Goal: Information Seeking & Learning: Learn about a topic

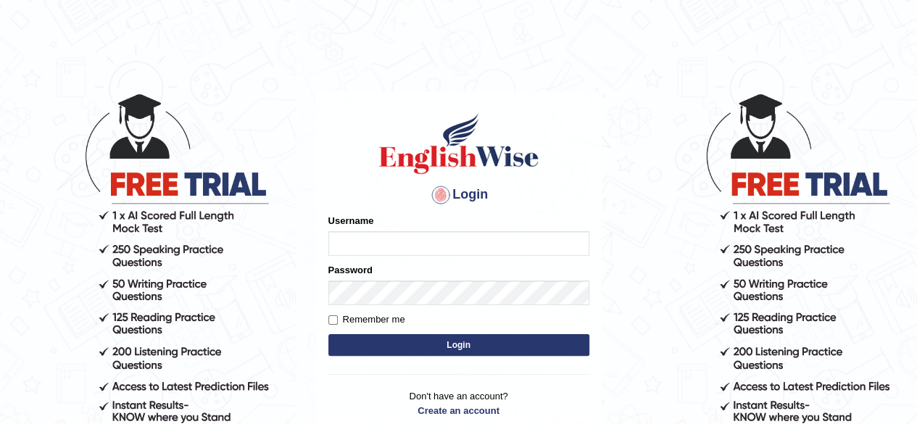
drag, startPoint x: 0, startPoint y: 0, endPoint x: 361, endPoint y: 239, distance: 432.9
click at [361, 239] on input "Username" at bounding box center [459, 243] width 261 height 25
type input "faiq2025"
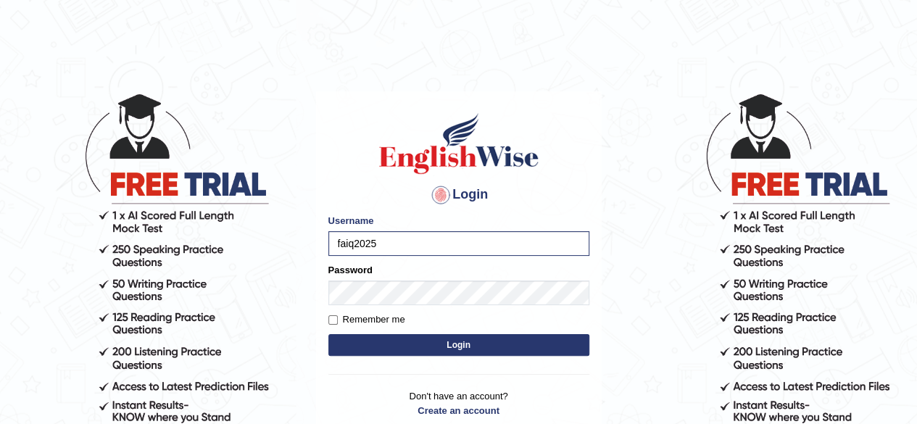
click at [416, 345] on button "Login" at bounding box center [459, 345] width 261 height 22
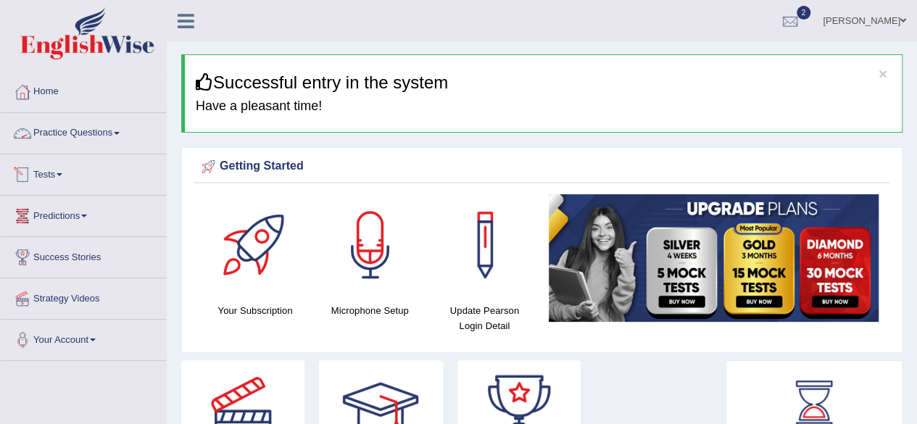
click at [41, 136] on link "Practice Questions" at bounding box center [83, 131] width 165 height 36
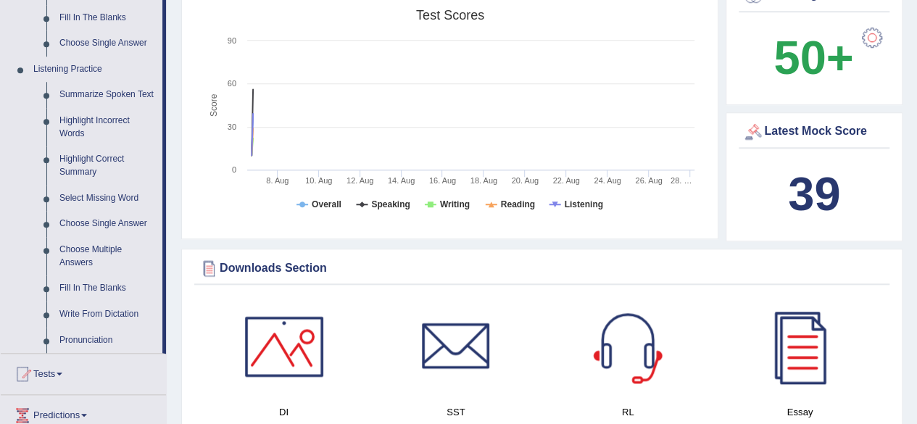
scroll to position [582, 0]
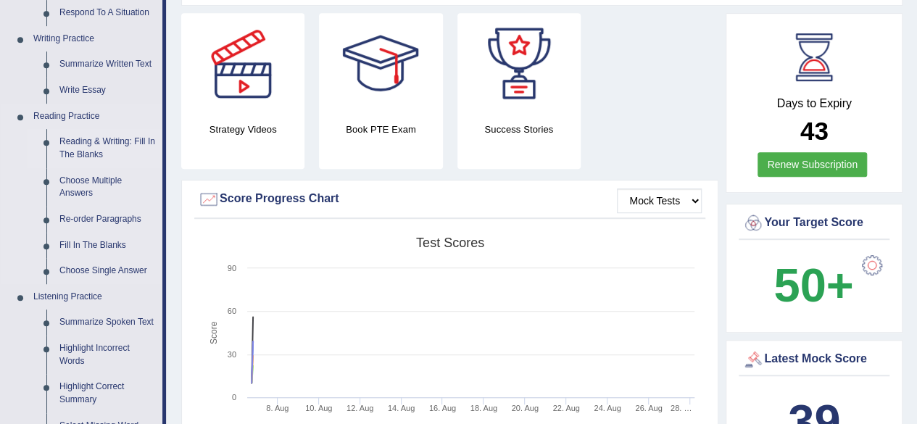
click at [100, 141] on link "Reading & Writing: Fill In The Blanks" at bounding box center [108, 148] width 110 height 38
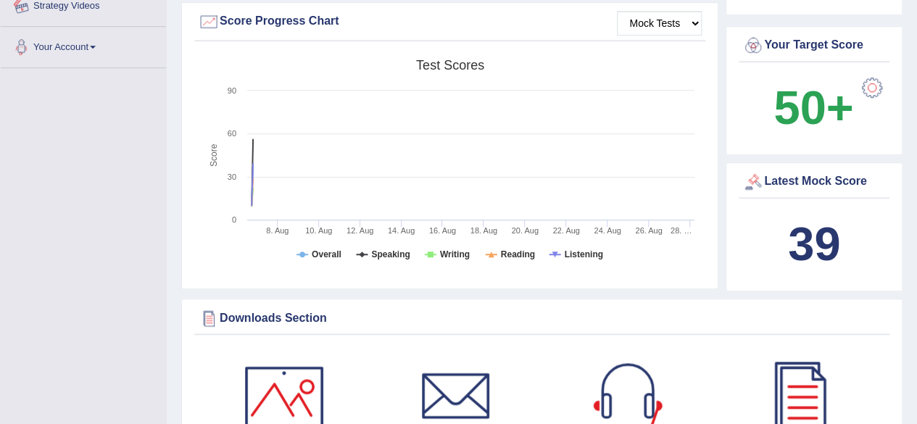
scroll to position [600, 0]
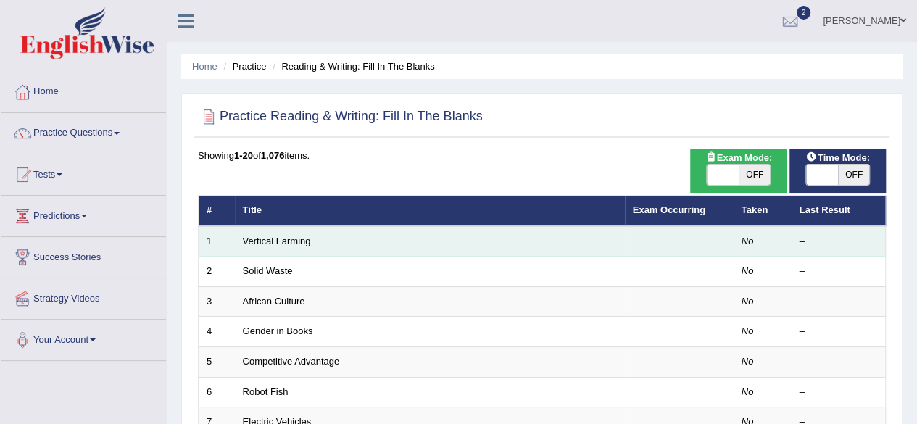
click at [513, 244] on td "Vertical Farming" at bounding box center [430, 241] width 390 height 30
click at [286, 242] on link "Vertical Farming" at bounding box center [277, 241] width 68 height 11
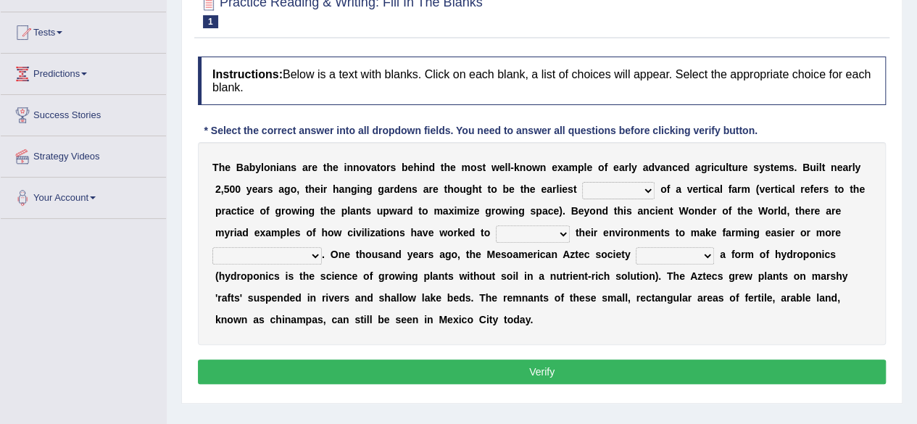
scroll to position [145, 0]
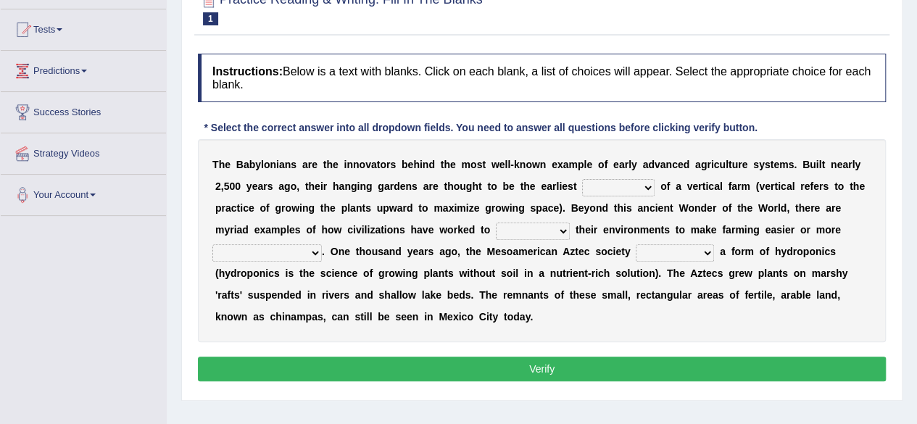
click at [627, 192] on select "prototype failure discredit protocol" at bounding box center [618, 187] width 73 height 17
click at [420, 176] on div "T h e B a b y l o n i a n s a r e t h e i n n o v a t o r s b e h i n d t h e m…" at bounding box center [542, 240] width 688 height 203
click at [608, 189] on select "prototype failure discredit protocol" at bounding box center [618, 187] width 73 height 17
click at [582, 179] on select "prototype failure discredit protocol" at bounding box center [618, 187] width 73 height 17
click at [645, 183] on select "prototype failure discredit protocol" at bounding box center [618, 187] width 73 height 17
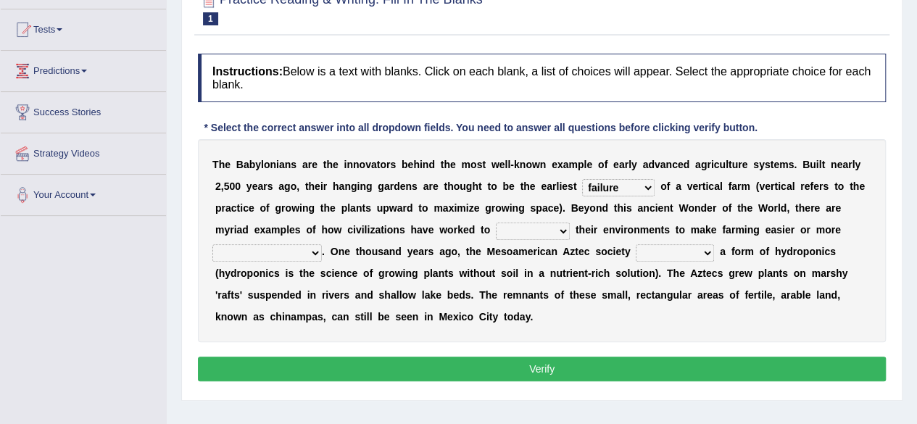
select select "protocol"
click at [582, 179] on select "prototype failure discredit protocol" at bounding box center [618, 187] width 73 height 17
click at [540, 233] on select "manipulate escape respect disarrange" at bounding box center [533, 231] width 74 height 17
select select "manipulate"
click at [496, 223] on select "manipulate escape respect disarrange" at bounding box center [533, 231] width 74 height 17
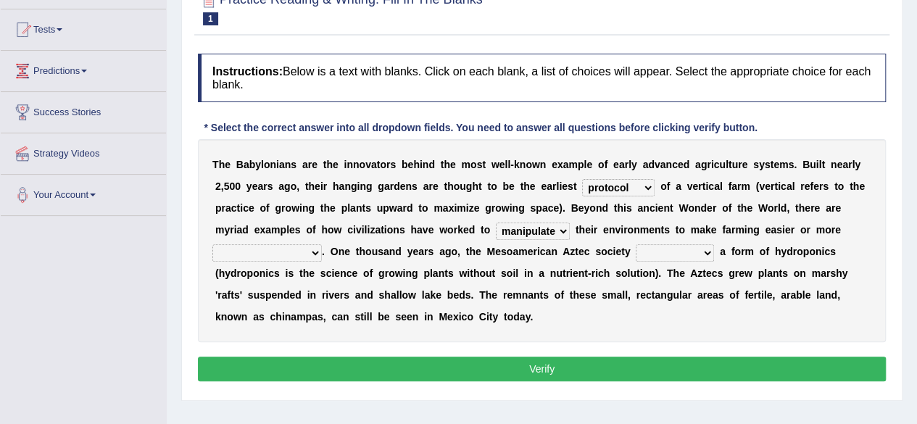
click at [286, 257] on select "productive constructive connective counterproductive" at bounding box center [267, 252] width 110 height 17
select select "constructive"
click at [212, 244] on select "productive constructive connective counterproductive" at bounding box center [267, 252] width 110 height 17
click at [680, 255] on select "domineered volunteered pioneered engineered" at bounding box center [675, 252] width 78 height 17
click at [636, 244] on select "domineered volunteered pioneered engineered" at bounding box center [675, 252] width 78 height 17
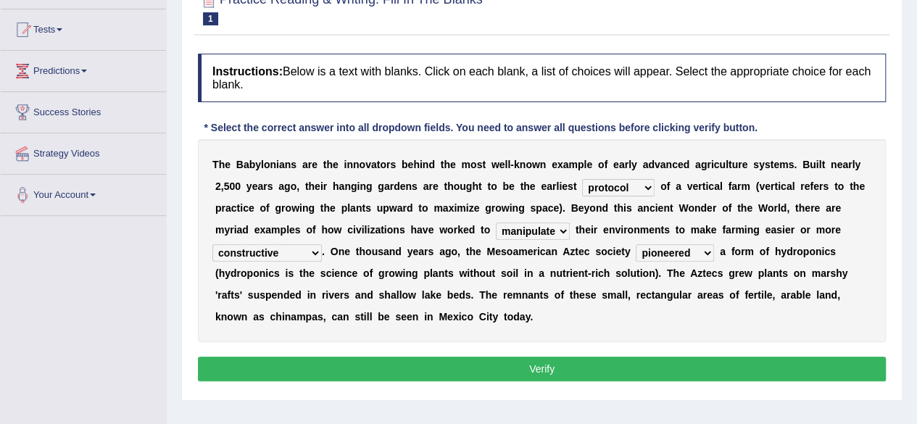
click at [674, 256] on select "domineered volunteered pioneered engineered" at bounding box center [675, 252] width 78 height 17
select select "volunteered"
click at [636, 244] on select "domineered volunteered pioneered engineered" at bounding box center [675, 252] width 78 height 17
click at [453, 363] on button "Verify" at bounding box center [542, 369] width 688 height 25
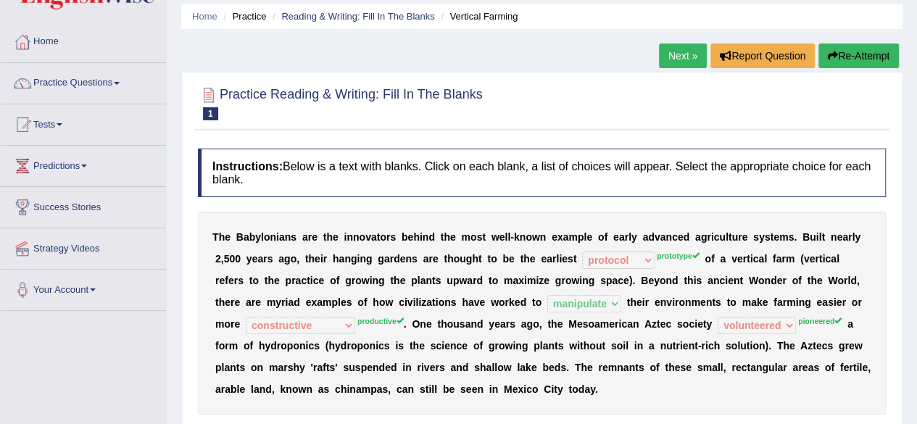
scroll to position [0, 0]
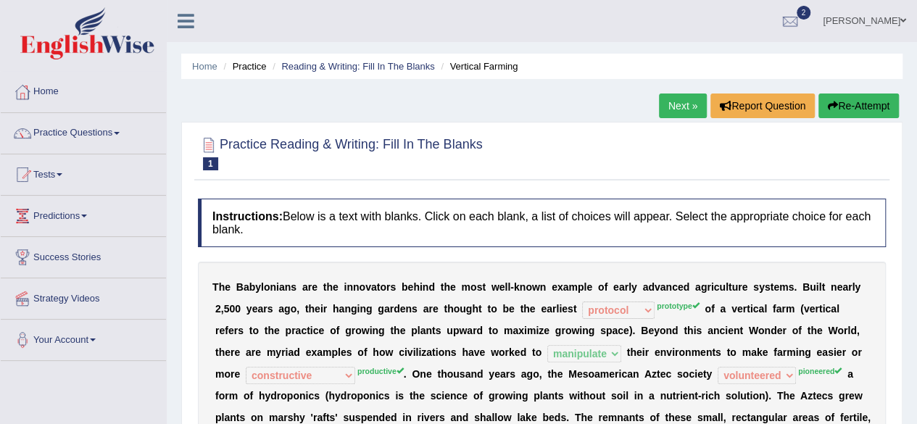
click at [690, 106] on link "Next »" at bounding box center [683, 106] width 48 height 25
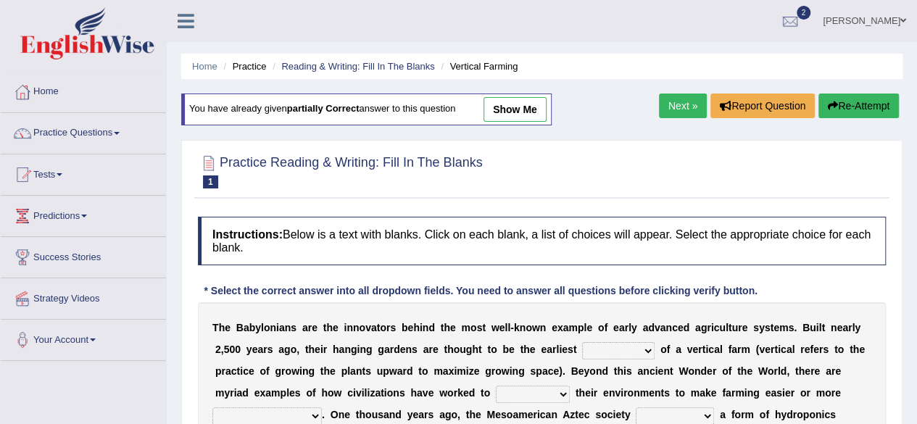
click at [617, 349] on select "prototype failure discredit protocol" at bounding box center [618, 350] width 73 height 17
select select "failure"
click at [582, 342] on select "prototype failure discredit protocol" at bounding box center [618, 350] width 73 height 17
click at [523, 388] on select "manipulate escape respect disarrange" at bounding box center [533, 394] width 74 height 17
select select "respect"
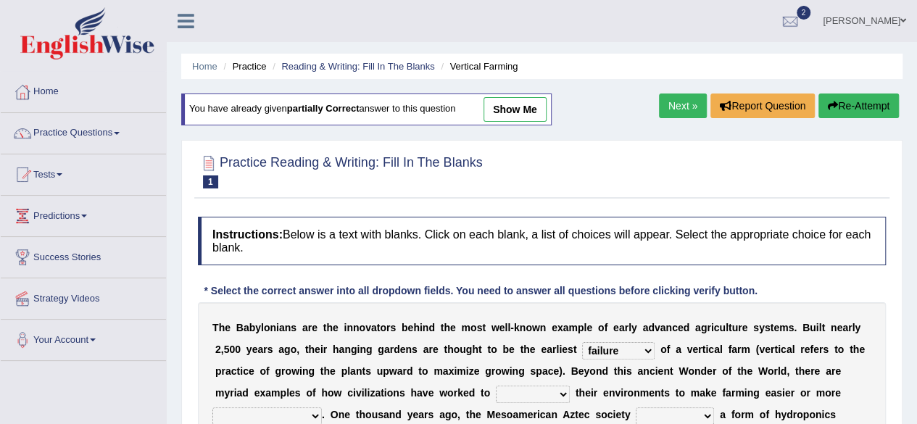
click at [496, 386] on select "manipulate escape respect disarrange" at bounding box center [533, 394] width 74 height 17
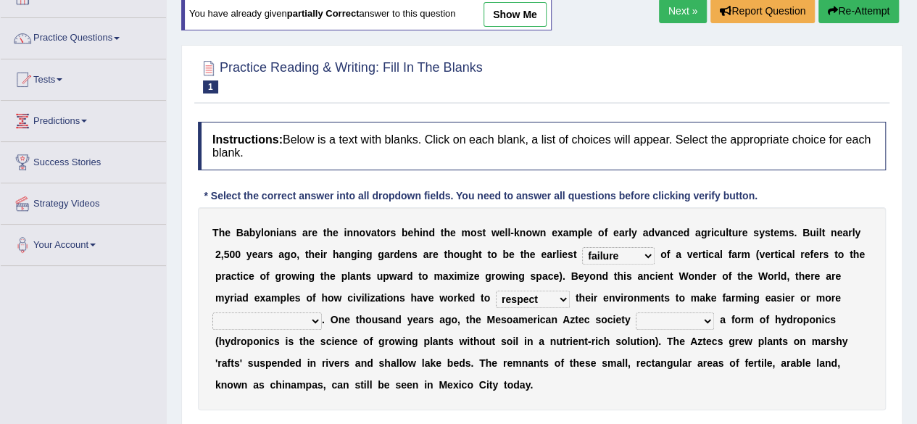
scroll to position [99, 0]
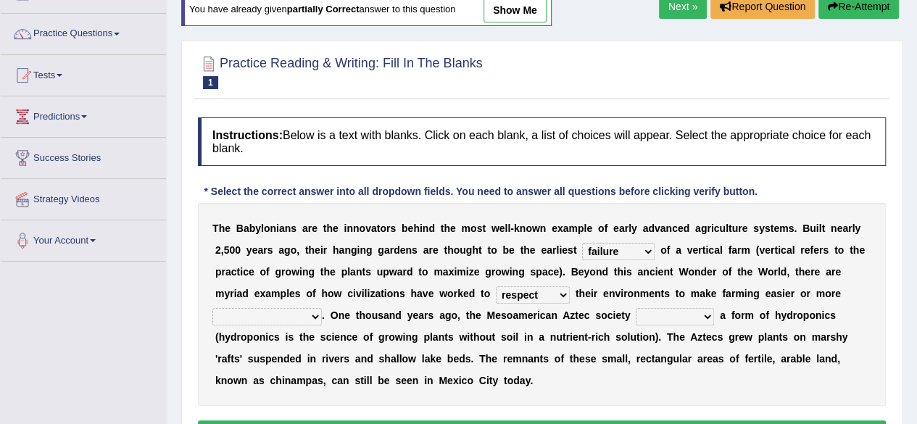
click at [682, 312] on select "domineered volunteered pioneered engineered" at bounding box center [675, 316] width 78 height 17
click at [171, 277] on div "Home Practice Reading & Writing: Fill In The Blanks Vertical Farming You have a…" at bounding box center [542, 263] width 751 height 725
click at [659, 321] on select "domineered volunteered pioneered engineered" at bounding box center [675, 316] width 78 height 17
select select "volunteered"
click at [636, 308] on select "domineered volunteered pioneered engineered" at bounding box center [675, 316] width 78 height 17
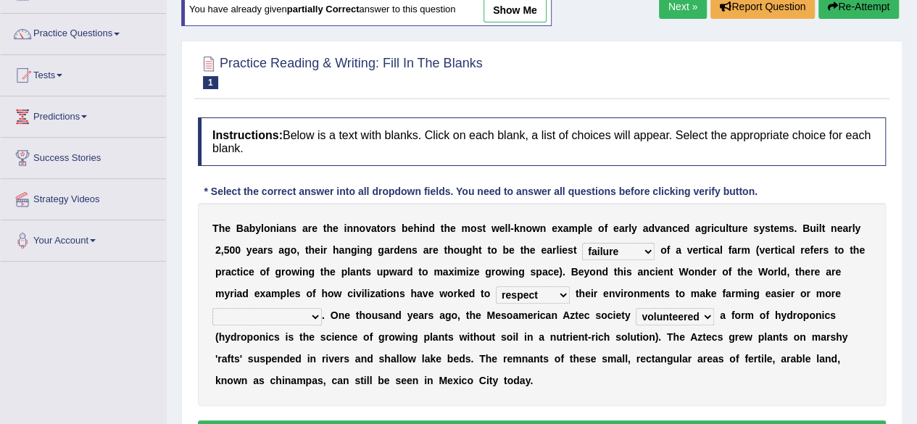
click at [278, 314] on select "productive constructive connective counterproductive" at bounding box center [267, 316] width 110 height 17
select select "productive"
click at [212, 308] on select "productive constructive connective counterproductive" at bounding box center [267, 316] width 110 height 17
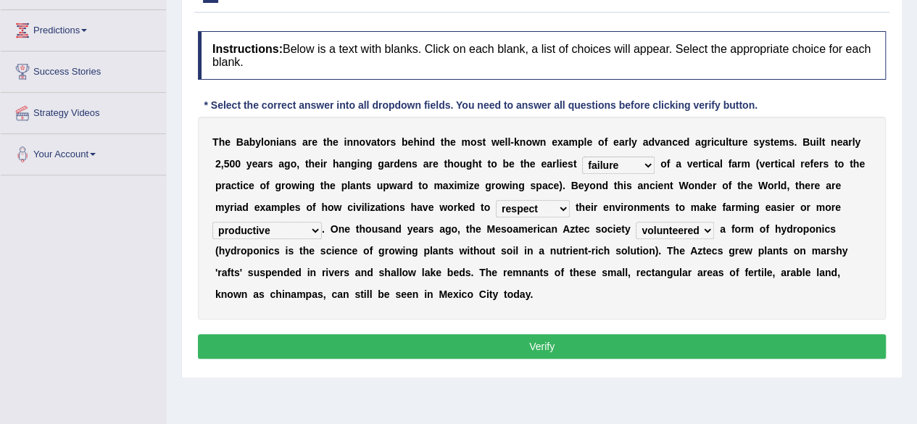
scroll to position [188, 0]
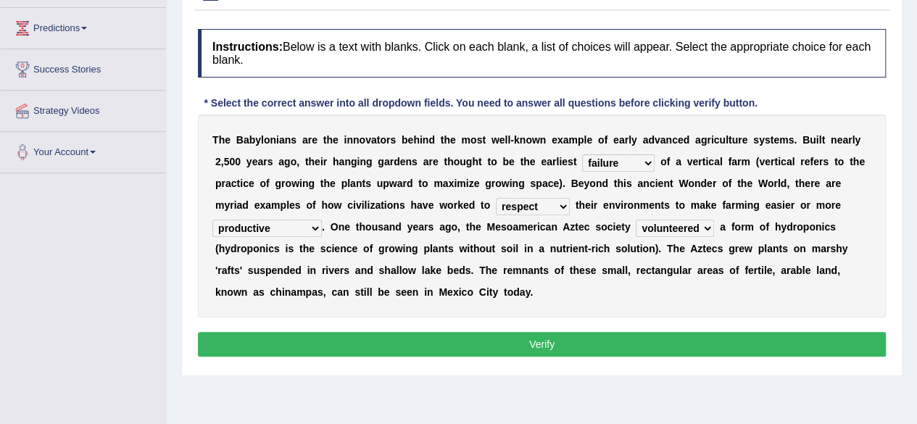
click at [289, 344] on button "Verify" at bounding box center [542, 344] width 688 height 25
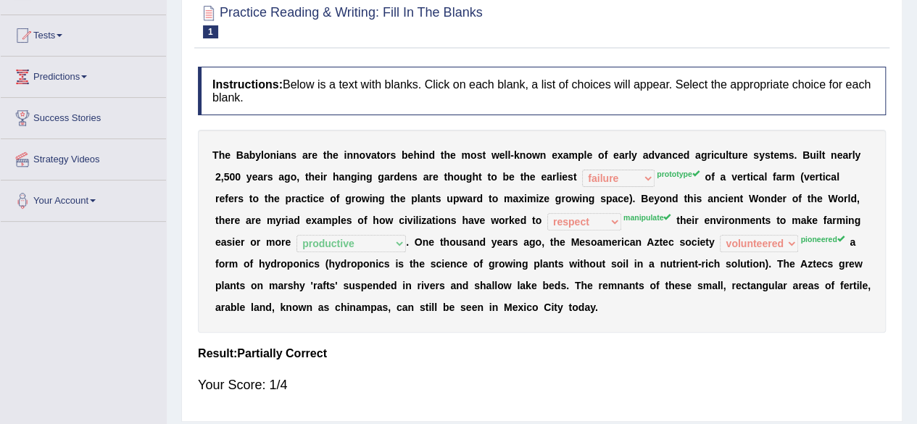
scroll to position [0, 0]
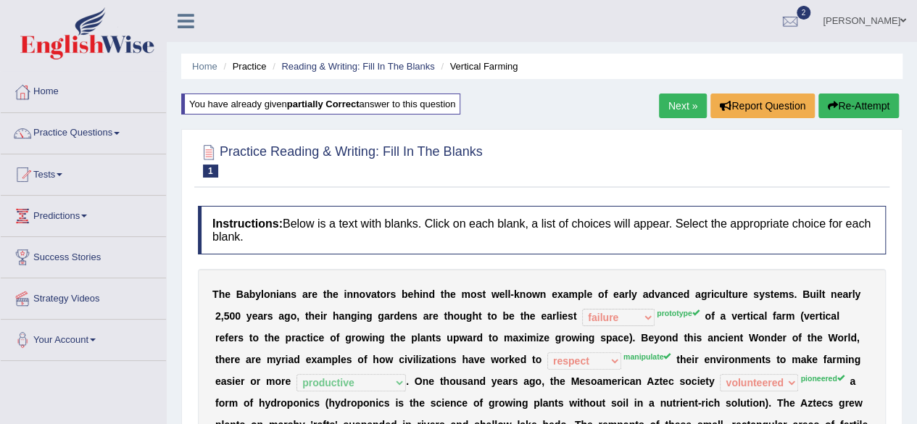
click at [664, 113] on link "Next »" at bounding box center [683, 106] width 48 height 25
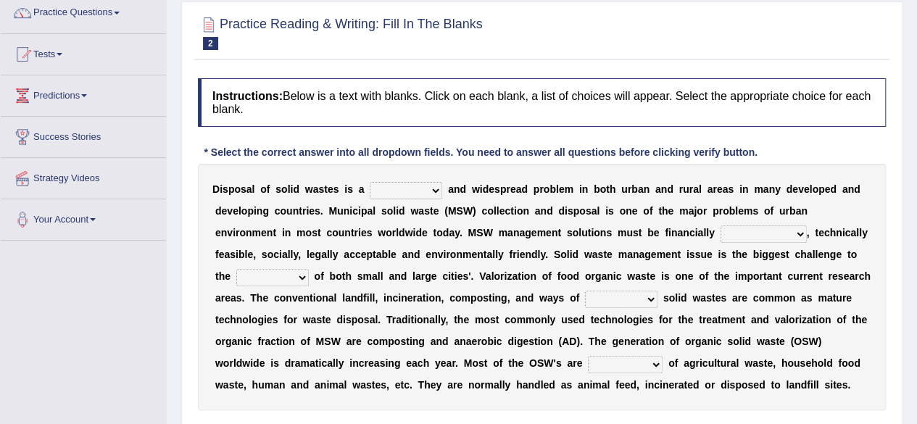
scroll to position [125, 0]
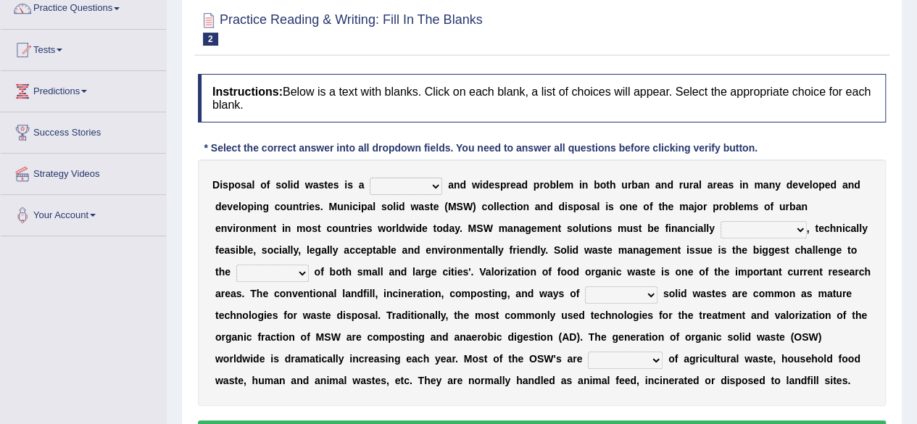
click at [424, 186] on select "slanting stinging stalling shafting" at bounding box center [406, 186] width 73 height 17
select select "slanting"
click at [370, 178] on select "slanting stinging stalling shafting" at bounding box center [406, 186] width 73 height 17
click at [743, 228] on select "unattainable sustainable objectionable treasonable" at bounding box center [764, 229] width 86 height 17
select select "sustainable"
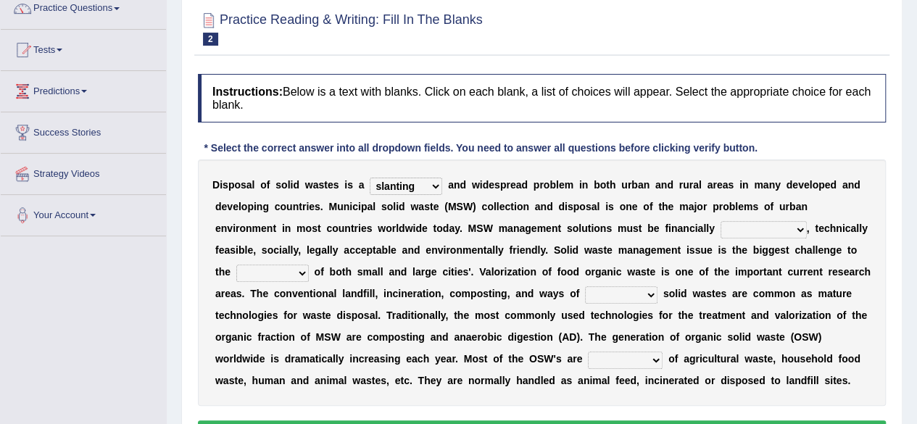
click at [721, 221] on select "unattainable sustainable objectionable treasonable" at bounding box center [764, 229] width 86 height 17
click at [258, 271] on select "plants culture authorities history" at bounding box center [272, 273] width 73 height 17
select select "history"
click at [236, 265] on select "plants culture authorities history" at bounding box center [272, 273] width 73 height 17
click at [619, 298] on select "reserving preserving deserving handling" at bounding box center [621, 294] width 73 height 17
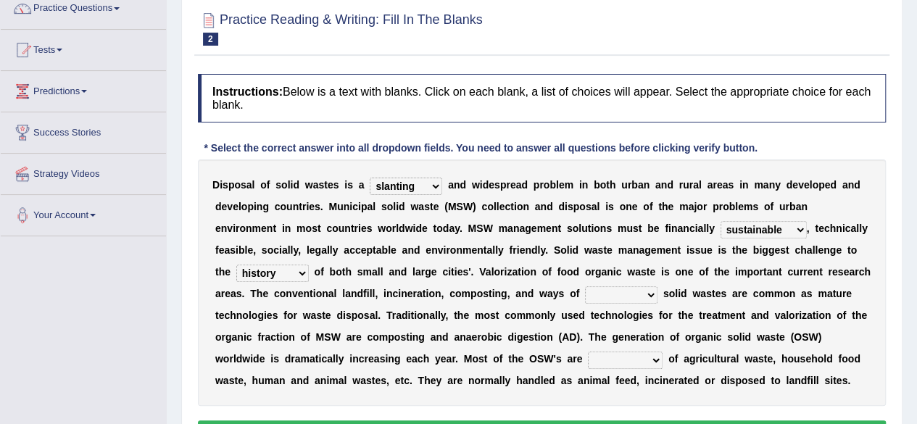
select select "reserving"
click at [585, 286] on select "reserving preserving deserving handling" at bounding box center [621, 294] width 73 height 17
click at [624, 358] on select "composed disposed composing disposing" at bounding box center [625, 360] width 75 height 17
select select "disposed"
click at [588, 352] on select "composed disposed composing disposing" at bounding box center [625, 360] width 75 height 17
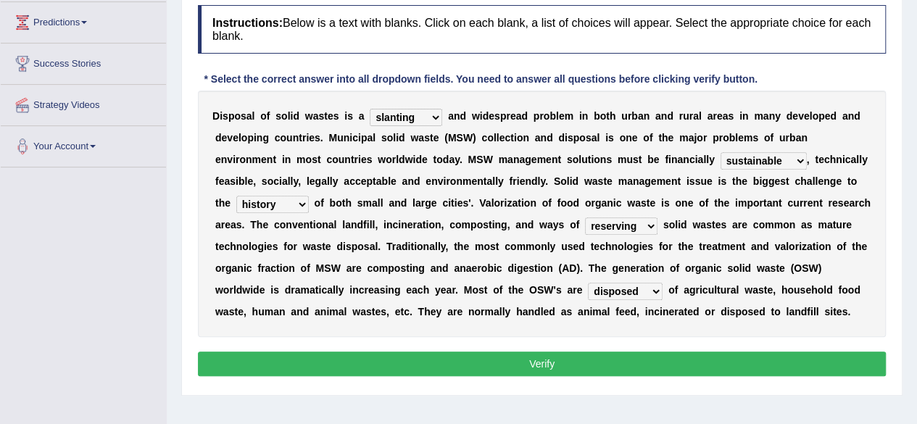
scroll to position [201, 0]
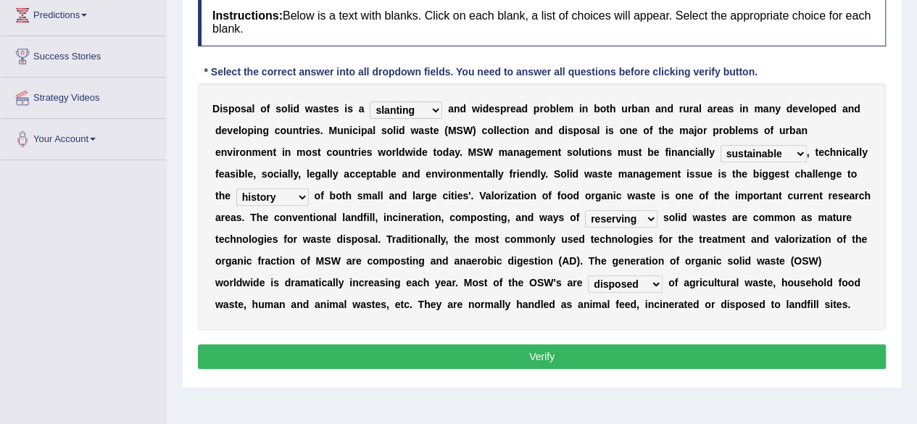
click at [316, 347] on button "Verify" at bounding box center [542, 356] width 688 height 25
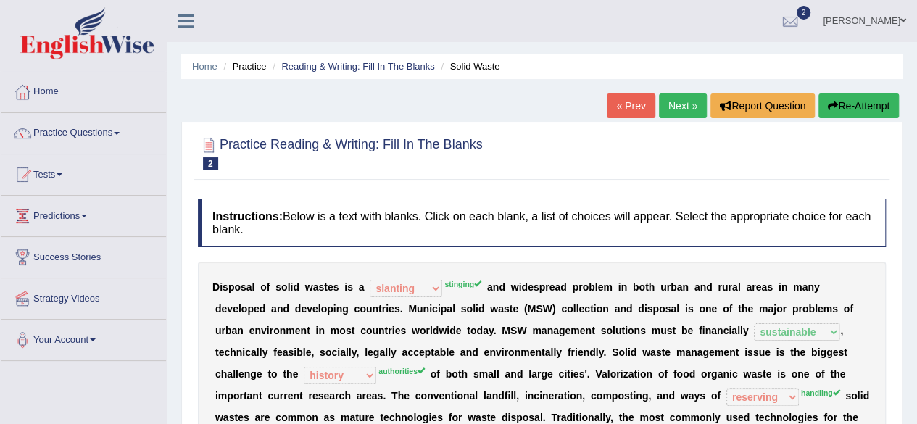
scroll to position [0, 0]
click at [683, 110] on link "Next »" at bounding box center [683, 106] width 48 height 25
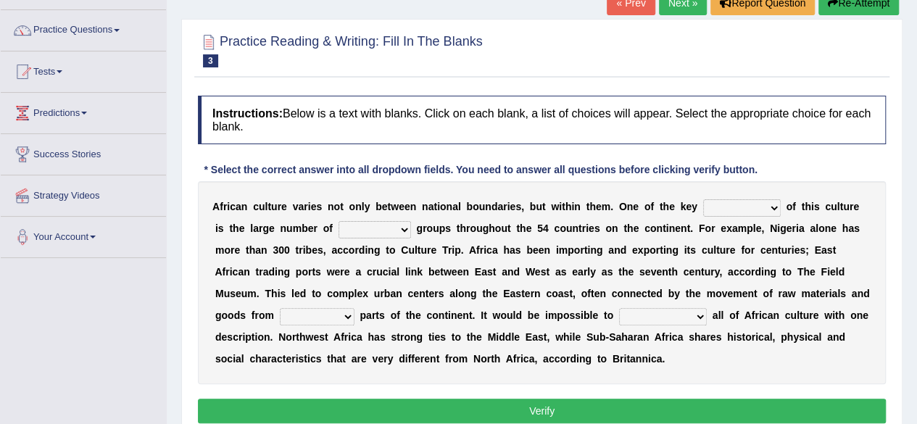
click at [754, 199] on select "conjectures features issues doubts" at bounding box center [742, 207] width 78 height 17
click at [460, 223] on b "h" at bounding box center [463, 229] width 7 height 12
click at [747, 210] on select "conjectures features issues doubts" at bounding box center [742, 207] width 78 height 17
select select "conjectures"
click at [703, 199] on select "conjectures features issues doubts" at bounding box center [742, 207] width 78 height 17
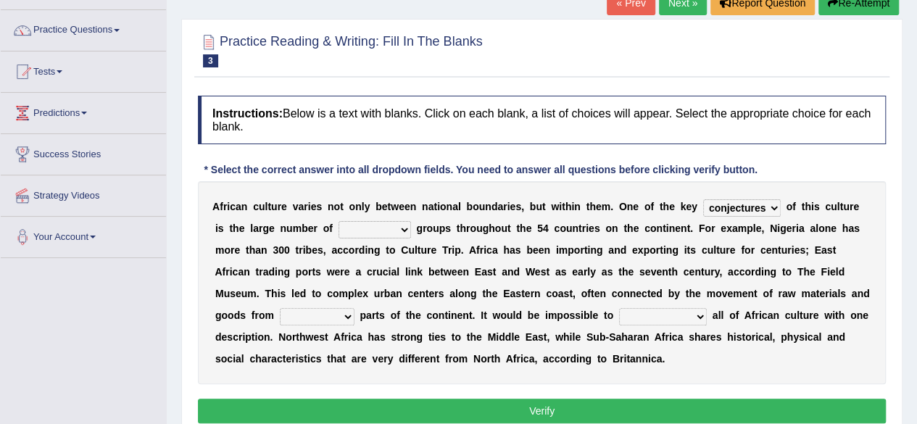
click at [347, 224] on select "ethic ethnic eugenic epic" at bounding box center [375, 229] width 73 height 17
click at [339, 221] on select "ethic ethnic eugenic epic" at bounding box center [375, 229] width 73 height 17
click at [356, 228] on select "ethic ethnic eugenic epic" at bounding box center [375, 229] width 73 height 17
select select "eugenic"
click at [339, 221] on select "ethic ethnic eugenic epic" at bounding box center [375, 229] width 73 height 17
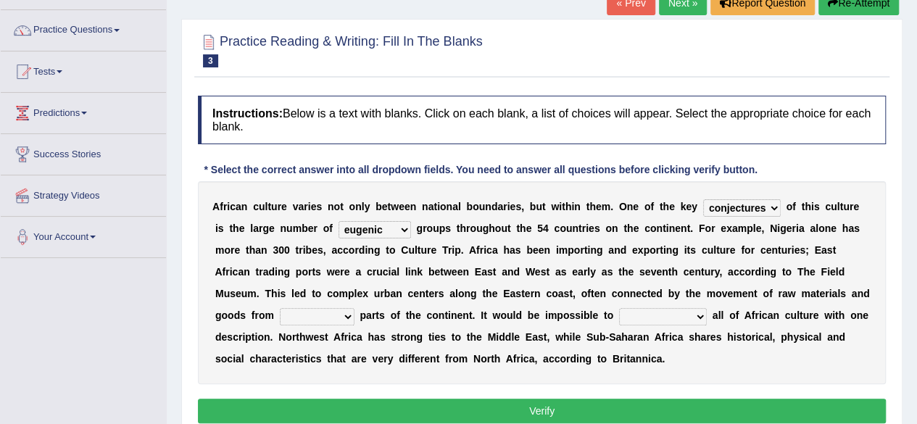
click at [338, 317] on select "forelocked interlocked unlocked landlocked" at bounding box center [317, 316] width 75 height 17
select select "unlocked"
click at [280, 308] on select "forelocked interlocked unlocked landlocked" at bounding box center [317, 316] width 75 height 17
click at [676, 318] on select "characterize conceptualize symbolize synthesize" at bounding box center [663, 316] width 88 height 17
select select "characterize"
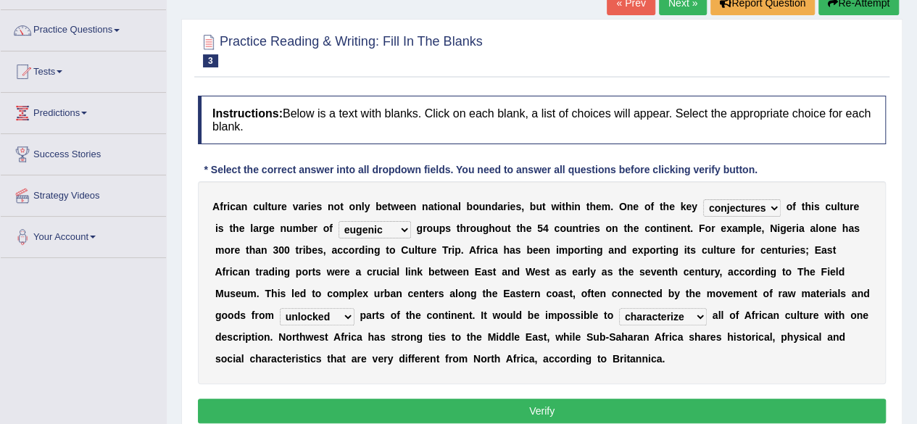
click at [619, 308] on select "characterize conceptualize symbolize synthesize" at bounding box center [663, 316] width 88 height 17
click at [651, 403] on button "Verify" at bounding box center [542, 411] width 688 height 25
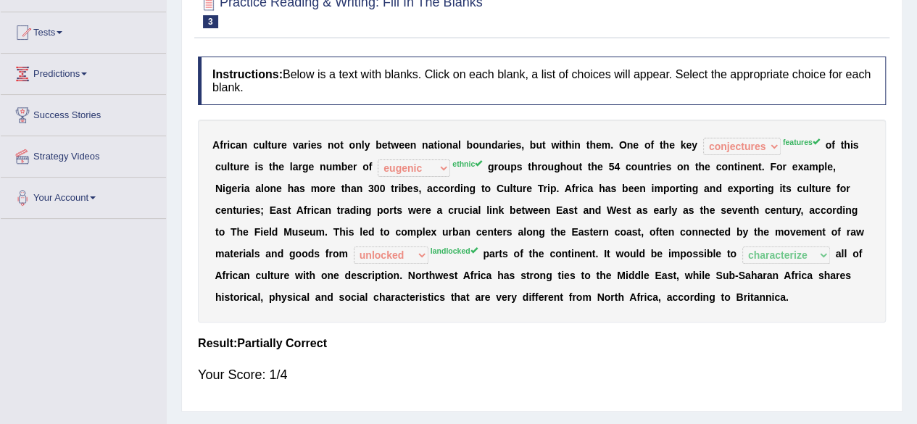
scroll to position [44, 0]
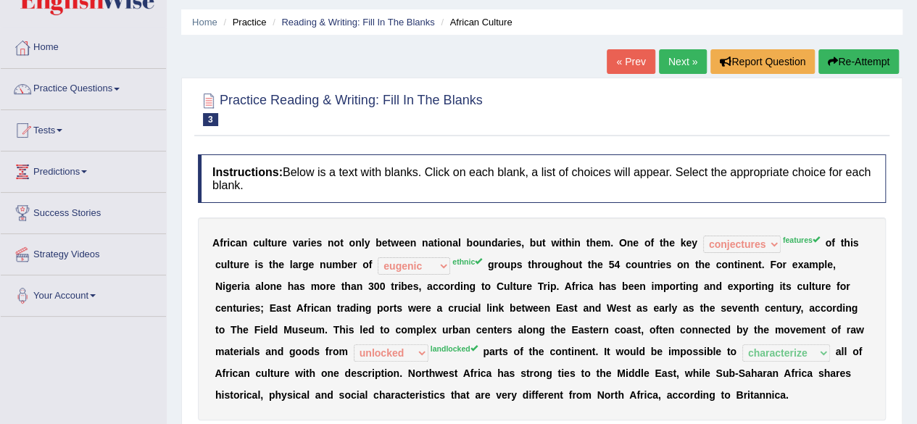
click at [687, 63] on link "Next »" at bounding box center [683, 61] width 48 height 25
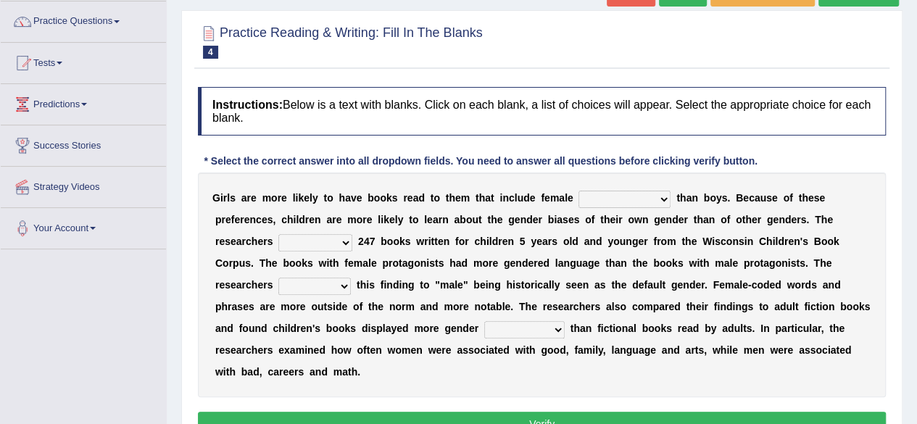
scroll to position [117, 0]
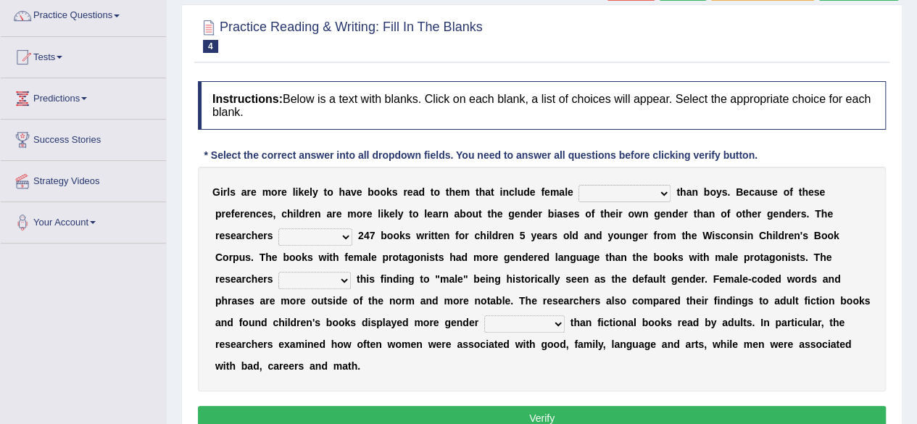
click at [624, 192] on select "protagonists cosmogonists agonists expressionists" at bounding box center [625, 193] width 92 height 17
select select "expressionists"
click at [579, 185] on select "protagonists cosmogonists agonists expressionists" at bounding box center [625, 193] width 92 height 17
click at [303, 233] on select "hydrolyzed paralyzed catalyzed analyzed" at bounding box center [315, 236] width 74 height 17
select select "analyzed"
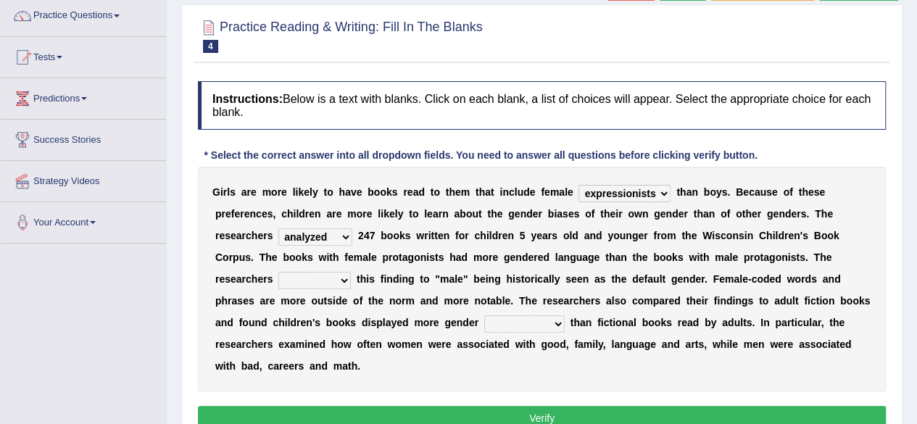
click at [278, 228] on select "hydrolyzed paralyzed catalyzed analyzed" at bounding box center [315, 236] width 74 height 17
click at [303, 289] on div "G i r l s a r e m o r e l i k e l y t o h a v e b o o k s r e a d t o t h e m t…" at bounding box center [542, 279] width 688 height 225
click at [309, 283] on select "contribute tribute distribute attribute" at bounding box center [314, 280] width 73 height 17
select select "contribute"
click at [278, 272] on select "contribute tribute distribute attribute" at bounding box center [314, 280] width 73 height 17
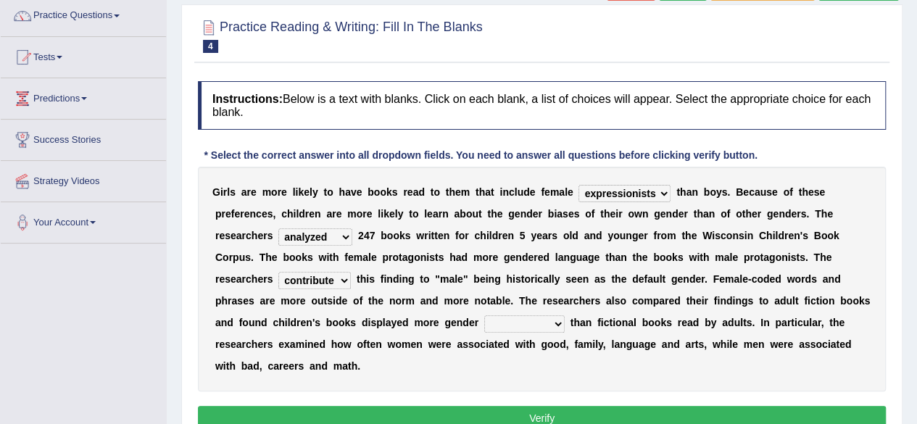
click at [546, 322] on select "stereotypes teletypes prototypes electrotypes" at bounding box center [524, 323] width 81 height 17
select select "stereotypes"
click at [484, 315] on select "stereotypes teletypes prototypes electrotypes" at bounding box center [524, 323] width 81 height 17
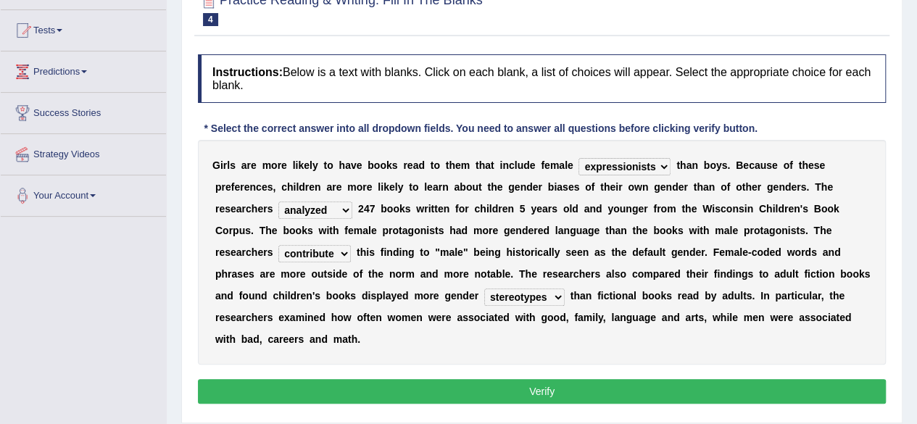
scroll to position [187, 0]
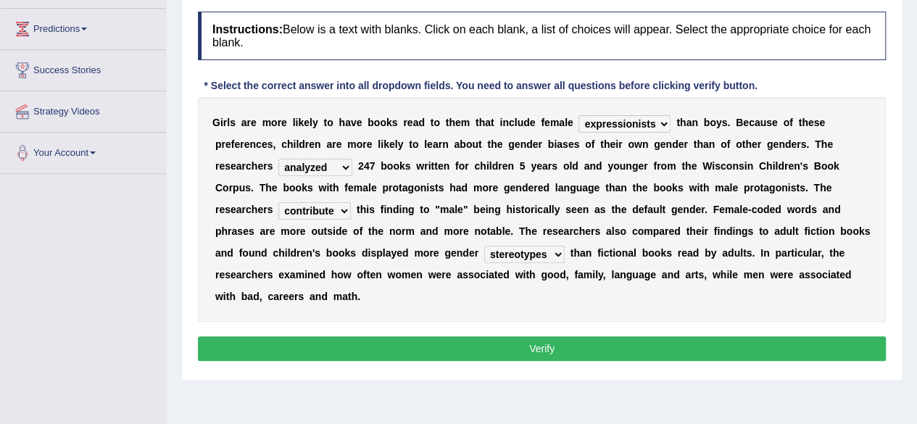
click at [267, 345] on button "Verify" at bounding box center [542, 349] width 688 height 25
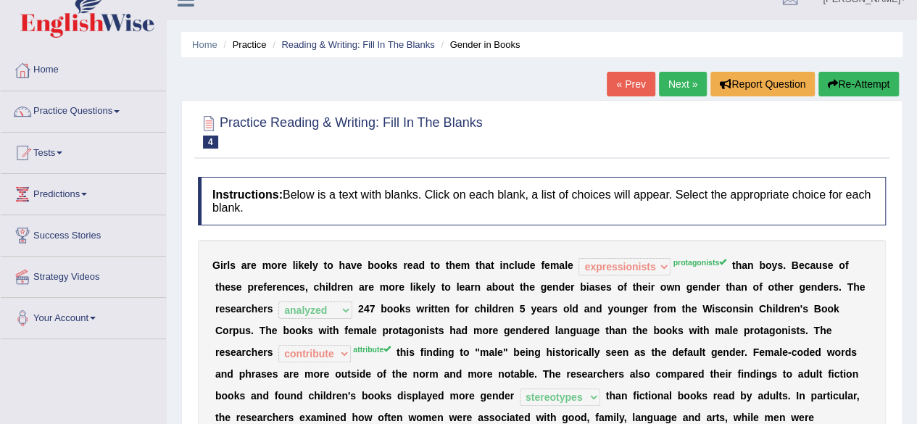
scroll to position [16, 0]
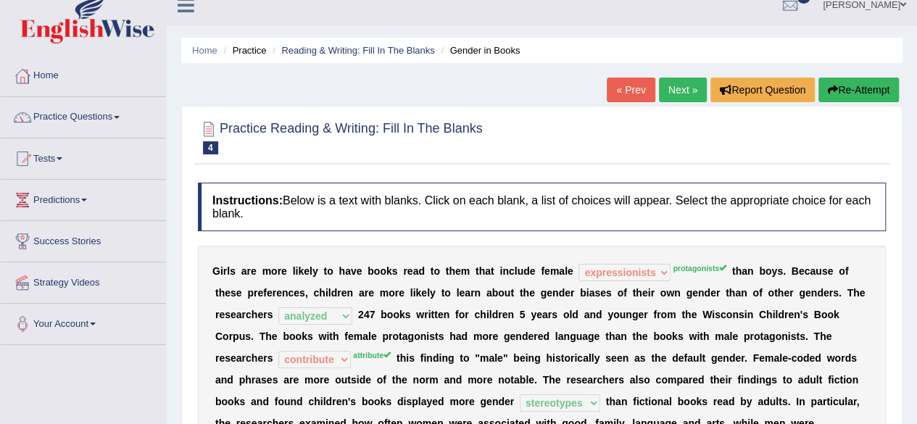
click at [676, 97] on link "Next »" at bounding box center [683, 90] width 48 height 25
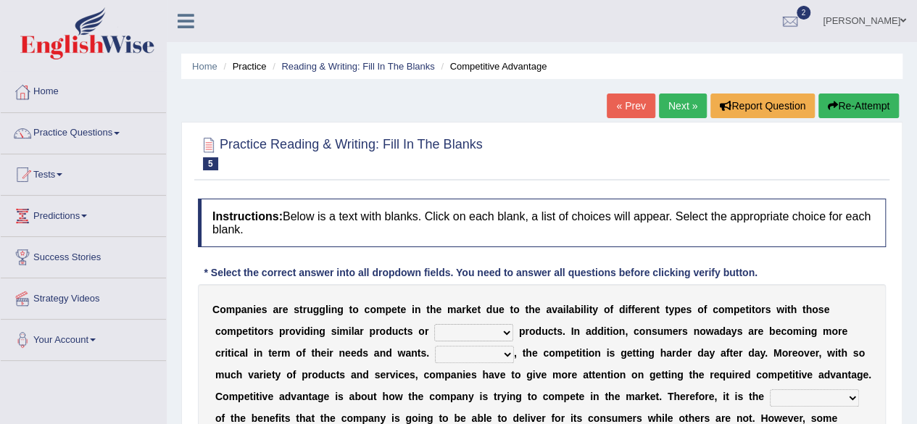
click at [681, 103] on link "Next »" at bounding box center [683, 106] width 48 height 25
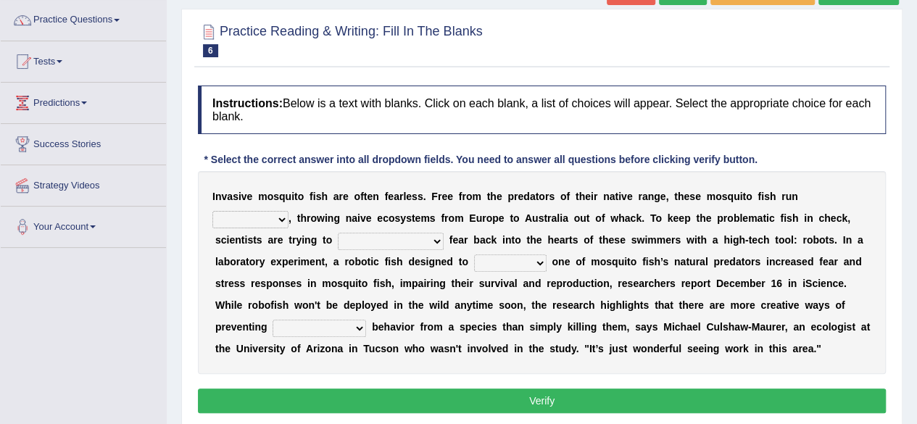
scroll to position [129, 0]
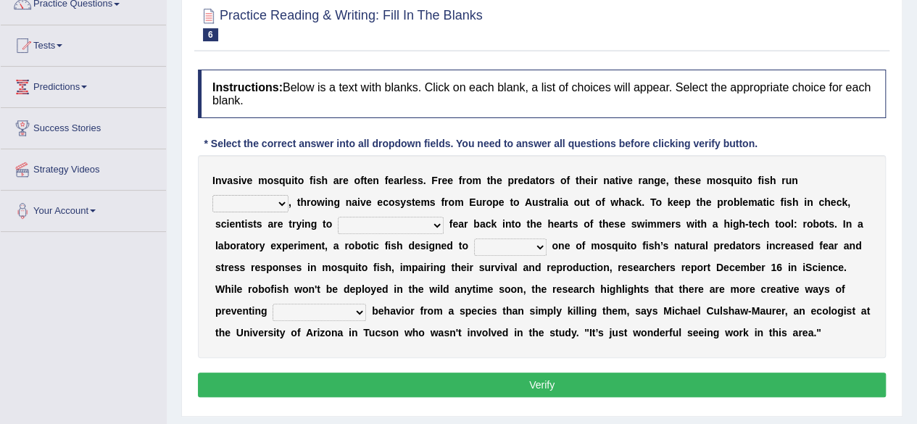
click at [264, 196] on select "occupant flippant rampant concordant" at bounding box center [250, 203] width 76 height 17
select select "flippant"
click at [212, 195] on select "occupant flippant rampant concordant" at bounding box center [250, 203] width 76 height 17
click at [373, 221] on select "accept spike strike [PERSON_NAME]" at bounding box center [391, 225] width 106 height 17
select select "accept"
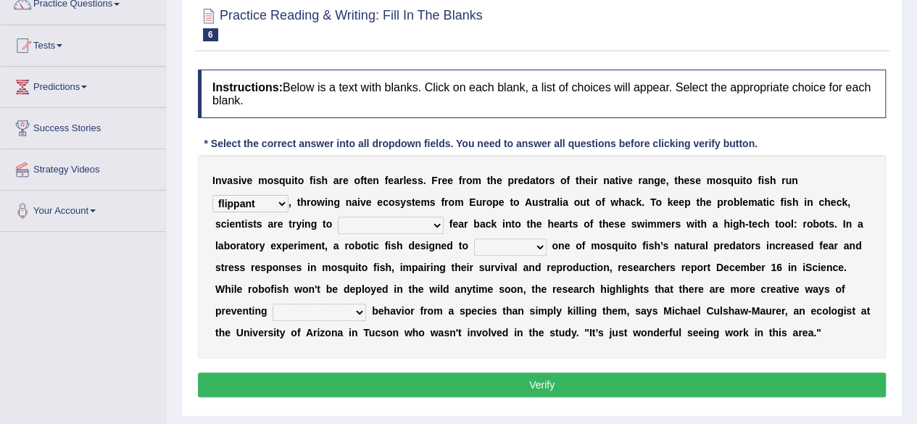
click at [338, 217] on select "accept spike strike [PERSON_NAME]" at bounding box center [391, 225] width 106 height 17
click at [495, 247] on select "bequest mimic battle conquest" at bounding box center [510, 247] width 73 height 17
select select "battle"
click at [474, 239] on select "bequest mimic battle conquest" at bounding box center [510, 247] width 73 height 17
click at [329, 309] on select "unprivileged unprecedented uncharted unwanted" at bounding box center [320, 312] width 94 height 17
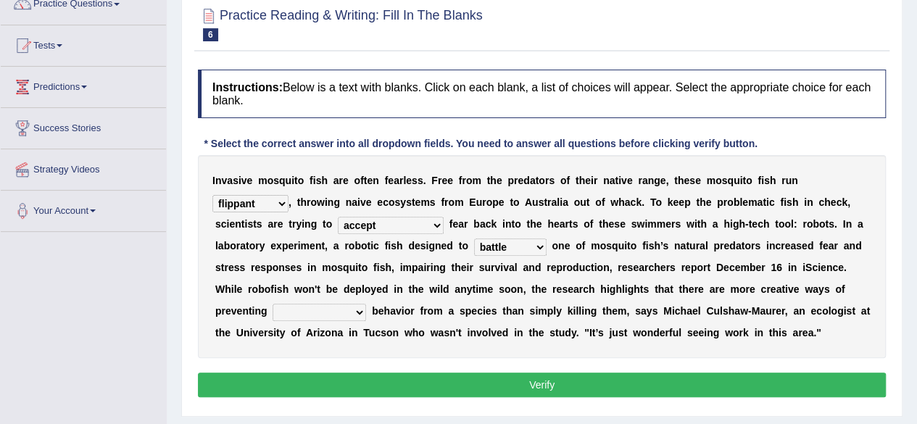
select select "unprivileged"
click at [273, 304] on select "unprivileged unprecedented uncharted unwanted" at bounding box center [320, 312] width 94 height 17
click at [334, 381] on button "Verify" at bounding box center [542, 385] width 688 height 25
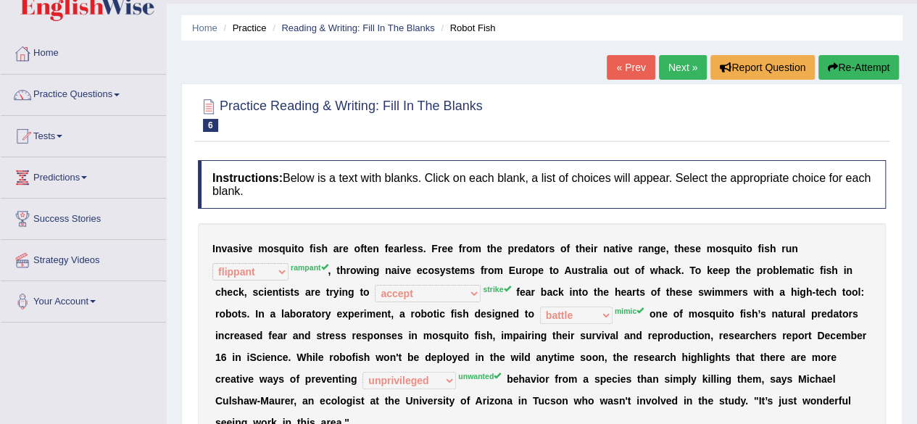
scroll to position [0, 0]
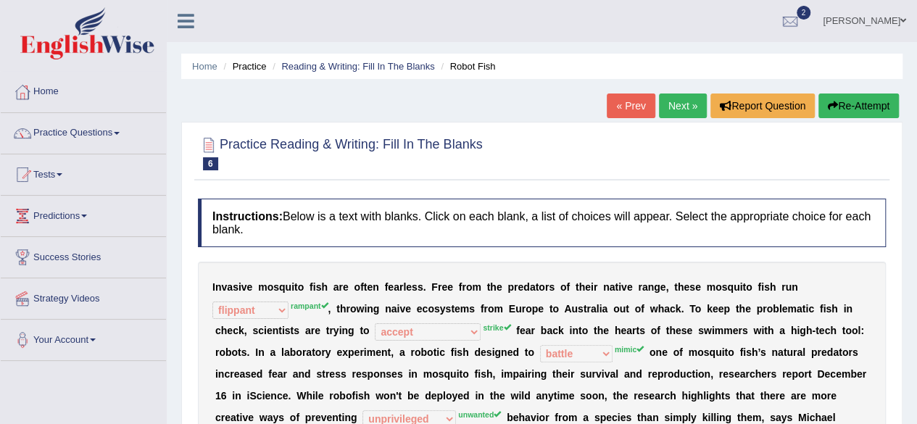
click at [680, 94] on link "Next »" at bounding box center [683, 106] width 48 height 25
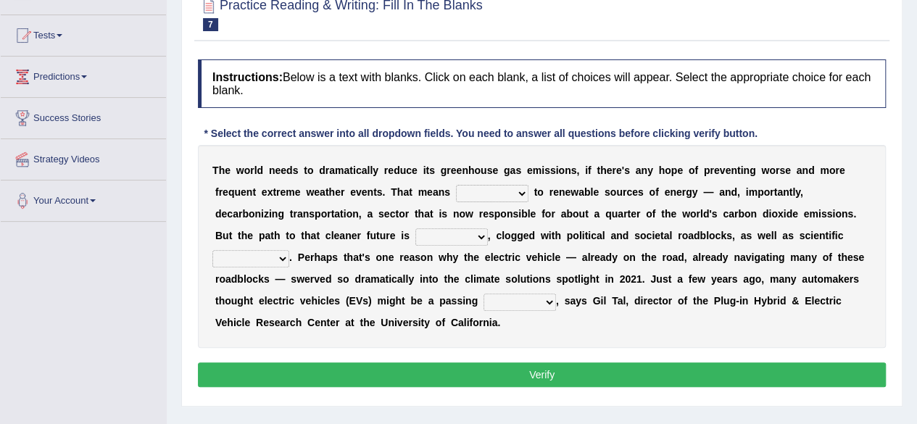
click at [519, 191] on select "grafting drafting crafting shifting" at bounding box center [492, 193] width 73 height 17
select select "drafting"
click at [456, 185] on select "grafting drafting crafting shifting" at bounding box center [492, 193] width 73 height 17
click at [471, 237] on select "daunting daunted daunt dauntless" at bounding box center [452, 236] width 73 height 17
click at [416, 228] on select "daunting daunted daunt dauntless" at bounding box center [452, 236] width 73 height 17
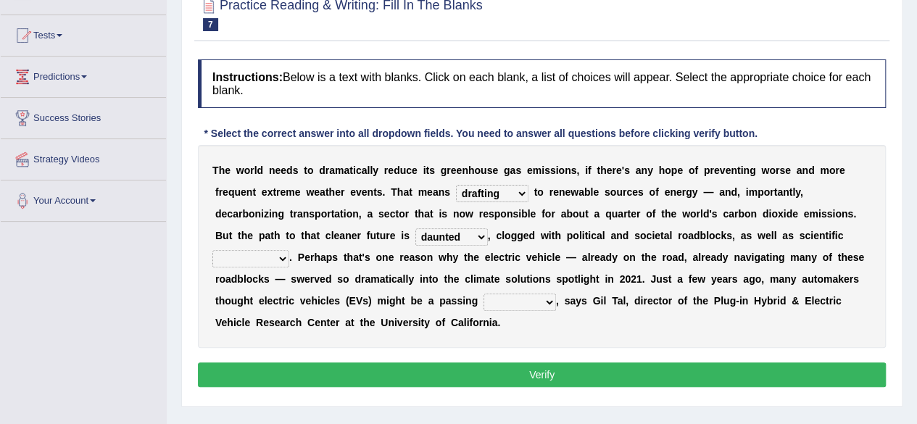
click at [482, 238] on select "daunting daunted daunt dauntless" at bounding box center [452, 236] width 73 height 17
select select "daunting"
click at [416, 228] on select "daunting daunted daunt dauntless" at bounding box center [452, 236] width 73 height 17
click at [276, 263] on select "spectacles obstacles tentacles receptacles" at bounding box center [250, 258] width 77 height 17
select select "tentacles"
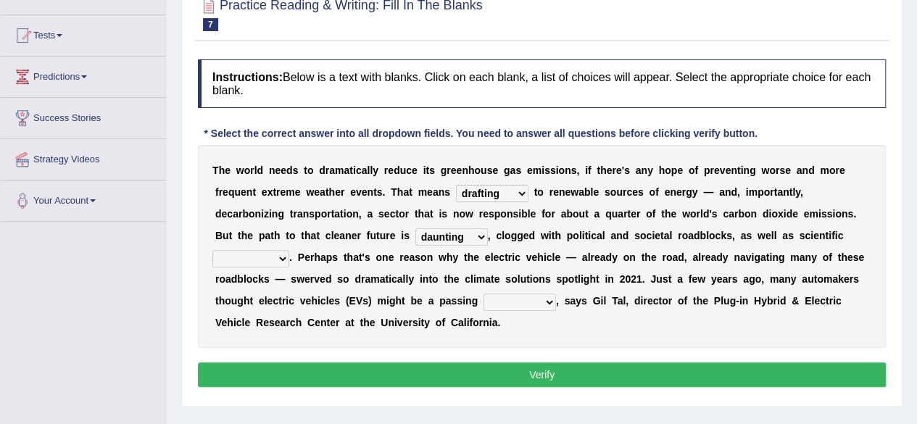
click at [212, 250] on select "spectacles obstacles tentacles receptacles" at bounding box center [250, 258] width 77 height 17
click at [545, 297] on select "fad gad tad lad" at bounding box center [520, 302] width 73 height 17
select select "fad"
click at [484, 294] on select "fad gad tad lad" at bounding box center [520, 302] width 73 height 17
click at [809, 370] on button "Verify" at bounding box center [542, 375] width 688 height 25
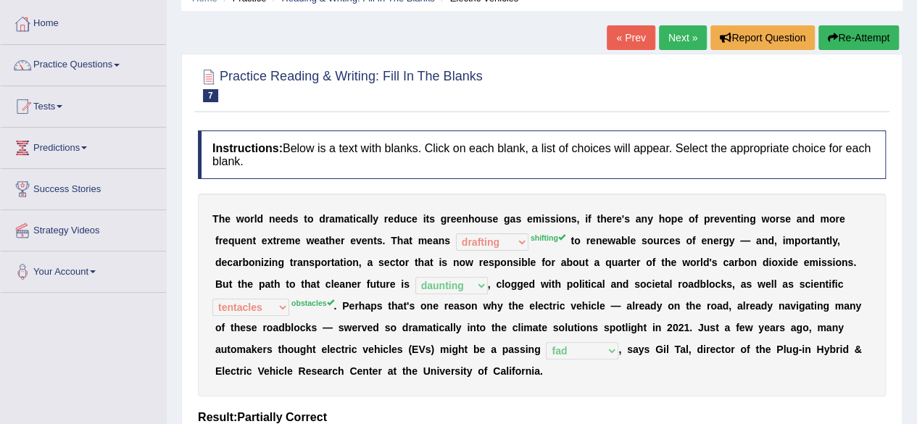
scroll to position [73, 0]
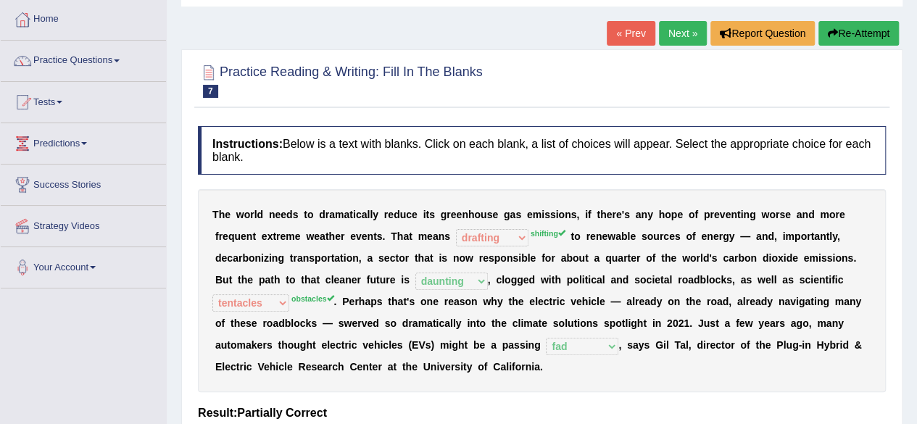
click at [679, 27] on link "Next »" at bounding box center [683, 33] width 48 height 25
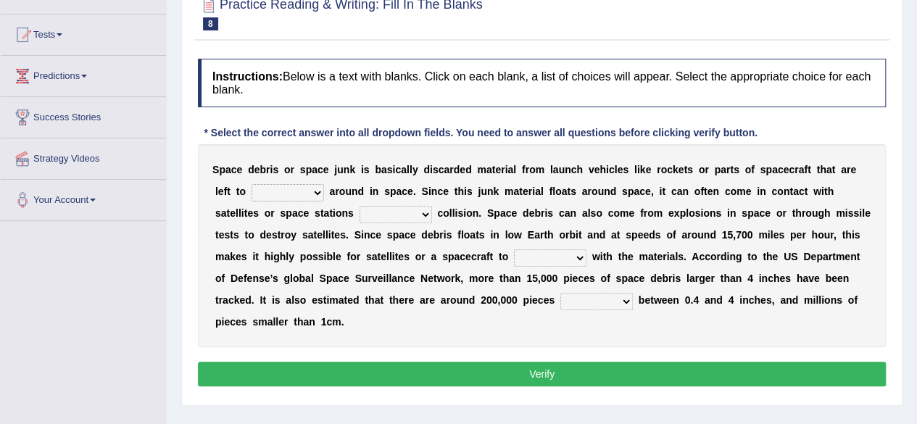
scroll to position [141, 0]
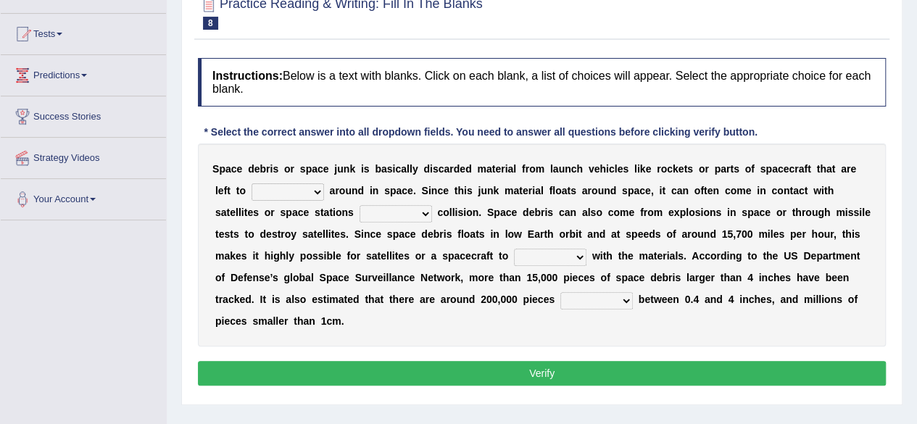
click at [297, 197] on select "twist center roam loll" at bounding box center [288, 191] width 73 height 17
select select "center"
click at [252, 183] on select "twist center roam loll" at bounding box center [288, 191] width 73 height 17
click at [411, 211] on select "risks risk risked risking" at bounding box center [396, 213] width 73 height 17
select select "risk"
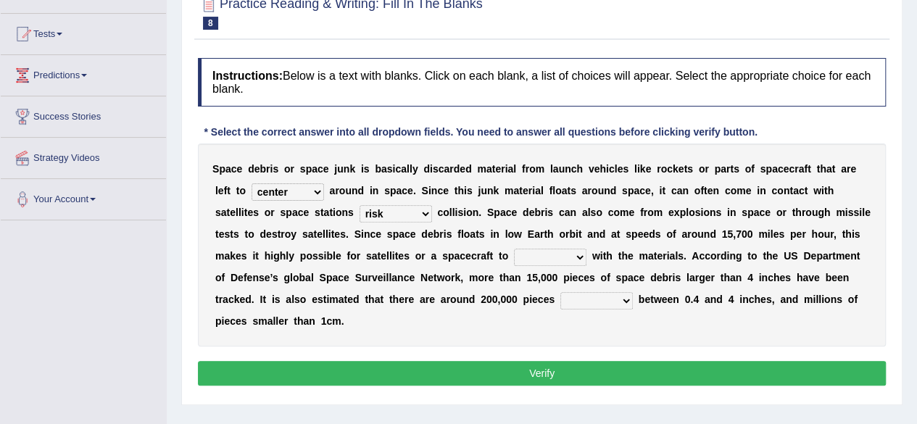
click at [360, 205] on select "risks risk risked risking" at bounding box center [396, 213] width 73 height 17
click at [566, 262] on select "collect collate collide collocate" at bounding box center [550, 257] width 73 height 17
select select "collect"
click at [514, 249] on select "collect collate collide collocate" at bounding box center [550, 257] width 73 height 17
click at [593, 303] on select "sized sizing size sizes" at bounding box center [597, 300] width 73 height 17
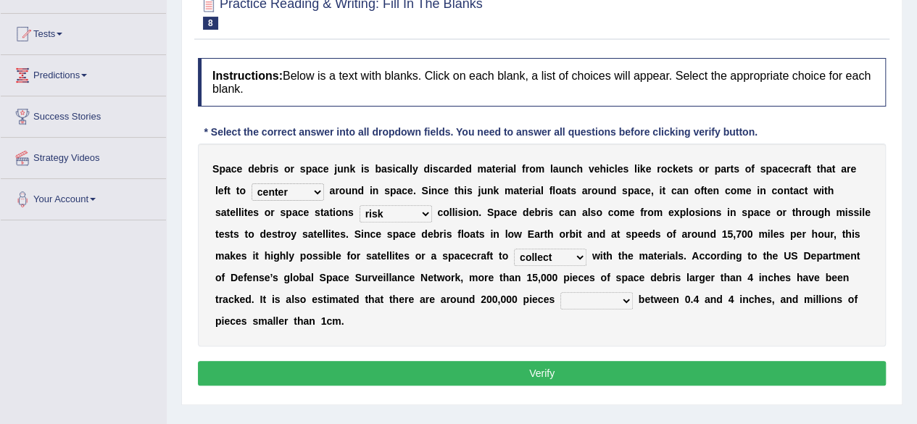
select select "size"
click at [561, 292] on select "sized sizing size sizes" at bounding box center [597, 300] width 73 height 17
click at [591, 370] on button "Verify" at bounding box center [542, 373] width 688 height 25
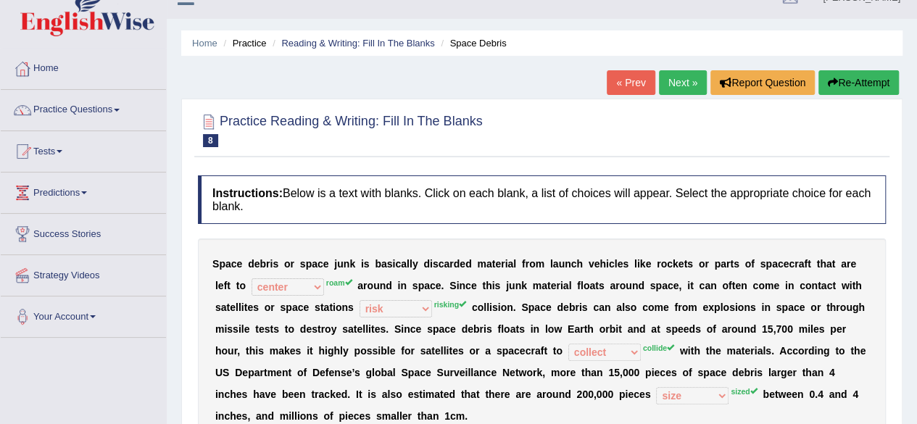
scroll to position [0, 0]
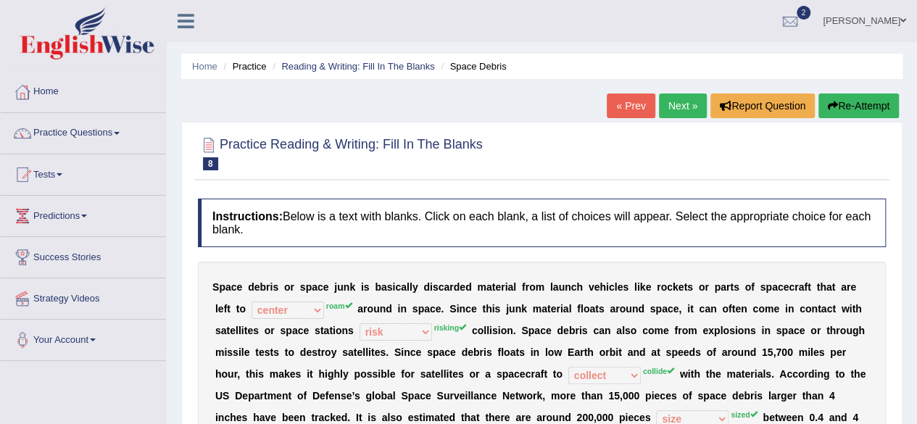
click at [689, 109] on link "Next »" at bounding box center [683, 106] width 48 height 25
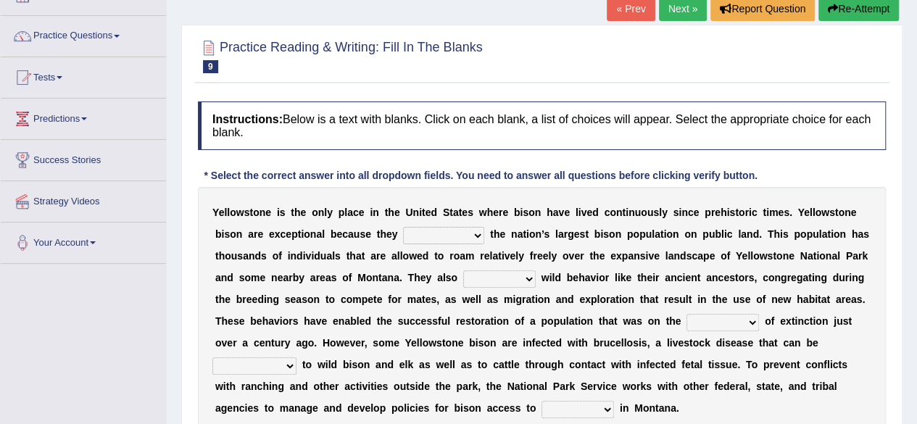
click at [467, 230] on select "congregate comprise consist compromise" at bounding box center [443, 235] width 81 height 17
click at [781, 317] on b "e" at bounding box center [783, 321] width 6 height 12
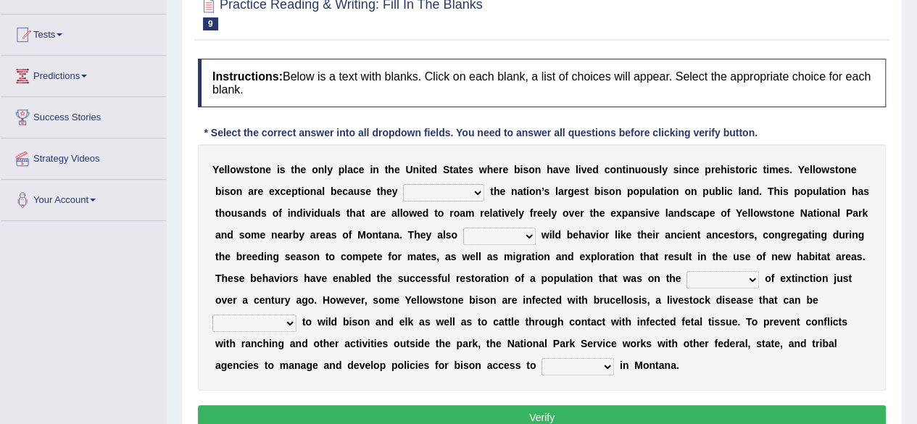
scroll to position [141, 0]
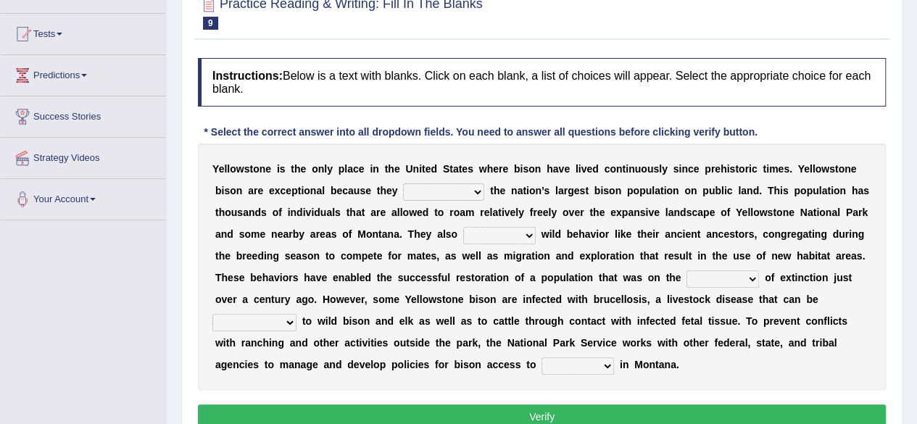
click at [461, 183] on select "congregate comprise consist compromise" at bounding box center [443, 191] width 81 height 17
click at [403, 183] on select "congregate comprise consist compromise" at bounding box center [443, 191] width 81 height 17
click at [454, 191] on select "congregate comprise consist compromise" at bounding box center [443, 191] width 81 height 17
click at [403, 183] on select "congregate comprise consist compromise" at bounding box center [443, 191] width 81 height 17
click at [474, 191] on select "congregate comprise consist compromise" at bounding box center [443, 191] width 81 height 17
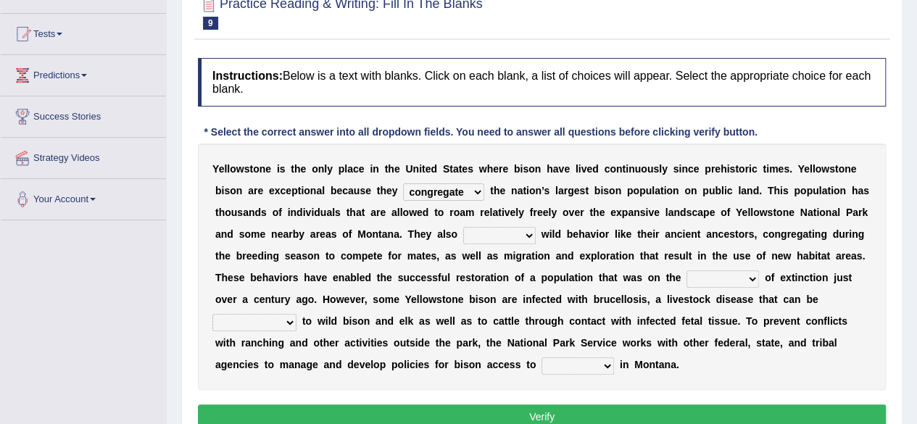
click at [403, 183] on select "congregate comprise consist compromise" at bounding box center [443, 191] width 81 height 17
click at [463, 187] on select "congregate comprise consist compromise" at bounding box center [443, 191] width 81 height 17
click at [403, 183] on select "congregate comprise consist compromise" at bounding box center [443, 191] width 81 height 17
click at [459, 189] on select "congregate comprise consist compromise" at bounding box center [443, 191] width 81 height 17
select select "compromise"
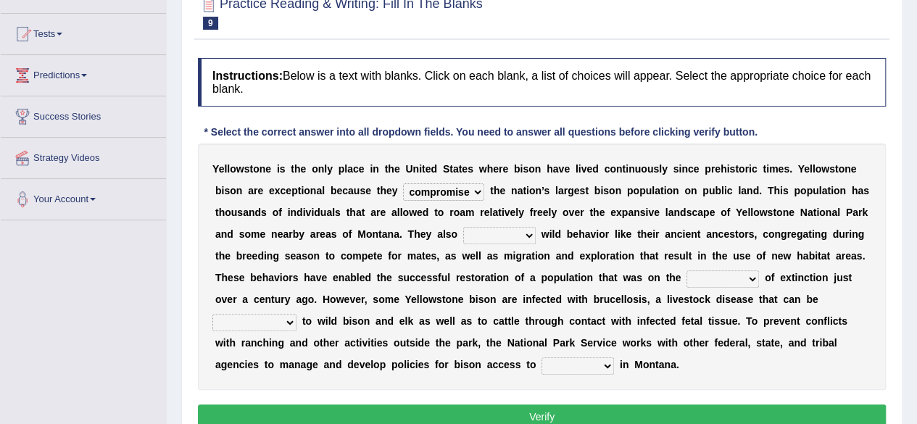
click at [403, 183] on select "congregate comprise consist compromise" at bounding box center [443, 191] width 81 height 17
click at [521, 238] on select "exhibit disregard resist encourage" at bounding box center [499, 235] width 73 height 17
select select "exhibit"
click at [463, 227] on select "exhibit disregard resist encourage" at bounding box center [499, 235] width 73 height 17
click at [740, 282] on select "brine brink danger brindle" at bounding box center [723, 279] width 73 height 17
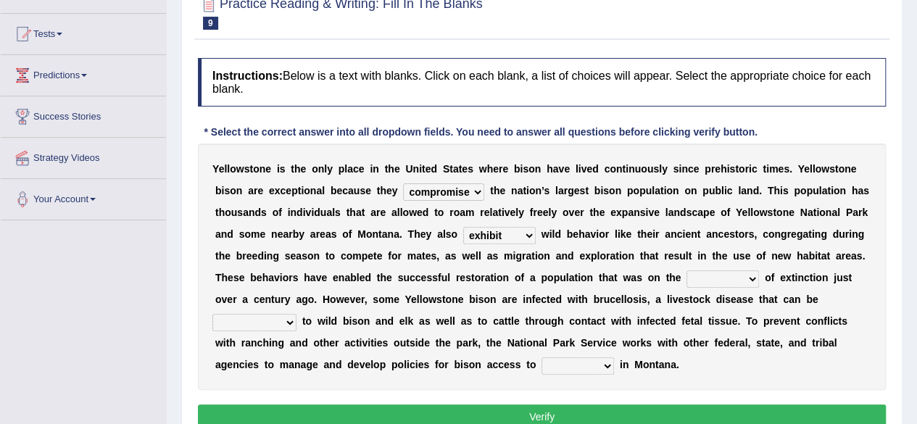
select select "danger"
click at [687, 271] on select "brine brink danger brindle" at bounding box center [723, 279] width 73 height 17
click at [279, 326] on select "transplanted transported transgressed transmitted" at bounding box center [254, 322] width 84 height 17
select select "transplanted"
click at [212, 314] on select "transplanted transported transgressed transmitted" at bounding box center [254, 322] width 84 height 17
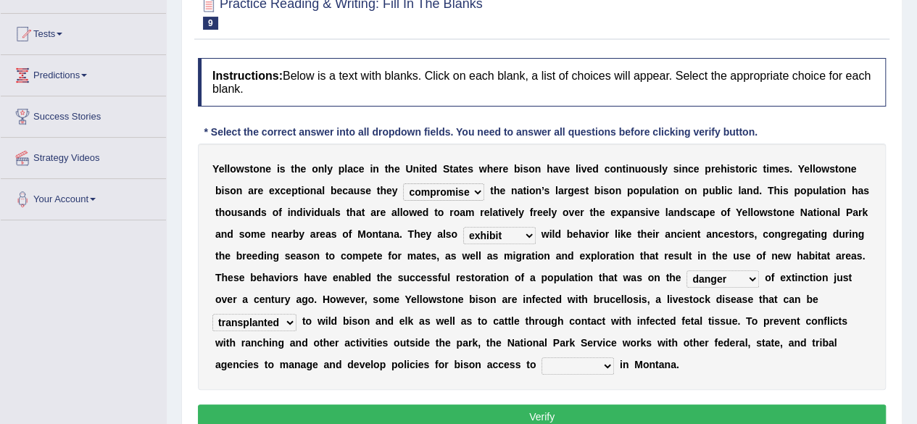
click at [600, 367] on select "habitat habitat habitant food" at bounding box center [578, 366] width 73 height 17
click at [542, 358] on select "habitat habitat habitant food" at bounding box center [578, 366] width 73 height 17
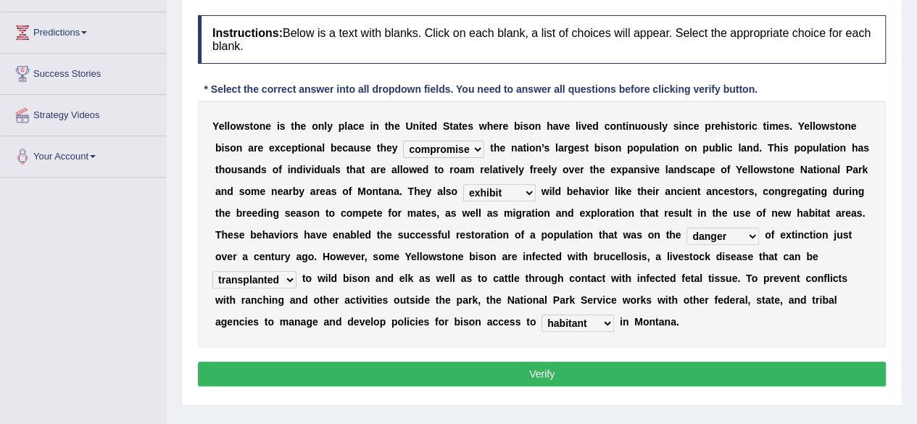
scroll to position [190, 0]
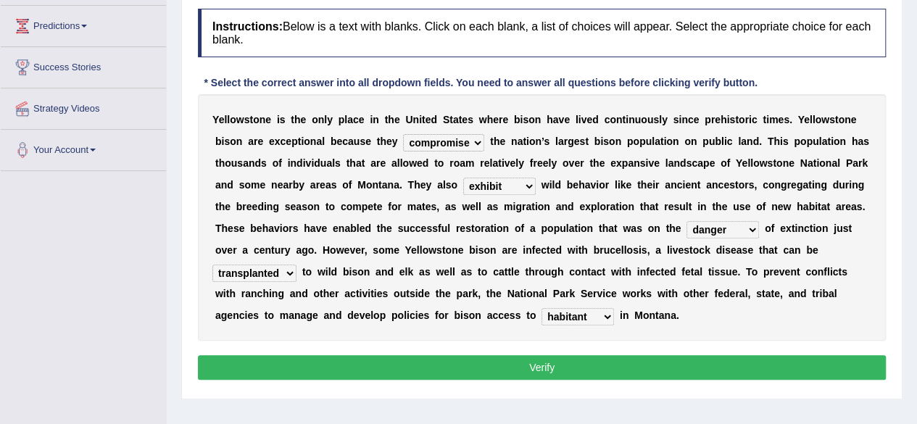
click at [589, 321] on select "habitat habitat habitant food" at bounding box center [578, 316] width 73 height 17
click at [542, 308] on select "habitat habitat habitant food" at bounding box center [578, 316] width 73 height 17
click at [593, 320] on select "habitat habitat habitant food" at bounding box center [578, 316] width 73 height 17
select select "habitant"
click at [542, 308] on select "habitat habitat habitant food" at bounding box center [578, 316] width 73 height 17
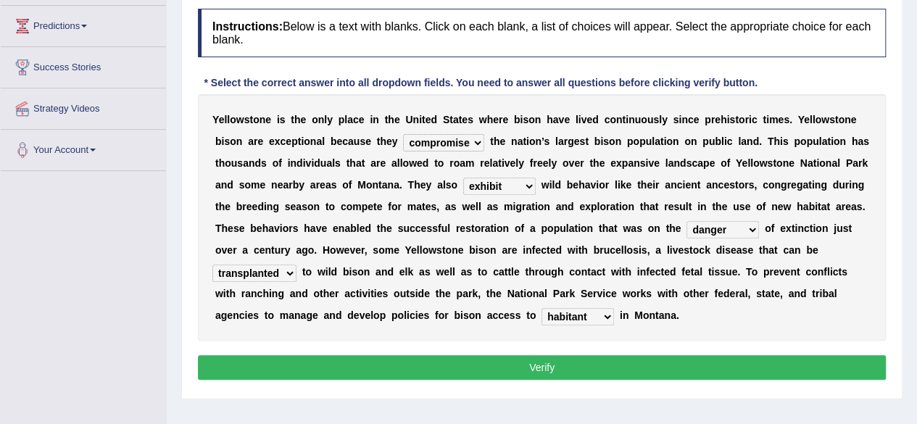
click at [564, 358] on button "Verify" at bounding box center [542, 367] width 688 height 25
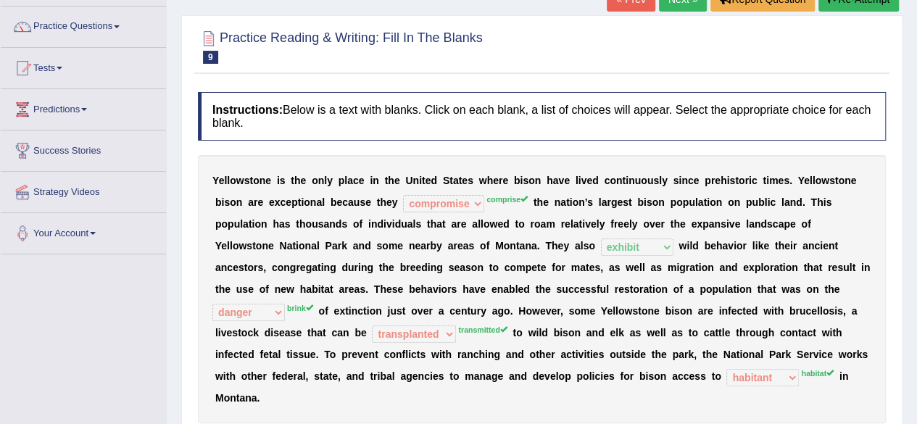
scroll to position [61, 0]
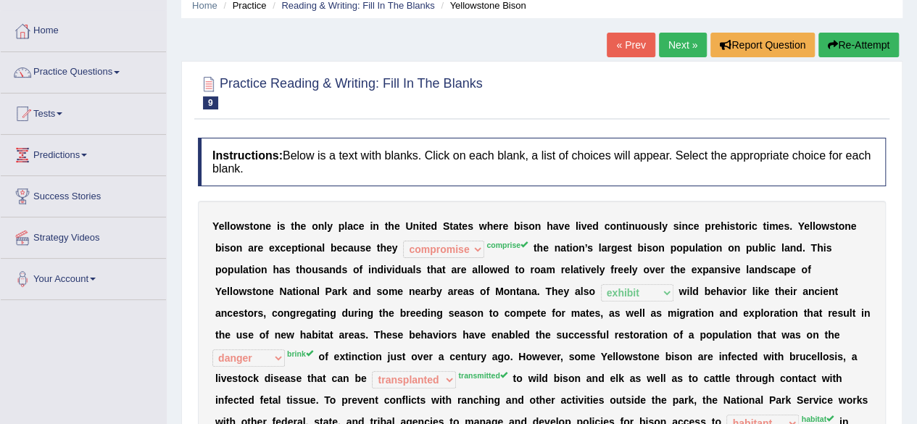
click at [666, 53] on link "Next »" at bounding box center [683, 45] width 48 height 25
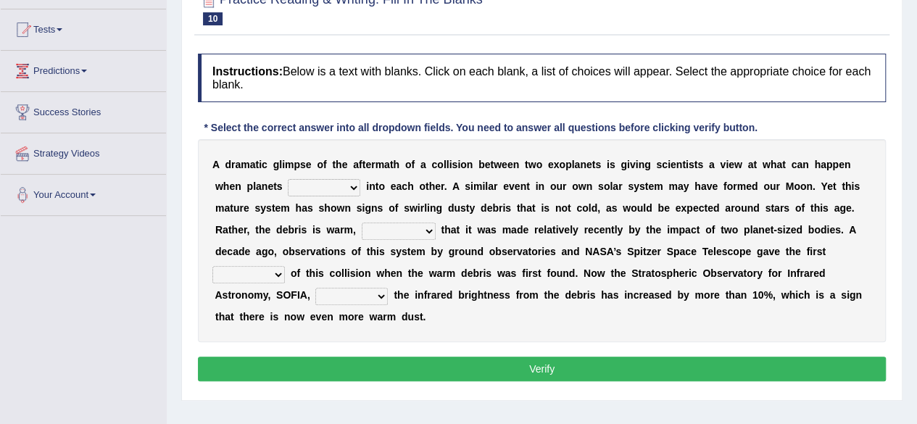
scroll to position [145, 0]
click at [350, 190] on select "crash explore roam implode" at bounding box center [324, 187] width 73 height 17
select select "explore"
click at [288, 179] on select "crash explore roam implode" at bounding box center [324, 187] width 73 height 17
click at [423, 231] on select "reinforcing sentencing forging conducing" at bounding box center [399, 231] width 74 height 17
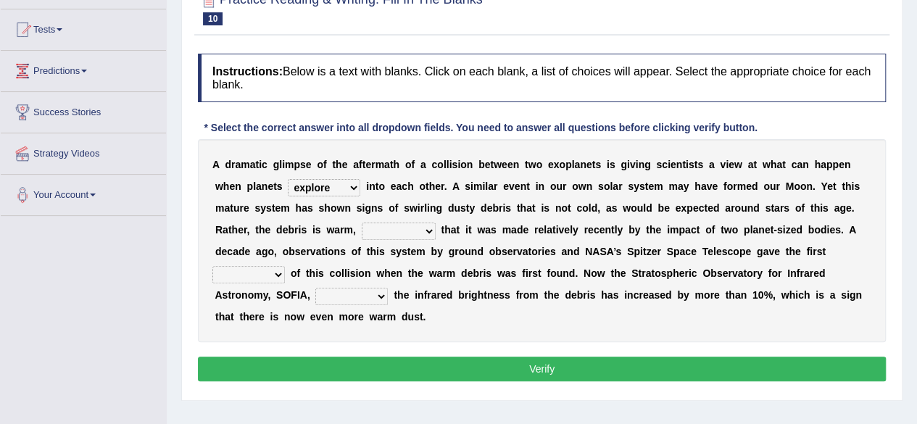
click at [404, 321] on b "d" at bounding box center [405, 317] width 7 height 12
click at [406, 234] on select "reinforcing sentencing forging conducing" at bounding box center [399, 231] width 74 height 17
select select "conducing"
click at [362, 223] on select "reinforcing sentencing forging conducing" at bounding box center [399, 231] width 74 height 17
click at [267, 273] on select "pints faints hints taints" at bounding box center [248, 274] width 73 height 17
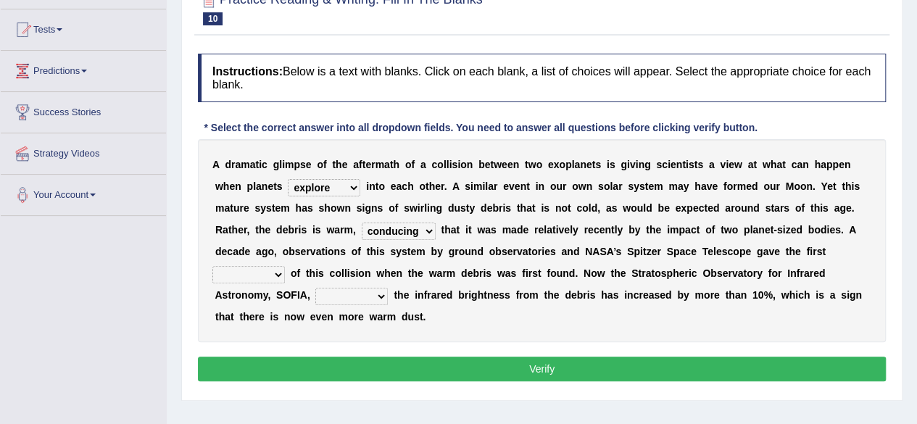
select select "hints"
click at [212, 266] on select "pints faints hints taints" at bounding box center [248, 274] width 73 height 17
click at [367, 296] on select "concealed revealed repealed unsealed" at bounding box center [351, 296] width 73 height 17
select select "repealed"
click at [315, 288] on select "concealed revealed repealed unsealed" at bounding box center [351, 296] width 73 height 17
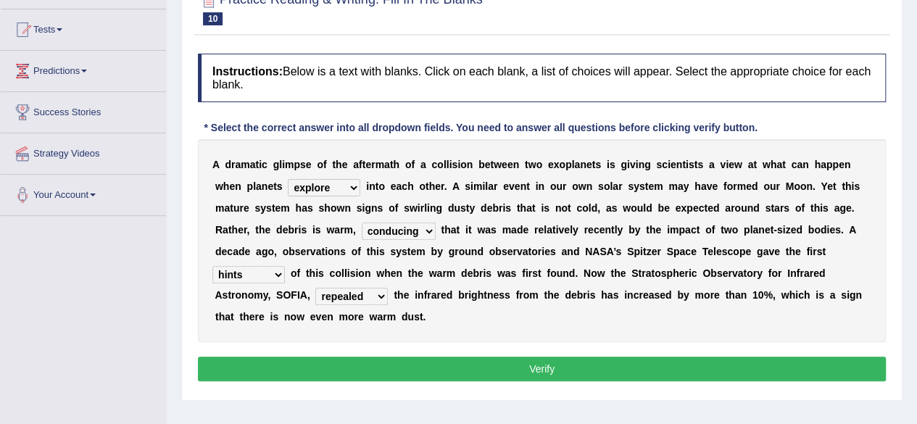
click at [406, 363] on button "Verify" at bounding box center [542, 369] width 688 height 25
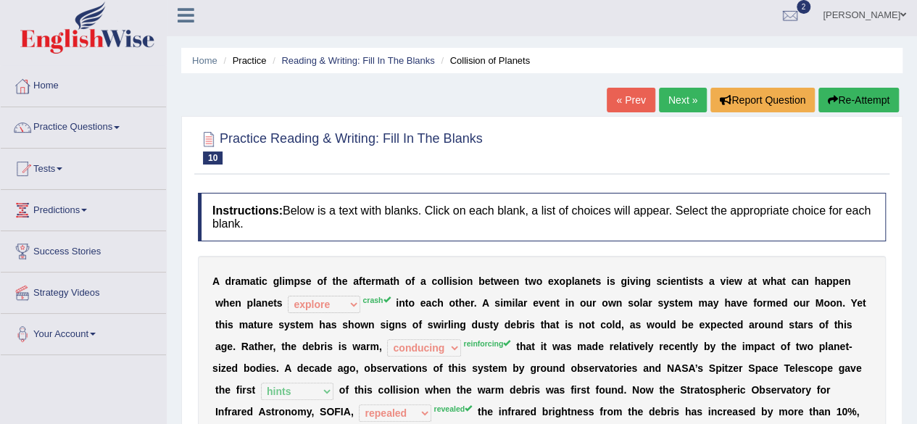
scroll to position [0, 0]
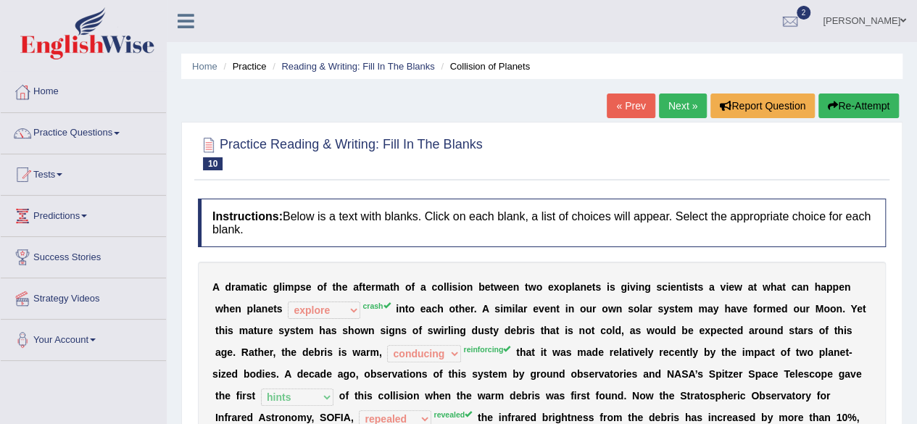
click at [682, 115] on link "Next »" at bounding box center [683, 106] width 48 height 25
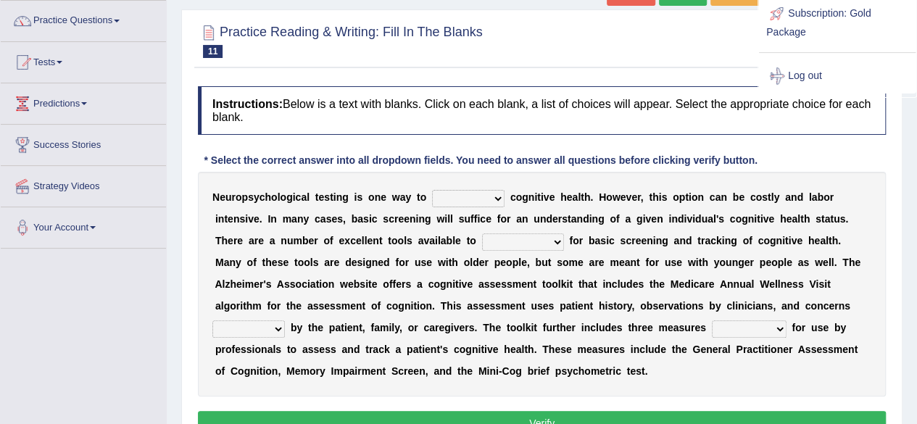
click at [787, 260] on b "e" at bounding box center [790, 263] width 6 height 12
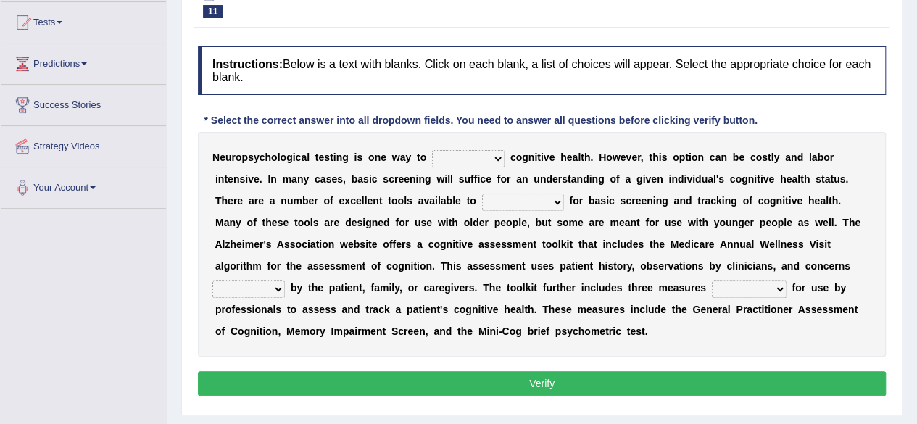
scroll to position [155, 0]
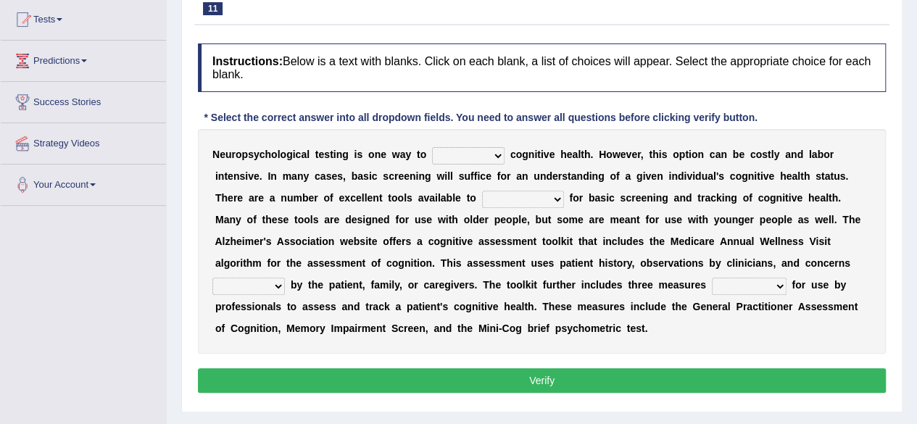
click at [493, 158] on select "obsess assess possess access" at bounding box center [468, 155] width 73 height 17
select select "access"
click at [432, 147] on select "obsess assess possess access" at bounding box center [468, 155] width 73 height 17
click at [548, 204] on select "stationers practitioners petitioners questioners" at bounding box center [523, 199] width 82 height 17
select select "stationers"
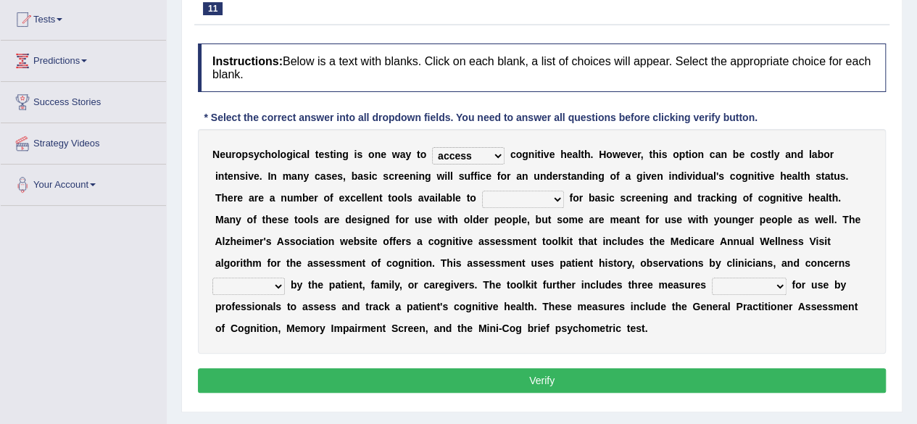
click at [482, 191] on select "stationers practitioners petitioners questioners" at bounding box center [523, 199] width 82 height 17
click at [265, 284] on select "raised rising arising praised" at bounding box center [248, 286] width 73 height 17
select select "raised"
click at [212, 278] on select "raised rising arising praised" at bounding box center [248, 286] width 73 height 17
click at [798, 286] on b "o" at bounding box center [799, 285] width 7 height 12
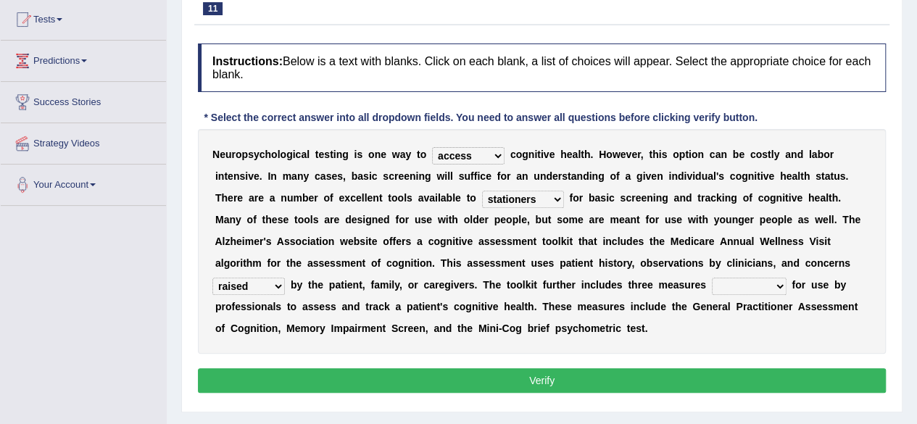
click at [776, 290] on select "validated intimidated dilapidated antedated" at bounding box center [749, 286] width 75 height 17
select select "intimidated"
click at [712, 278] on select "validated intimidated dilapidated antedated" at bounding box center [749, 286] width 75 height 17
click at [827, 368] on button "Verify" at bounding box center [542, 380] width 688 height 25
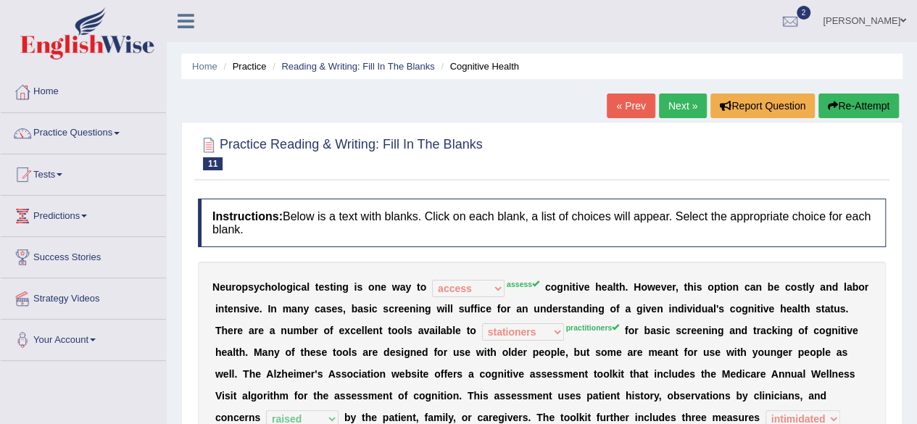
scroll to position [0, 0]
click at [680, 103] on link "Next »" at bounding box center [683, 106] width 48 height 25
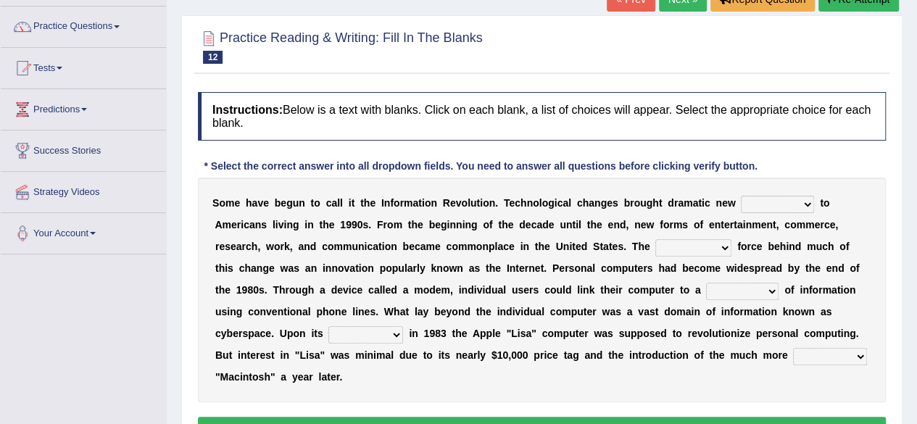
click at [798, 207] on select "challenges puzzles options confusion" at bounding box center [777, 204] width 73 height 17
select select "challenges"
click at [741, 196] on select "challenges puzzles options confusion" at bounding box center [777, 204] width 73 height 17
click at [727, 249] on select "unremitting uninspiring driving insinuating" at bounding box center [694, 247] width 76 height 17
select select "insinuating"
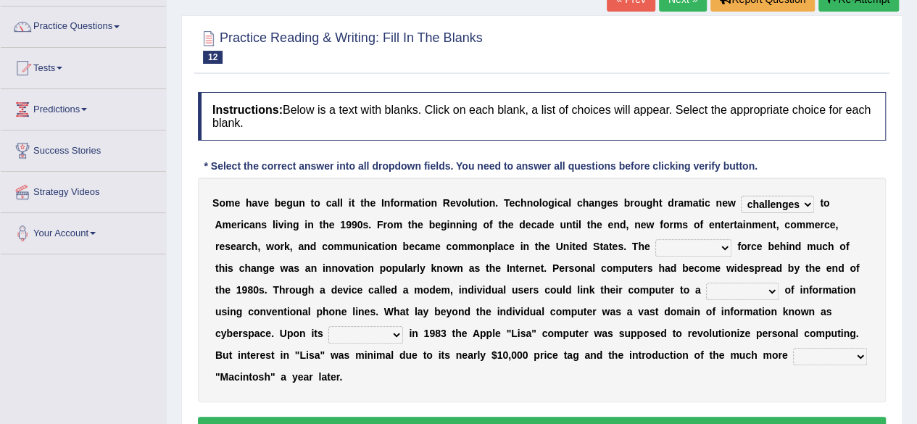
click at [656, 239] on select "unremitting uninspiring driving insinuating" at bounding box center [694, 247] width 76 height 17
click at [769, 296] on select "magnitude bulk wealth volume" at bounding box center [742, 291] width 73 height 17
select select "magnitude"
click at [706, 283] on select "magnitude bulk wealth volume" at bounding box center [742, 291] width 73 height 17
click at [395, 334] on select "relief release publication emission" at bounding box center [366, 334] width 75 height 17
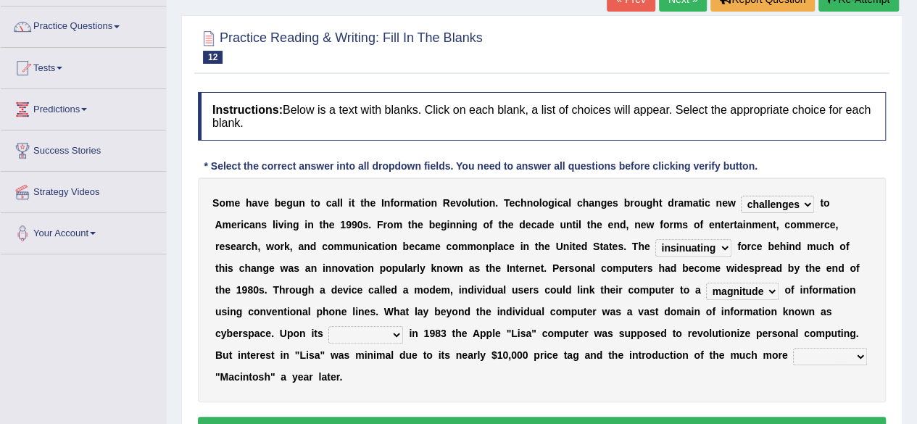
select select "emission"
click at [329, 326] on select "relief release publication emission" at bounding box center [366, 334] width 75 height 17
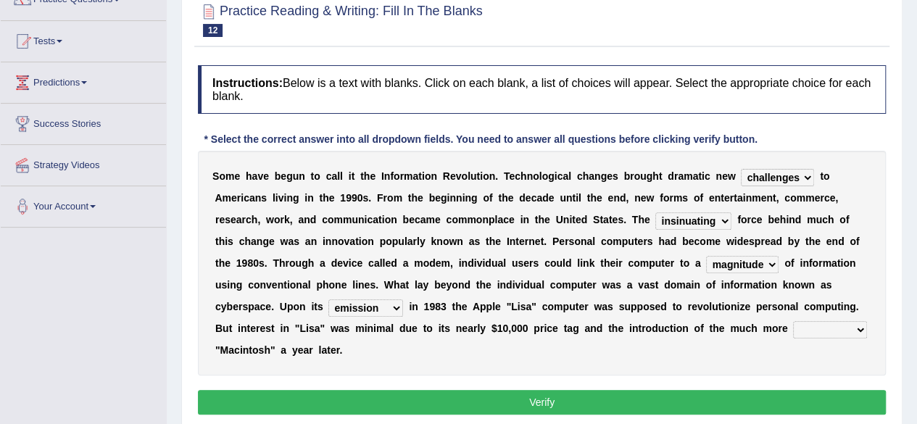
scroll to position [163, 0]
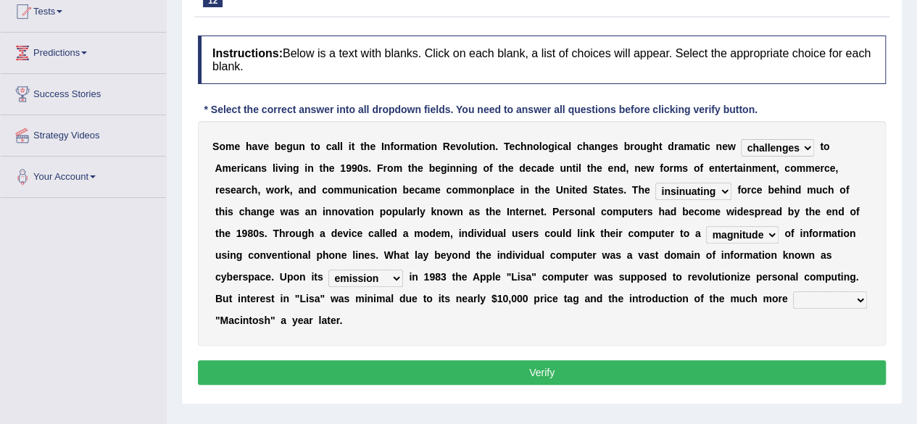
click at [471, 376] on button "Verify" at bounding box center [542, 372] width 688 height 25
click at [538, 376] on button "Verify" at bounding box center [542, 372] width 688 height 25
click at [839, 300] on select "convenient affordable advanced formidable" at bounding box center [830, 300] width 74 height 17
select select "convenient"
click at [793, 292] on select "convenient affordable advanced formidable" at bounding box center [830, 300] width 74 height 17
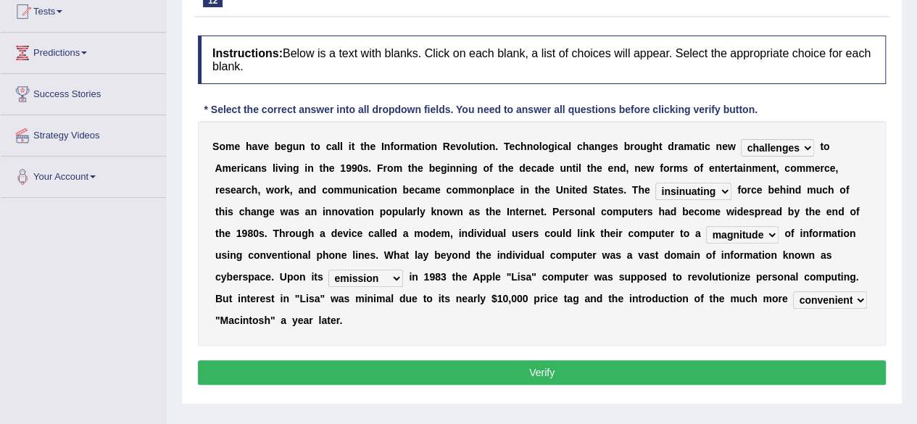
click at [829, 366] on button "Verify" at bounding box center [542, 372] width 688 height 25
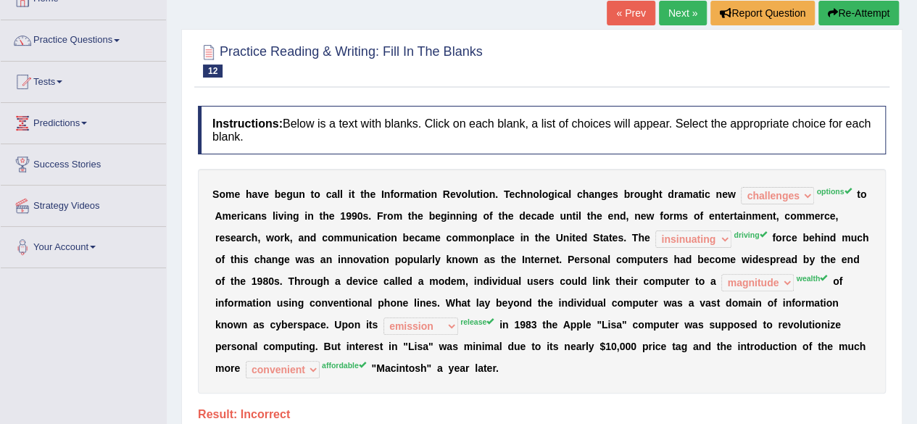
scroll to position [93, 0]
click at [690, 12] on link "Next »" at bounding box center [683, 13] width 48 height 25
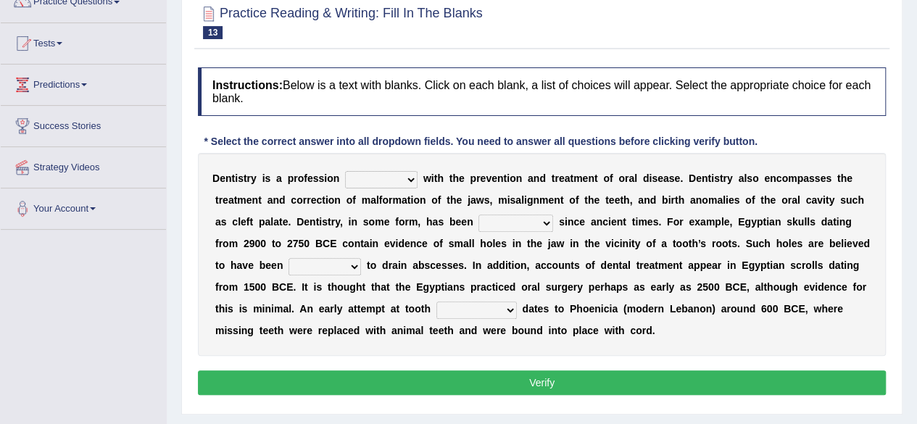
click at [419, 177] on b at bounding box center [421, 179] width 6 height 12
click at [395, 184] on select "agreed dealt concerned taken" at bounding box center [381, 179] width 73 height 17
select select "agreed"
click at [345, 171] on select "agreed dealt concerned taken" at bounding box center [381, 179] width 73 height 17
click at [530, 228] on select "criticized replaced practiced abandoned" at bounding box center [516, 223] width 75 height 17
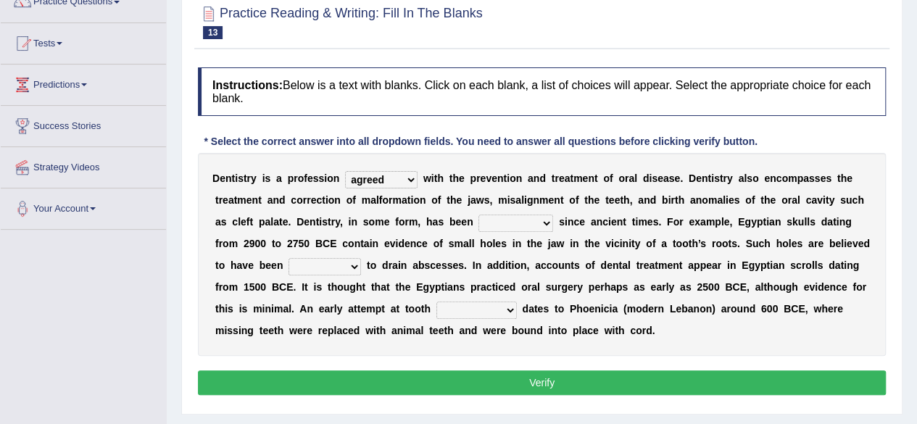
select select "criticized"
click at [479, 215] on select "criticized replaced practiced abandoned" at bounding box center [516, 223] width 75 height 17
click at [344, 266] on select "fluctuated laminated drilled sealed" at bounding box center [325, 266] width 73 height 17
select select "fluctuated"
click at [289, 258] on select "fluctuated laminated drilled sealed" at bounding box center [325, 266] width 73 height 17
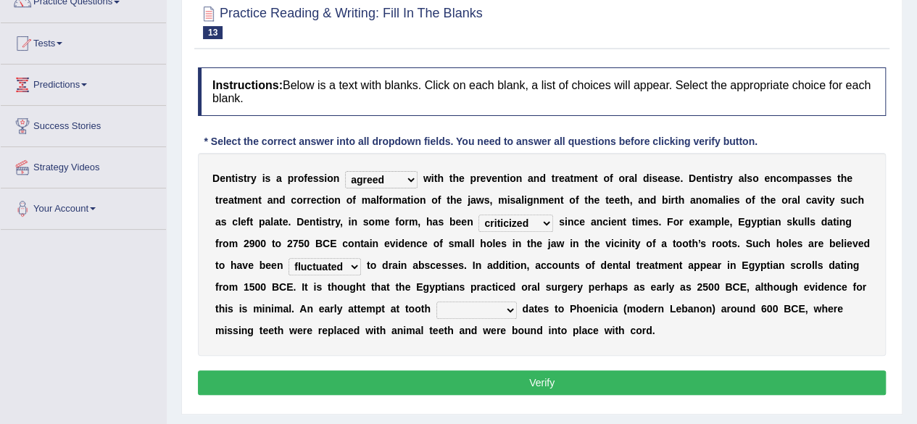
click at [328, 258] on select "fluctuated laminated drilled sealed" at bounding box center [325, 266] width 73 height 17
click at [289, 258] on select "fluctuated laminated drilled sealed" at bounding box center [325, 266] width 73 height 17
click at [486, 315] on select "reparation sacrament restitution replacement" at bounding box center [477, 310] width 81 height 17
select select "reparation"
click at [437, 302] on select "reparation sacrament restitution replacement" at bounding box center [477, 310] width 81 height 17
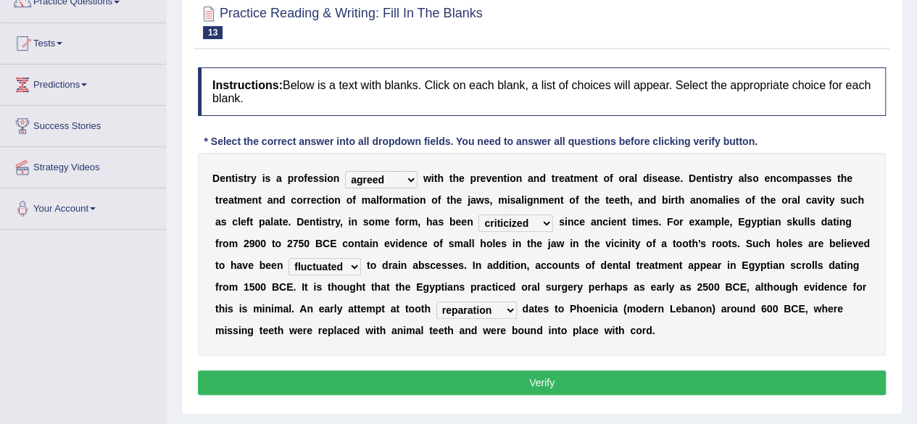
click at [505, 387] on button "Verify" at bounding box center [542, 383] width 688 height 25
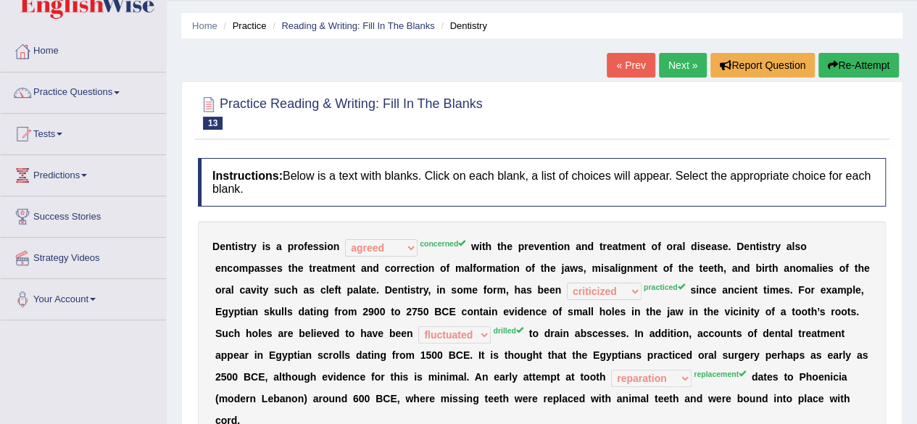
scroll to position [39, 0]
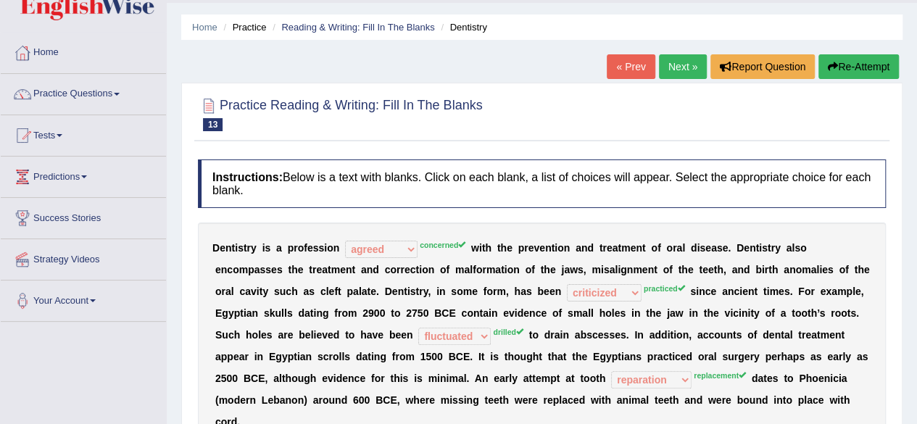
click at [120, 93] on span at bounding box center [117, 94] width 6 height 3
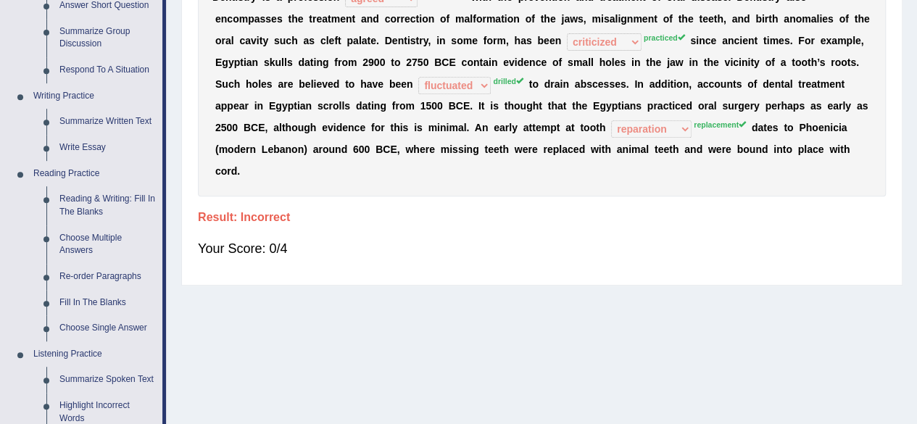
scroll to position [290, 0]
click at [96, 307] on link "Fill In The Blanks" at bounding box center [108, 303] width 110 height 26
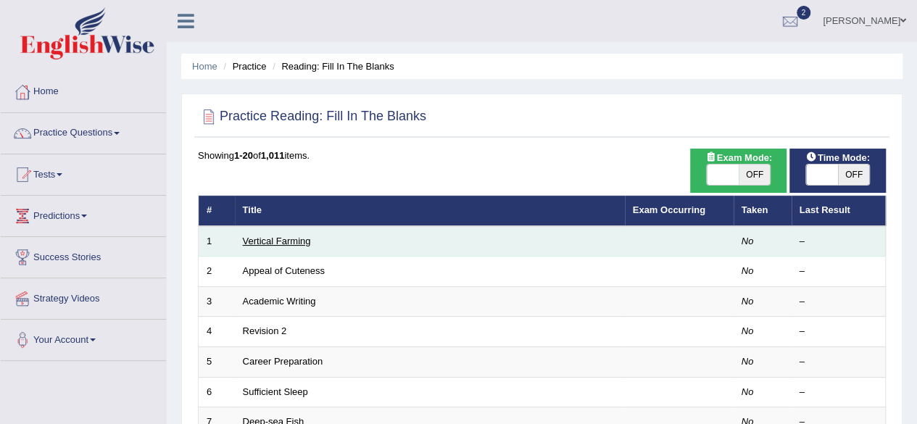
click at [309, 242] on link "Vertical Farming" at bounding box center [277, 241] width 68 height 11
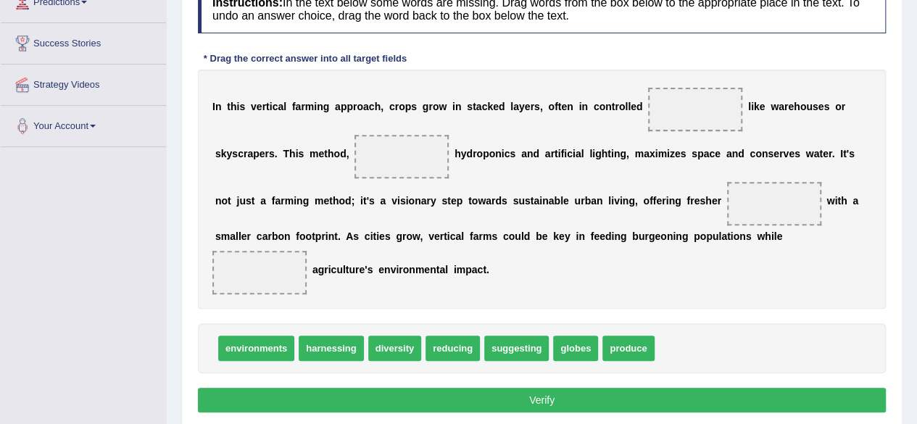
scroll to position [242, 0]
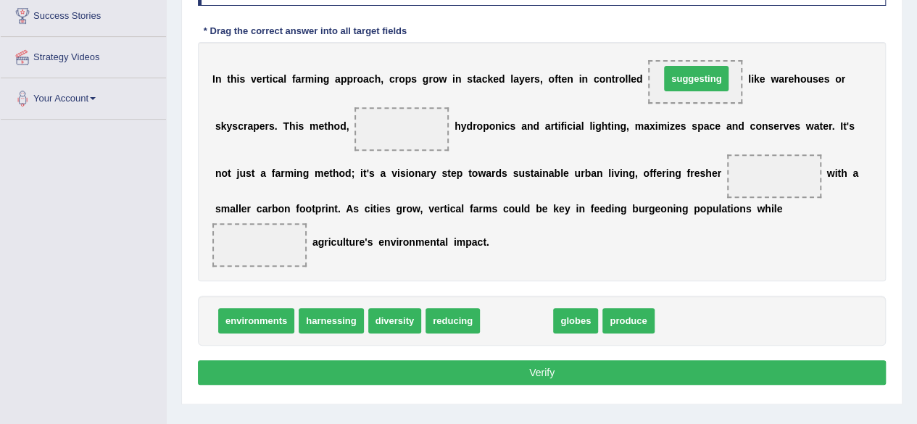
drag, startPoint x: 512, startPoint y: 321, endPoint x: 692, endPoint y: 78, distance: 301.7
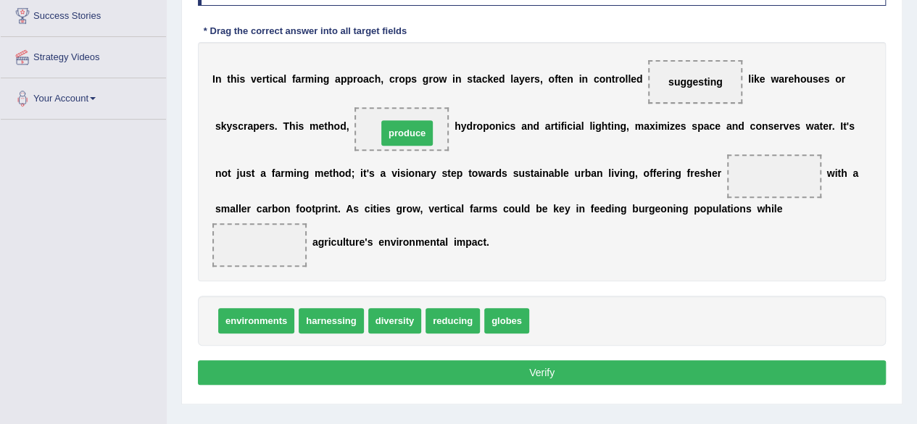
drag, startPoint x: 557, startPoint y: 326, endPoint x: 411, endPoint y: 142, distance: 234.3
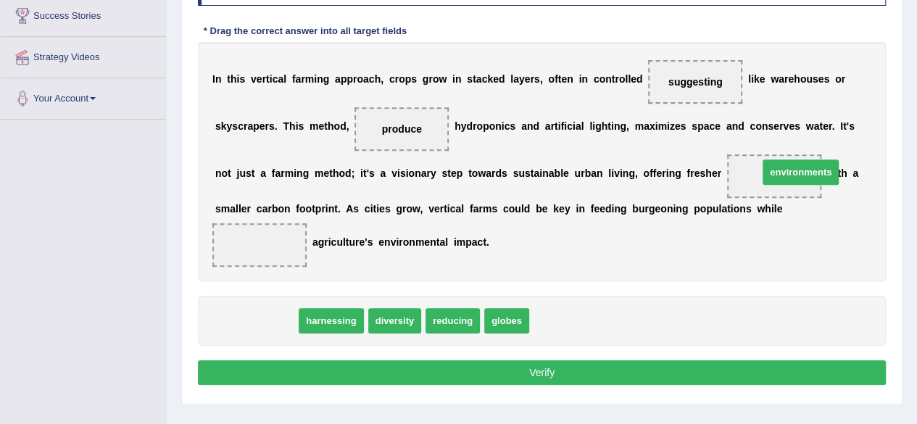
drag, startPoint x: 257, startPoint y: 310, endPoint x: 802, endPoint y: 161, distance: 564.6
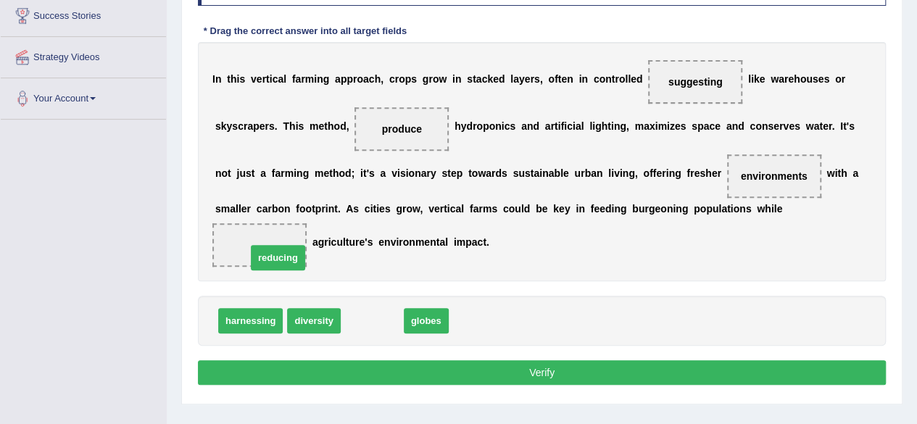
drag, startPoint x: 366, startPoint y: 322, endPoint x: 271, endPoint y: 259, distance: 113.4
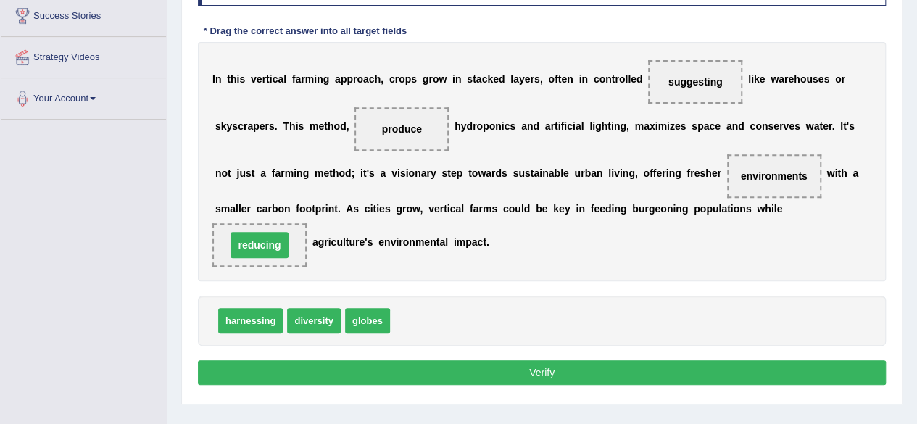
click at [271, 259] on span "reducing" at bounding box center [259, 245] width 94 height 44
click at [418, 371] on button "Verify" at bounding box center [542, 372] width 688 height 25
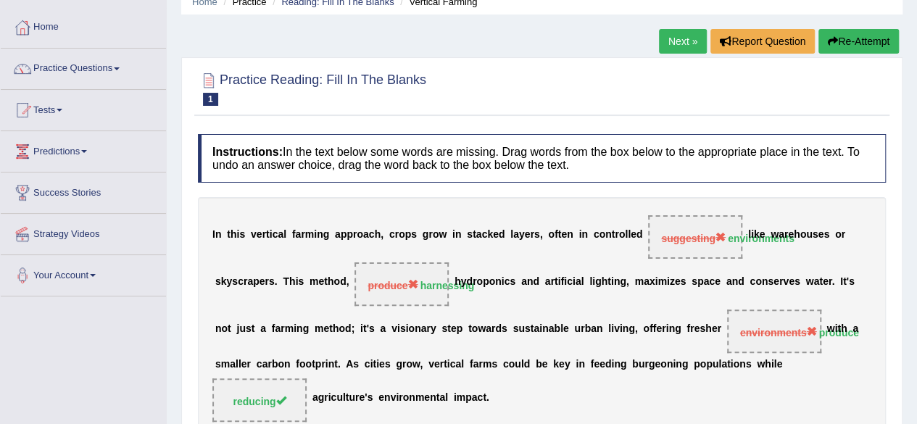
scroll to position [0, 0]
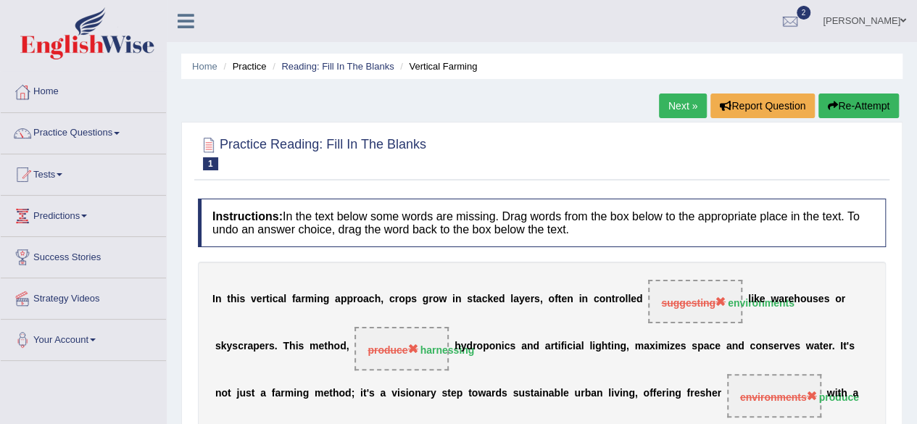
click at [674, 99] on link "Next »" at bounding box center [683, 106] width 48 height 25
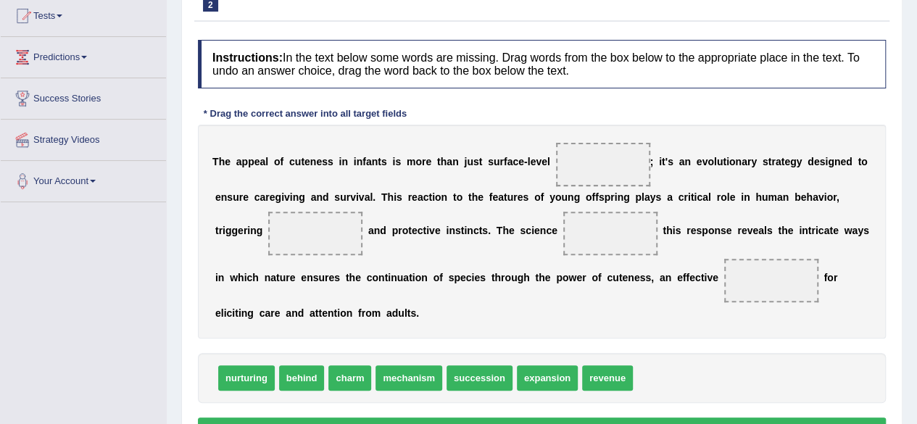
scroll to position [164, 0]
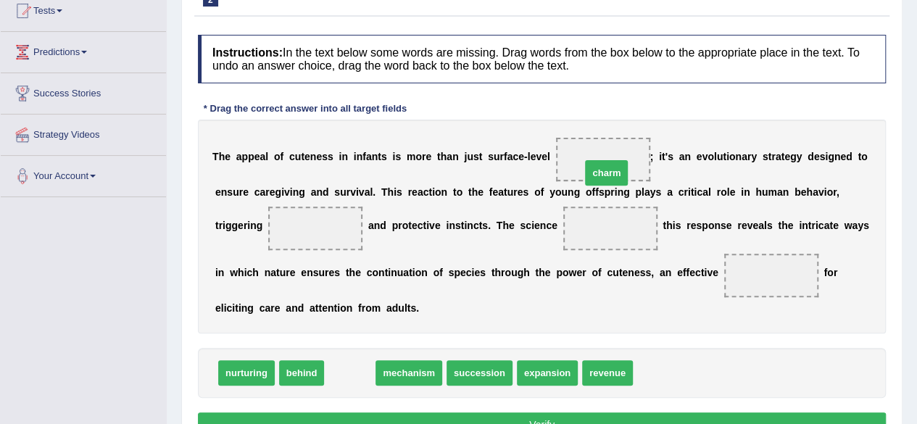
drag, startPoint x: 354, startPoint y: 375, endPoint x: 606, endPoint y: 175, distance: 322.1
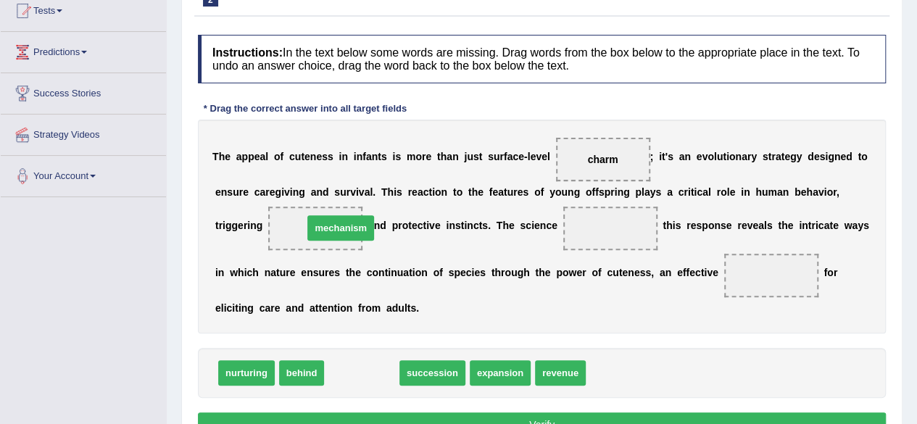
drag, startPoint x: 356, startPoint y: 366, endPoint x: 335, endPoint y: 223, distance: 145.1
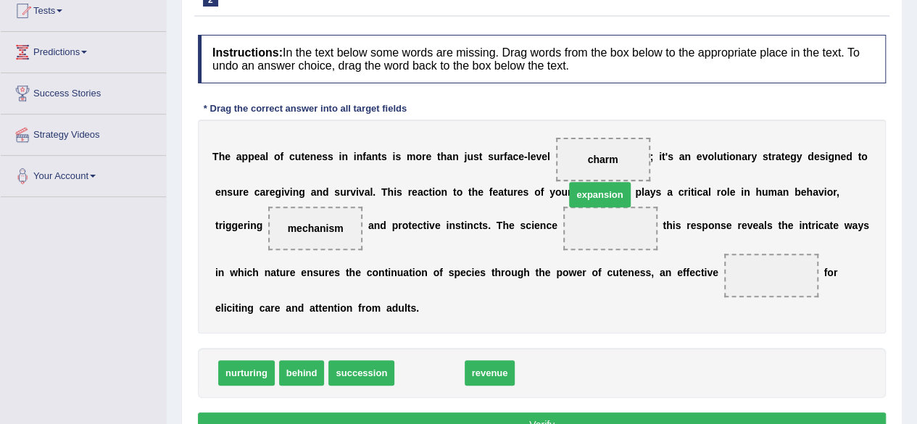
drag, startPoint x: 418, startPoint y: 376, endPoint x: 589, endPoint y: 199, distance: 245.7
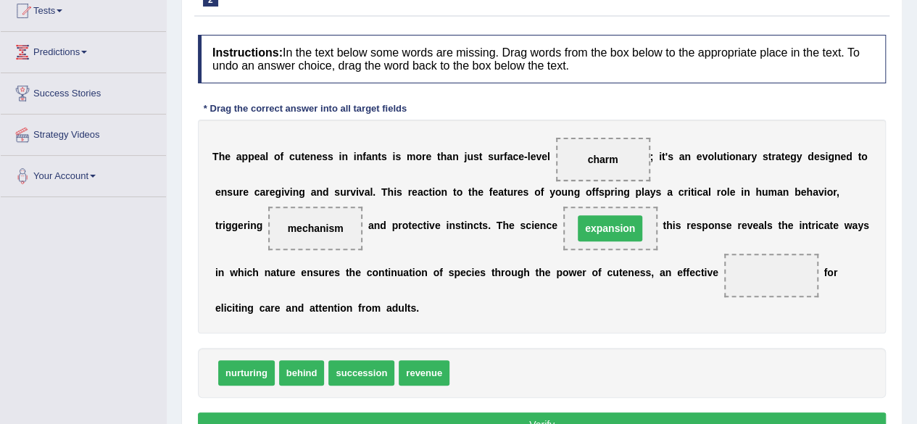
click at [603, 234] on span "expansion" at bounding box center [610, 228] width 65 height 26
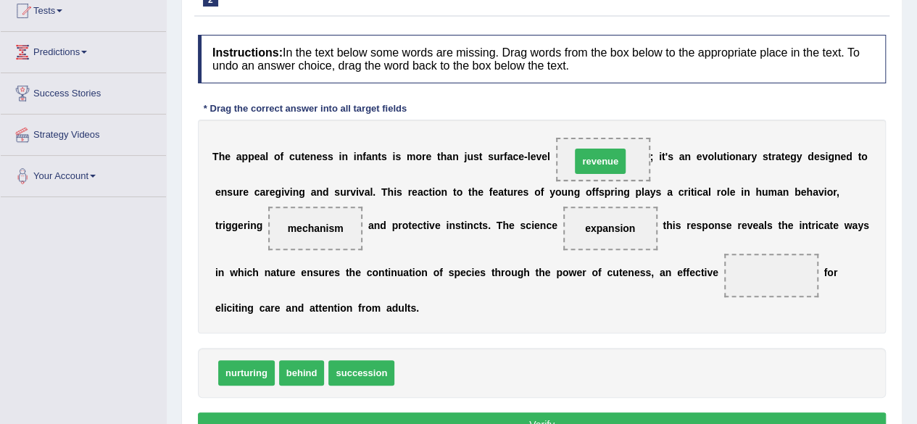
drag, startPoint x: 424, startPoint y: 373, endPoint x: 600, endPoint y: 162, distance: 276.0
drag, startPoint x: 412, startPoint y: 371, endPoint x: 671, endPoint y: 318, distance: 264.4
click at [611, 314] on span "charm" at bounding box center [590, 306] width 43 height 25
drag, startPoint x: 704, startPoint y: 320, endPoint x: 751, endPoint y: 308, distance: 47.8
click at [722, 317] on div "T h e a p p e a l o f c u t e n e s s i n i n f a n t s i s m o r e t h a n j u…" at bounding box center [542, 227] width 688 height 214
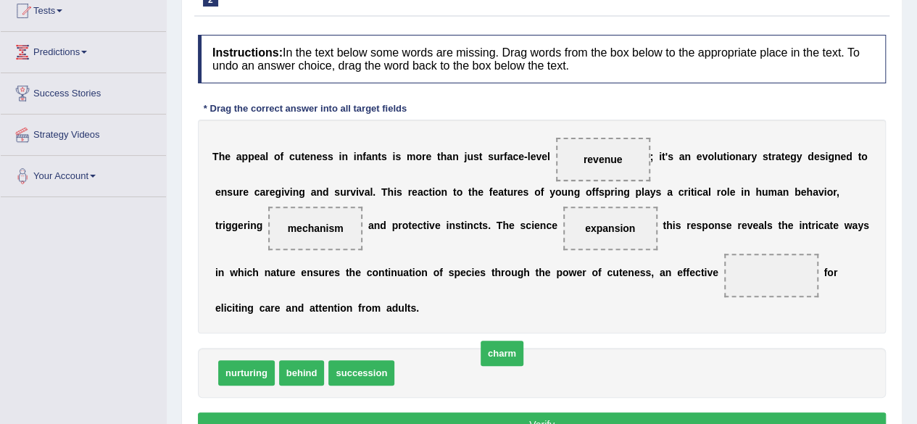
drag, startPoint x: 751, startPoint y: 308, endPoint x: 793, endPoint y: 297, distance: 44.2
click at [793, 298] on div "T h e a p p e a l o f c u t e n e s s i n i n f a n t s i s m o r e t h a n j u…" at bounding box center [542, 227] width 688 height 214
drag, startPoint x: 424, startPoint y: 369, endPoint x: 783, endPoint y: 278, distance: 371.1
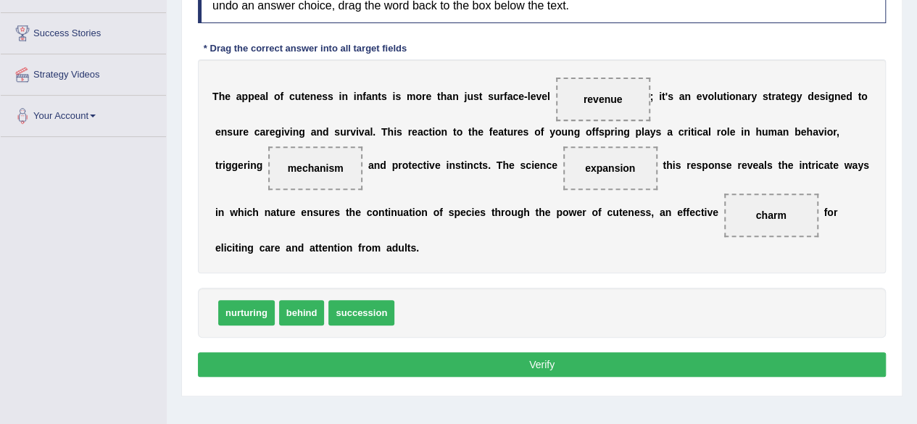
scroll to position [236, 0]
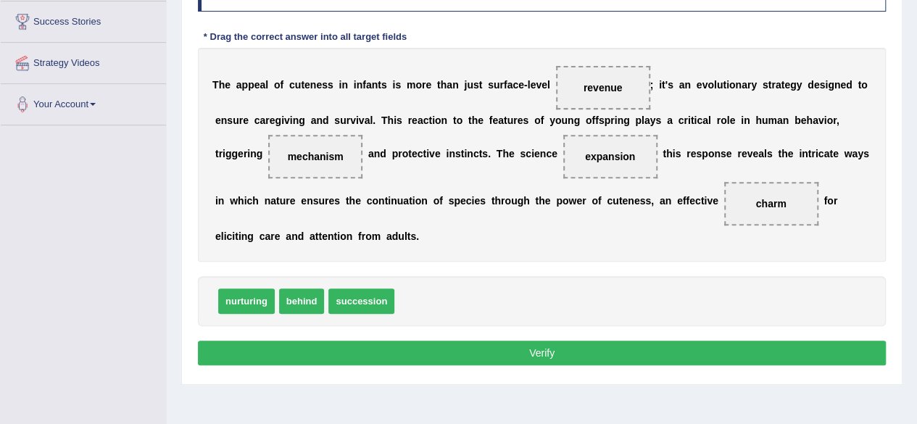
click at [541, 348] on button "Verify" at bounding box center [542, 353] width 688 height 25
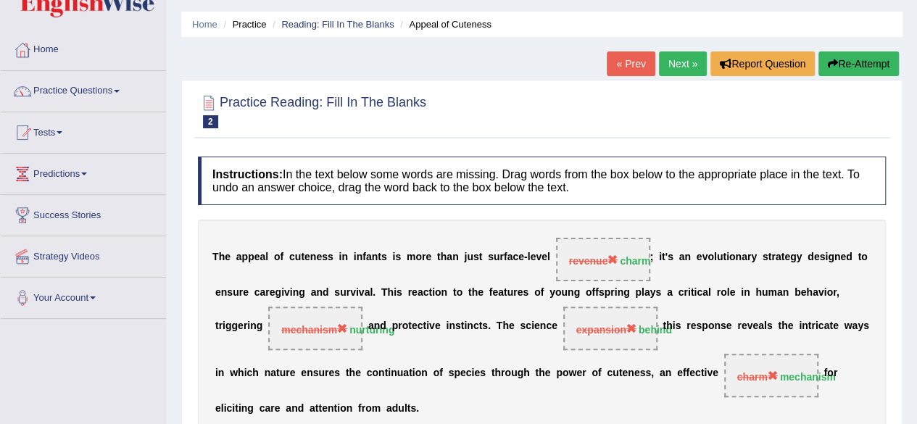
scroll to position [0, 0]
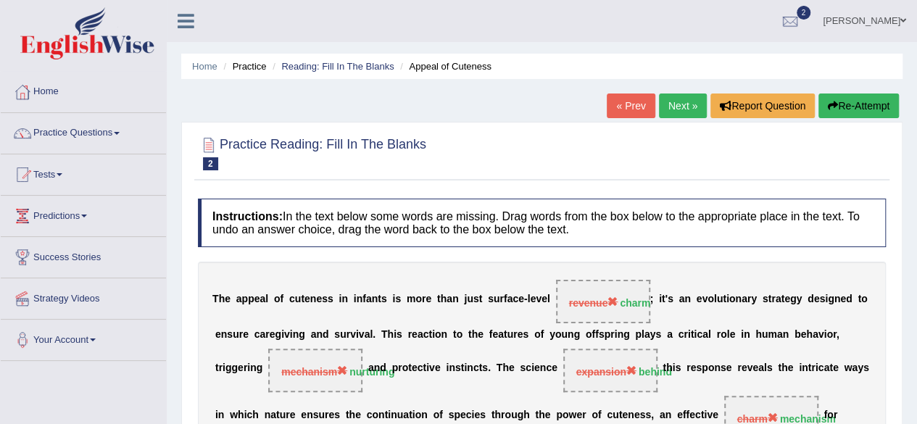
click at [677, 103] on link "Next »" at bounding box center [683, 106] width 48 height 25
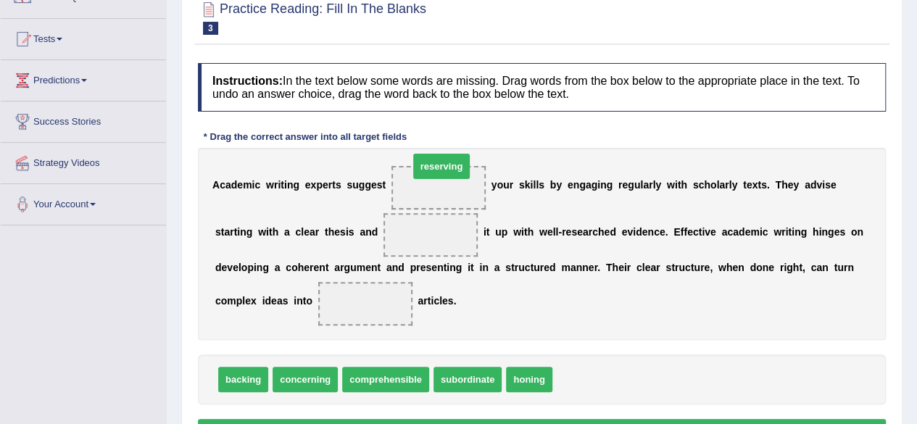
drag, startPoint x: 576, startPoint y: 375, endPoint x: 434, endPoint y: 162, distance: 256.3
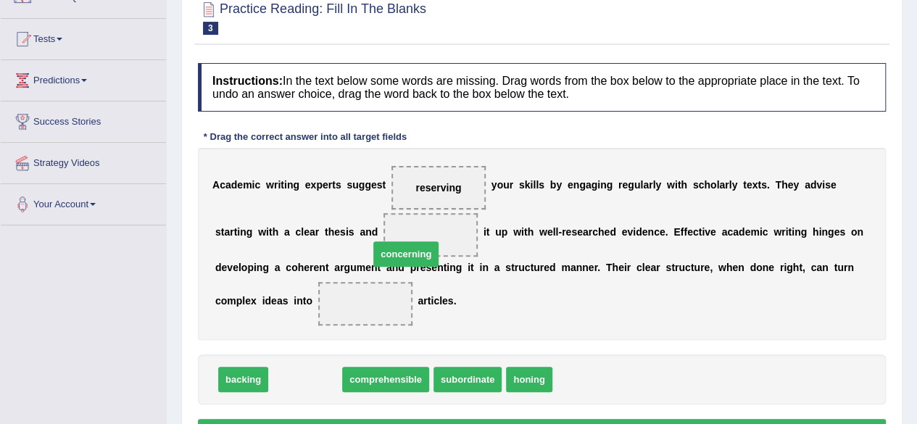
drag, startPoint x: 316, startPoint y: 377, endPoint x: 432, endPoint y: 242, distance: 177.5
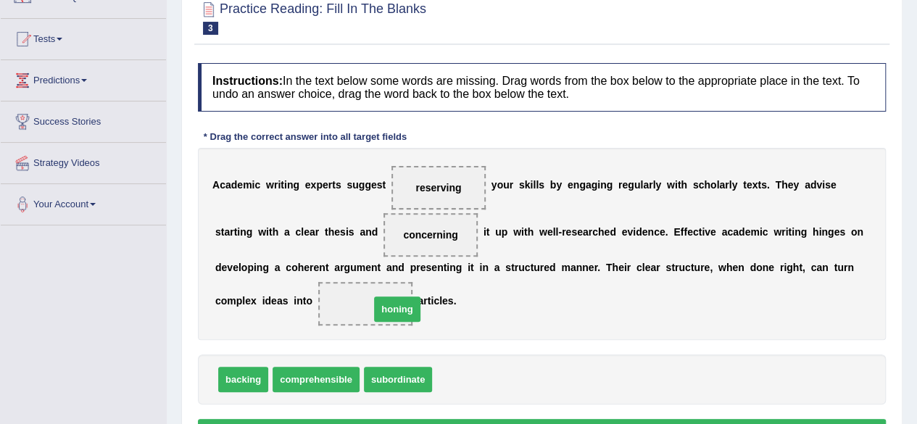
drag, startPoint x: 462, startPoint y: 381, endPoint x: 400, endPoint y: 311, distance: 93.5
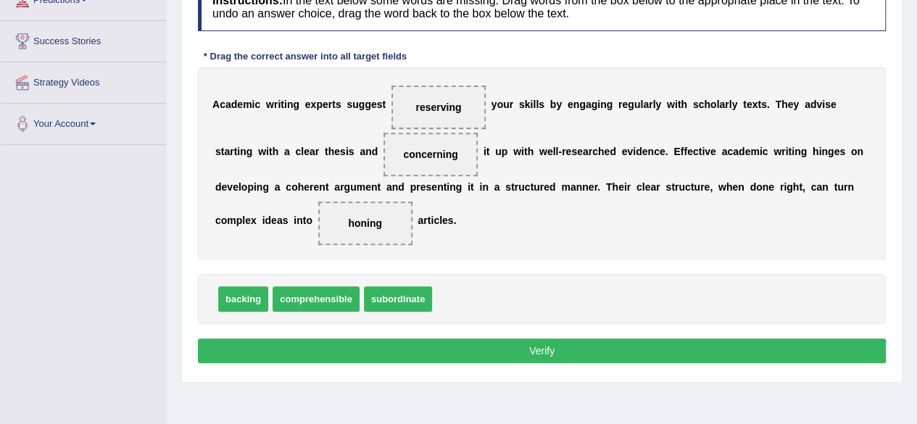
scroll to position [256, 0]
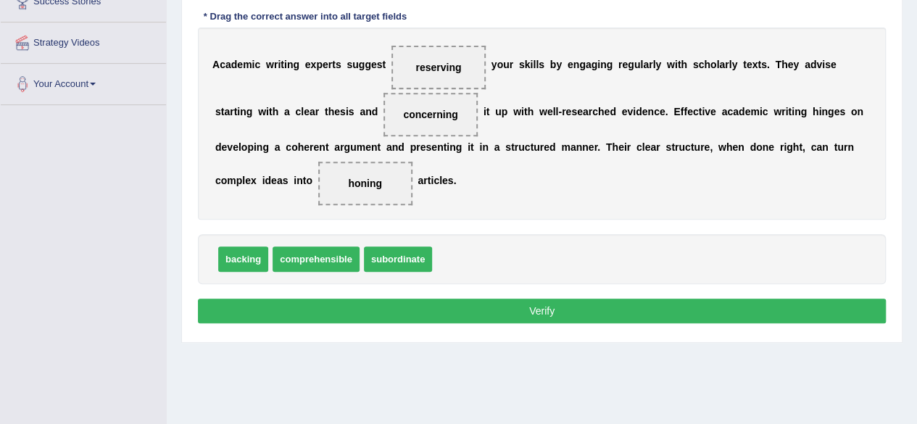
click at [289, 307] on button "Verify" at bounding box center [542, 311] width 688 height 25
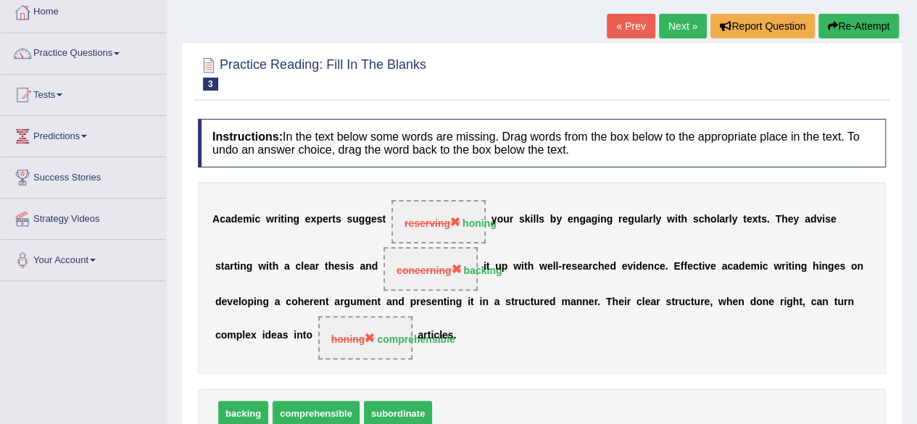
scroll to position [0, 0]
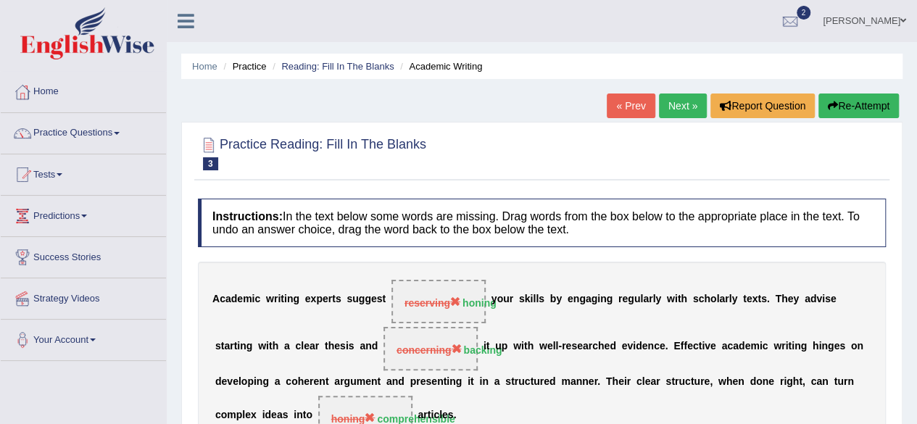
click at [679, 112] on link "Next »" at bounding box center [683, 106] width 48 height 25
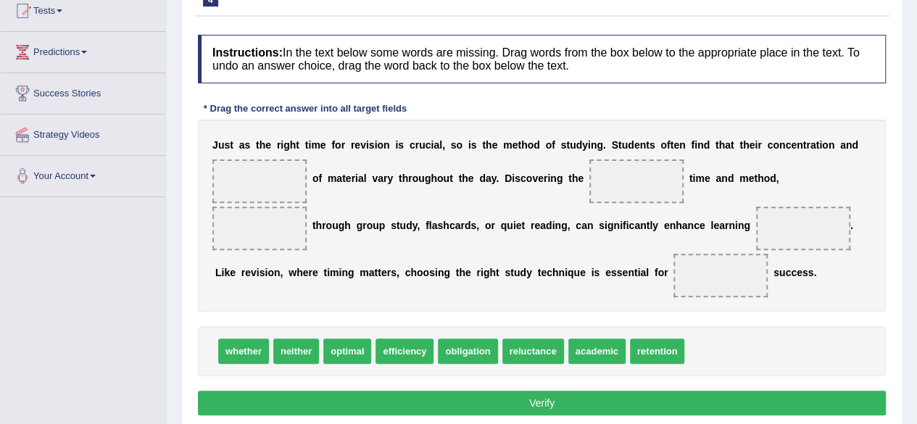
scroll to position [178, 0]
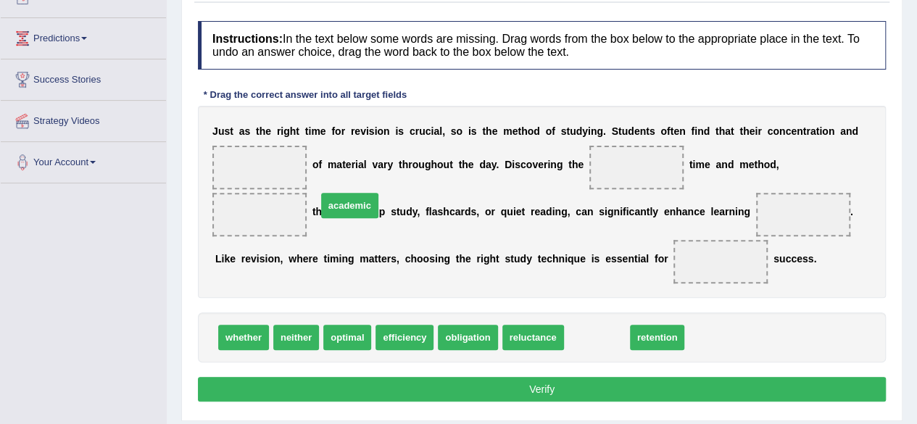
drag, startPoint x: 590, startPoint y: 335, endPoint x: 312, endPoint y: 198, distance: 309.7
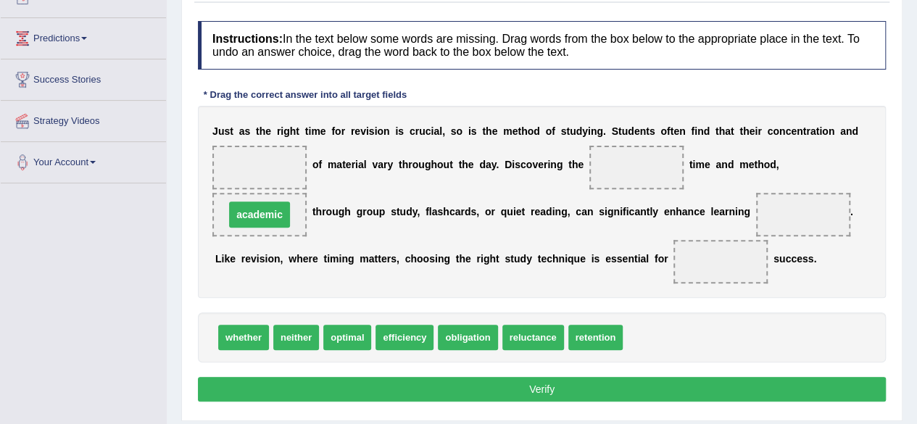
click at [307, 196] on div "J u s t a s t h e r i g h t t i m e f o r r e v i s i o n i s c r u c i a l , s…" at bounding box center [542, 202] width 688 height 192
click at [243, 331] on span "whether" at bounding box center [243, 337] width 51 height 25
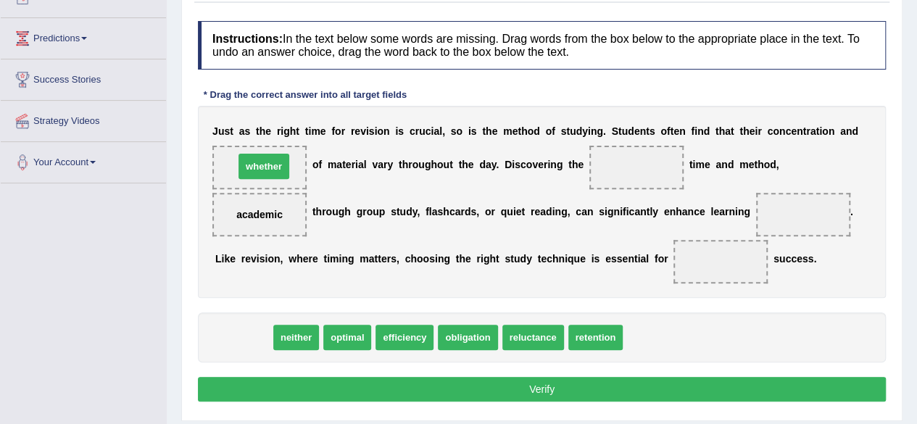
drag, startPoint x: 243, startPoint y: 331, endPoint x: 263, endPoint y: 162, distance: 170.1
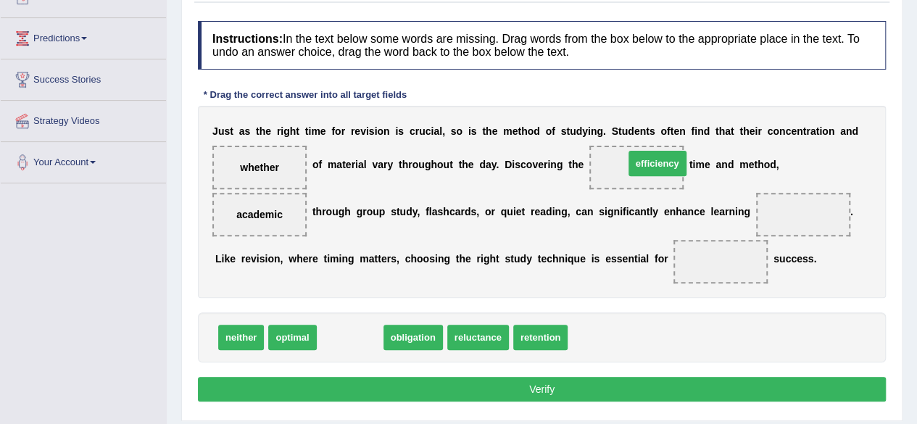
drag, startPoint x: 338, startPoint y: 335, endPoint x: 648, endPoint y: 164, distance: 353.8
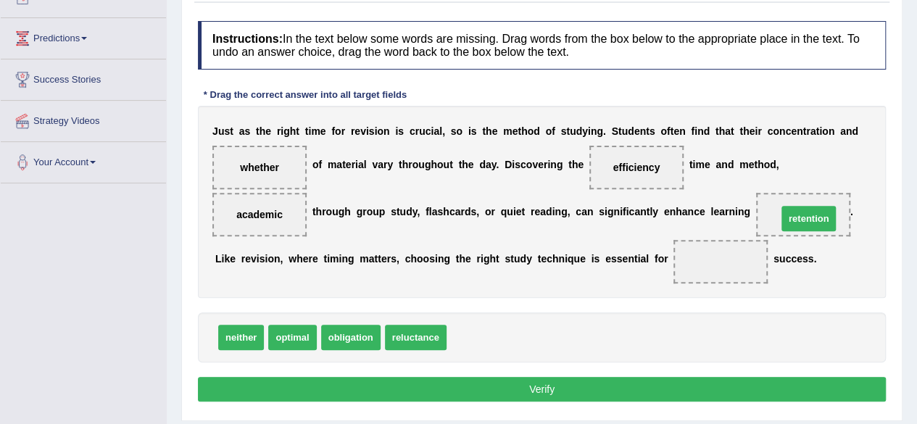
drag, startPoint x: 469, startPoint y: 337, endPoint x: 799, endPoint y: 218, distance: 351.4
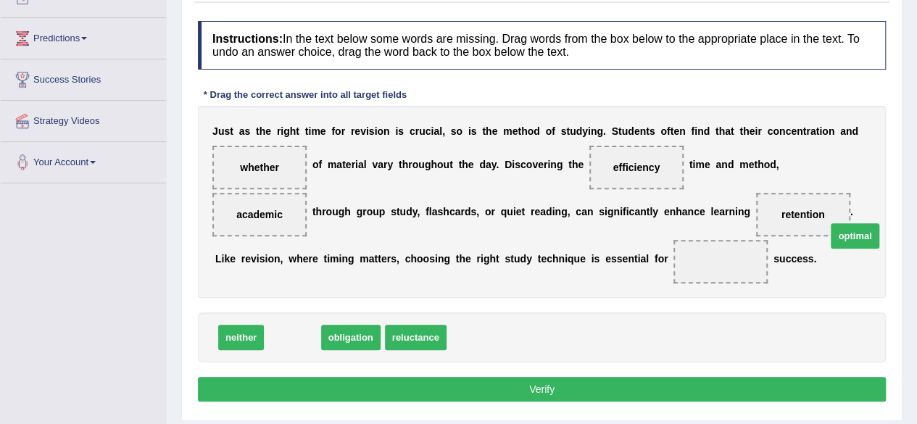
drag, startPoint x: 278, startPoint y: 334, endPoint x: 833, endPoint y: 234, distance: 563.9
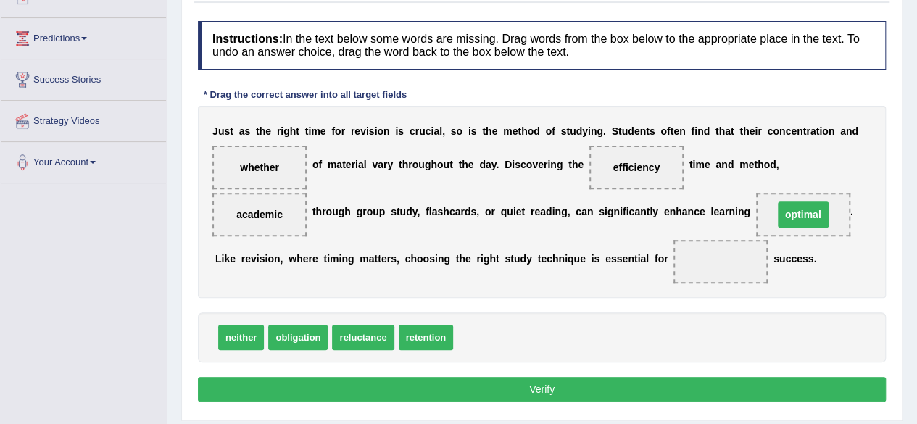
drag, startPoint x: 799, startPoint y: 234, endPoint x: 709, endPoint y: 256, distance: 93.2
click at [710, 256] on div "J u s t a s t h e r i g h t t i m e f o r r e v i s i o n i s c r u c i a l , s…" at bounding box center [542, 202] width 688 height 192
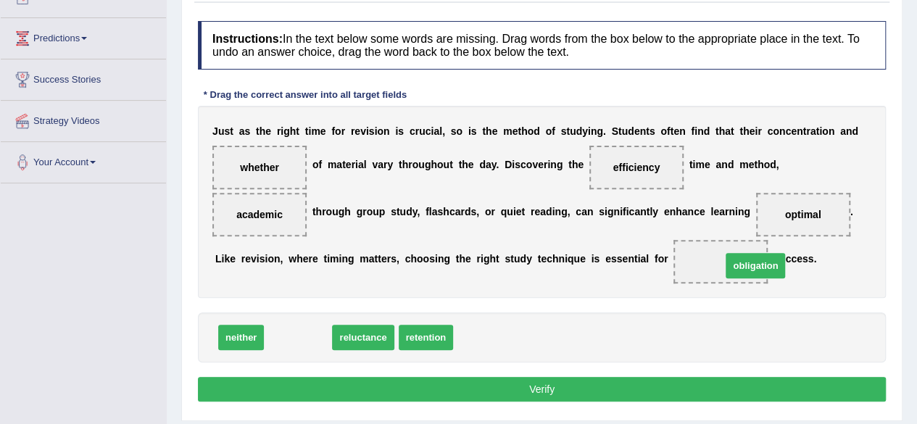
drag, startPoint x: 313, startPoint y: 335, endPoint x: 764, endPoint y: 262, distance: 457.0
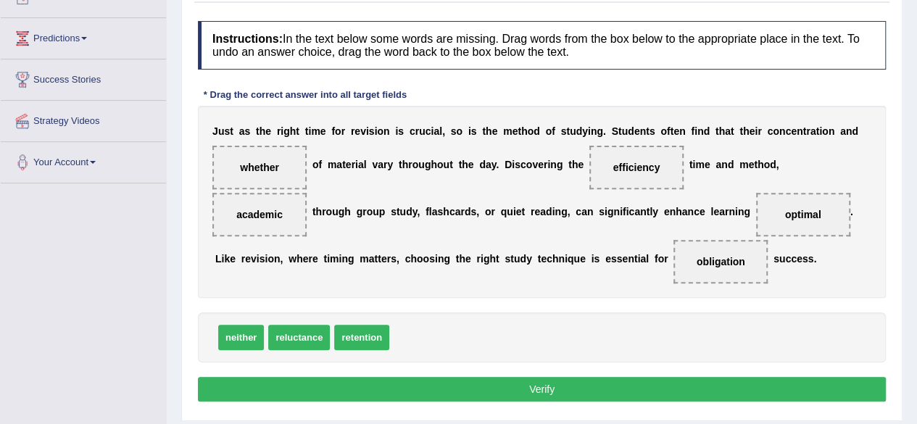
click at [839, 384] on button "Verify" at bounding box center [542, 389] width 688 height 25
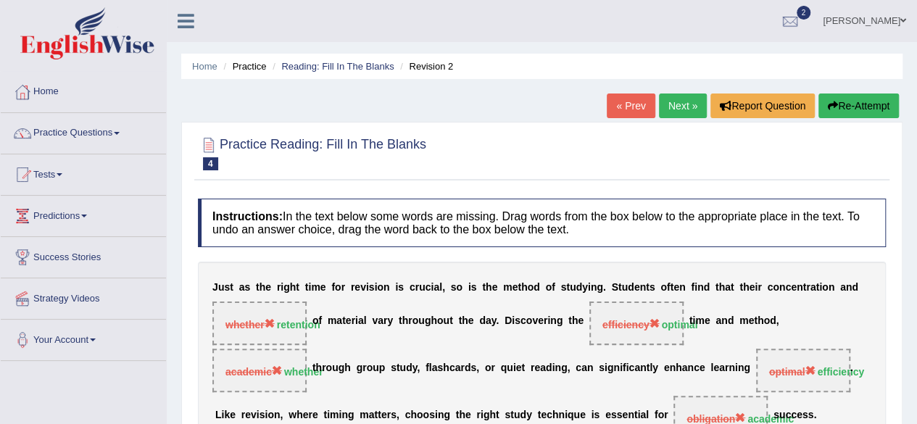
scroll to position [0, 0]
click at [677, 103] on link "Next »" at bounding box center [683, 106] width 48 height 25
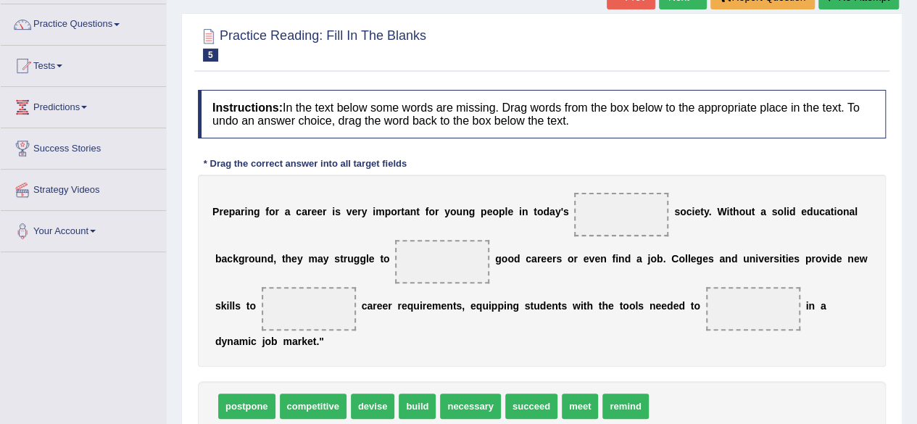
scroll to position [134, 0]
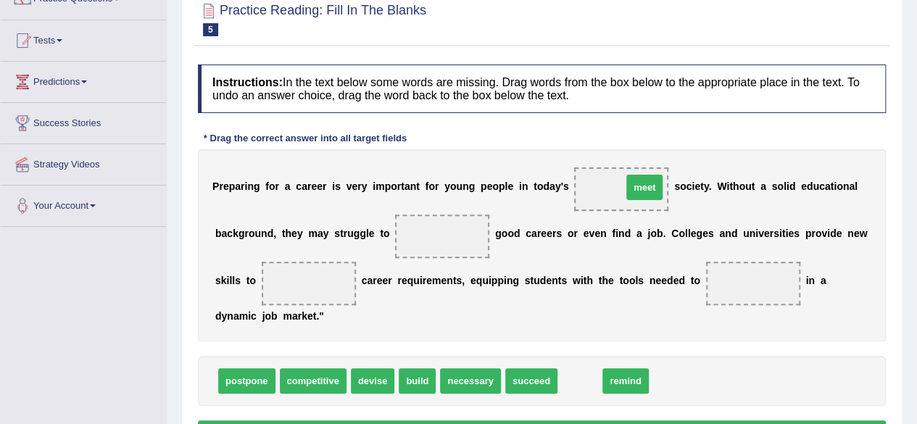
drag, startPoint x: 574, startPoint y: 381, endPoint x: 637, endPoint y: 188, distance: 202.7
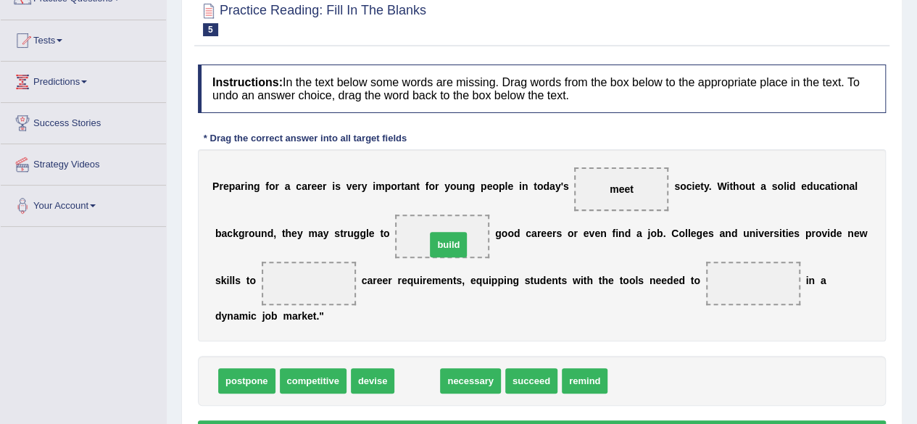
drag, startPoint x: 412, startPoint y: 378, endPoint x: 442, endPoint y: 238, distance: 143.2
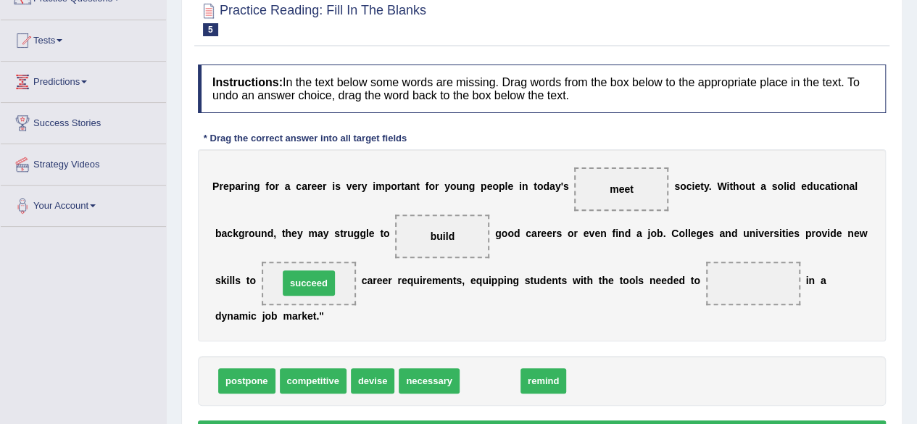
drag, startPoint x: 495, startPoint y: 379, endPoint x: 320, endPoint y: 282, distance: 200.0
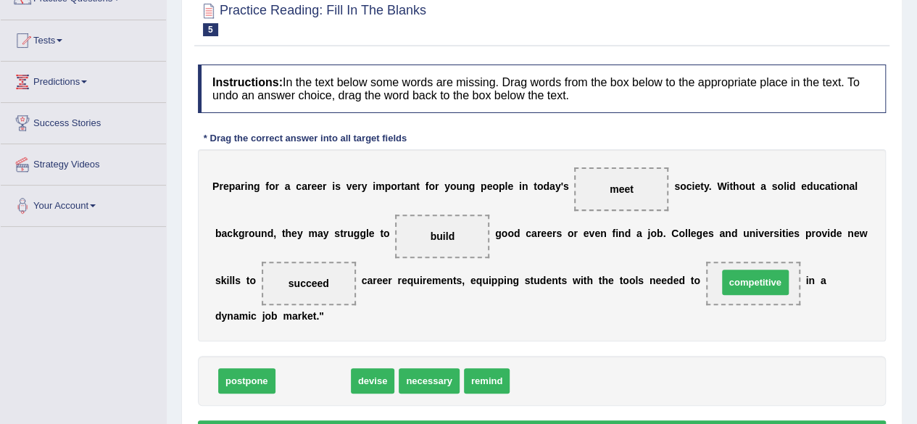
drag, startPoint x: 319, startPoint y: 378, endPoint x: 759, endPoint y: 277, distance: 451.6
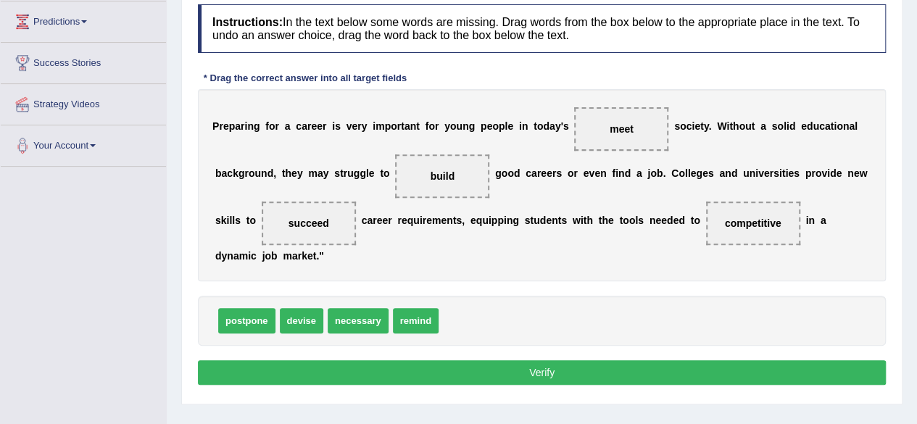
scroll to position [238, 0]
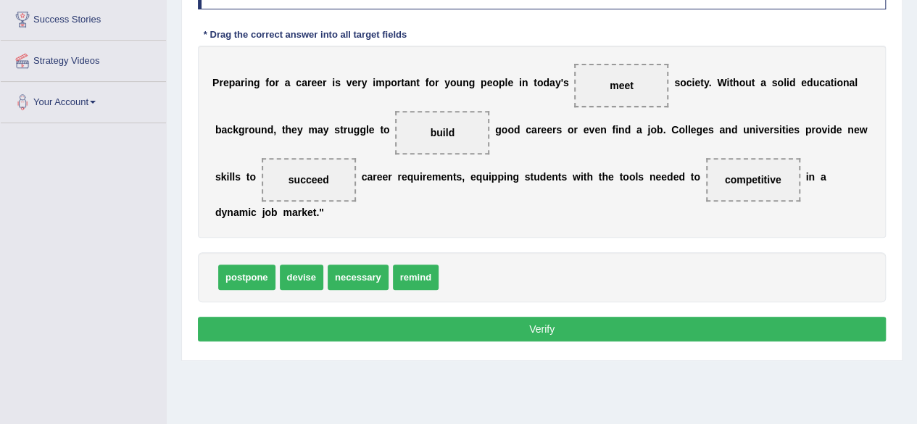
click at [387, 321] on button "Verify" at bounding box center [542, 329] width 688 height 25
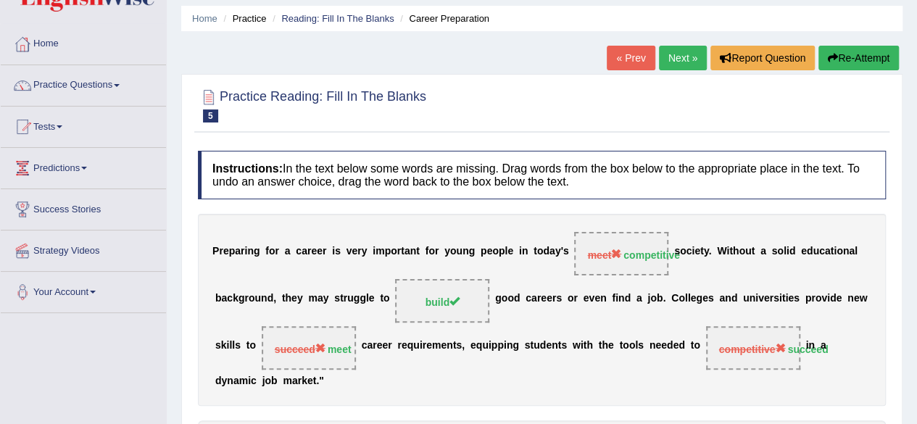
scroll to position [0, 0]
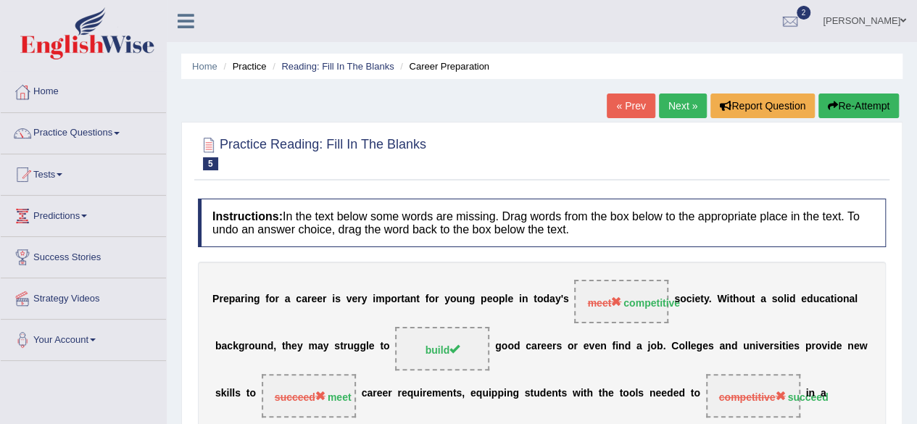
click at [683, 115] on link "Next »" at bounding box center [683, 106] width 48 height 25
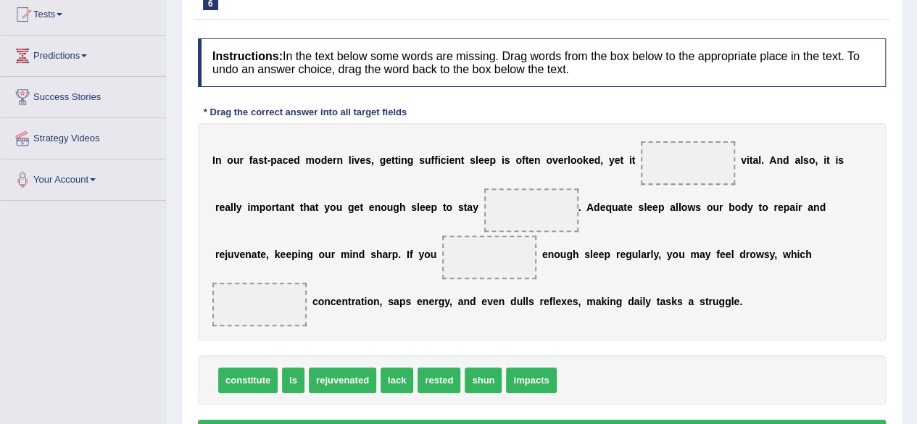
scroll to position [162, 0]
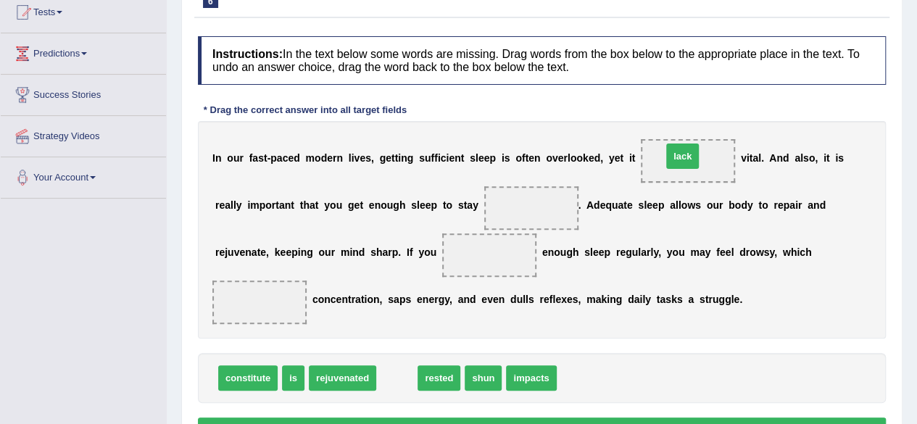
drag, startPoint x: 395, startPoint y: 375, endPoint x: 680, endPoint y: 153, distance: 361.8
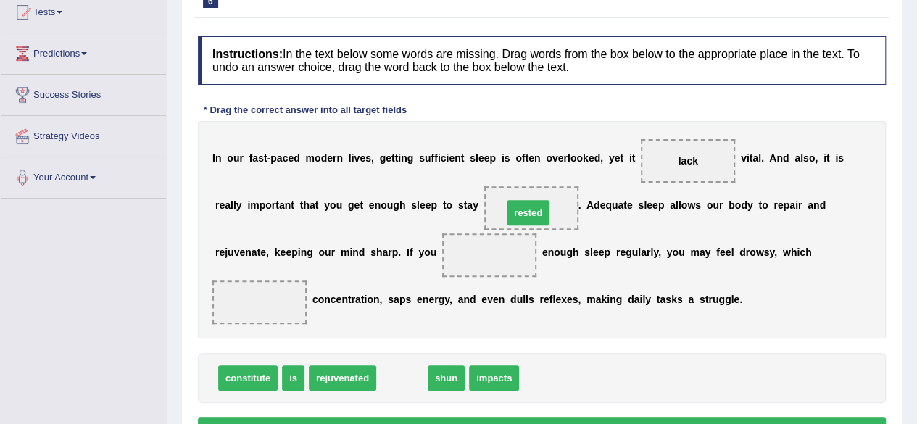
drag, startPoint x: 396, startPoint y: 378, endPoint x: 525, endPoint y: 220, distance: 204.1
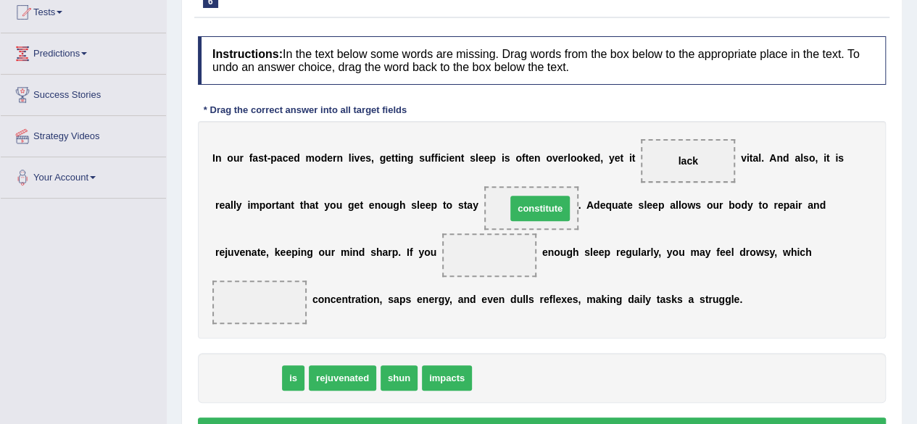
drag, startPoint x: 248, startPoint y: 368, endPoint x: 540, endPoint y: 195, distance: 339.4
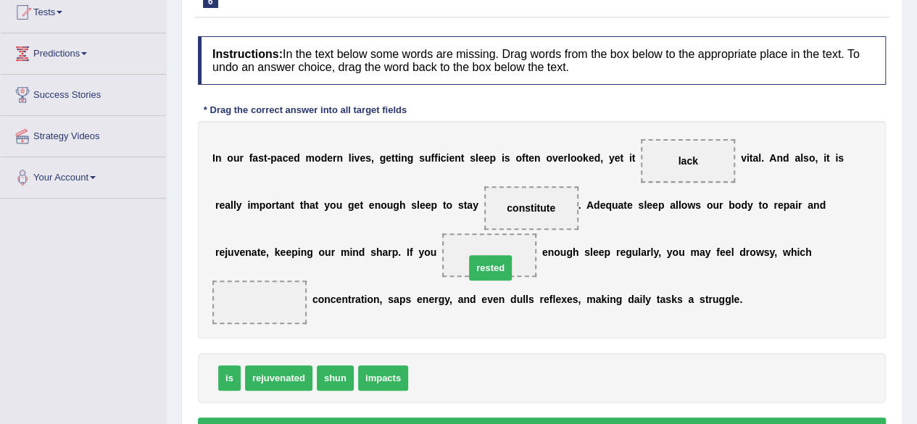
drag, startPoint x: 437, startPoint y: 376, endPoint x: 493, endPoint y: 265, distance: 123.9
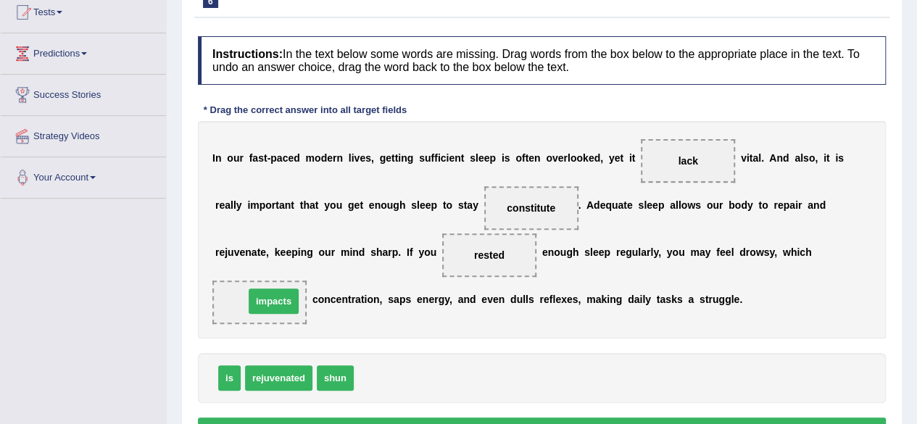
drag, startPoint x: 368, startPoint y: 371, endPoint x: 259, endPoint y: 294, distance: 133.8
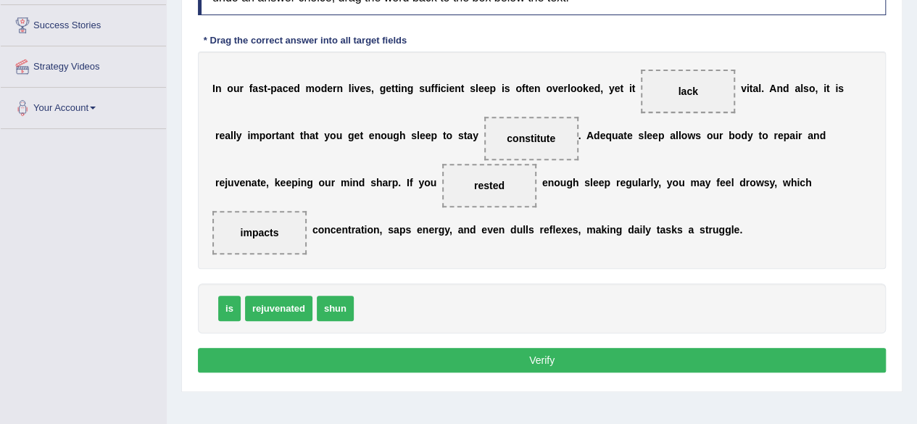
scroll to position [232, 0]
click at [529, 367] on button "Verify" at bounding box center [542, 360] width 688 height 25
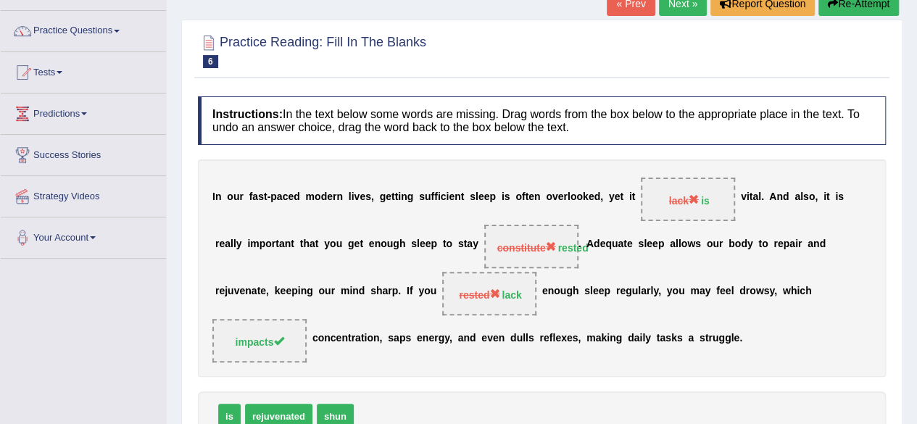
scroll to position [0, 0]
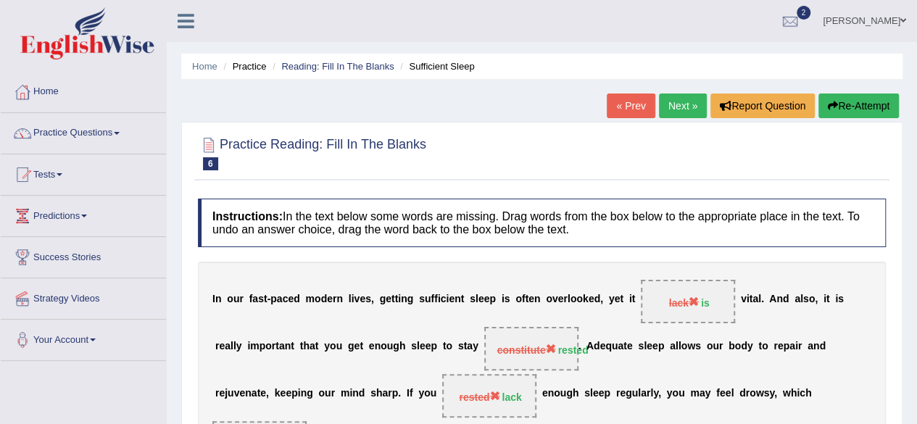
click at [879, 21] on link "[PERSON_NAME]" at bounding box center [864, 19] width 105 height 38
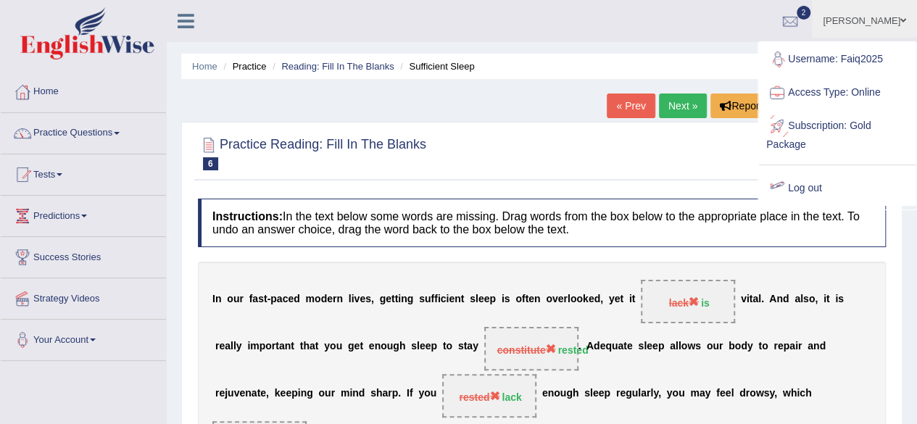
click at [816, 178] on link "Log out" at bounding box center [837, 188] width 157 height 33
